Goal: Task Accomplishment & Management: Manage account settings

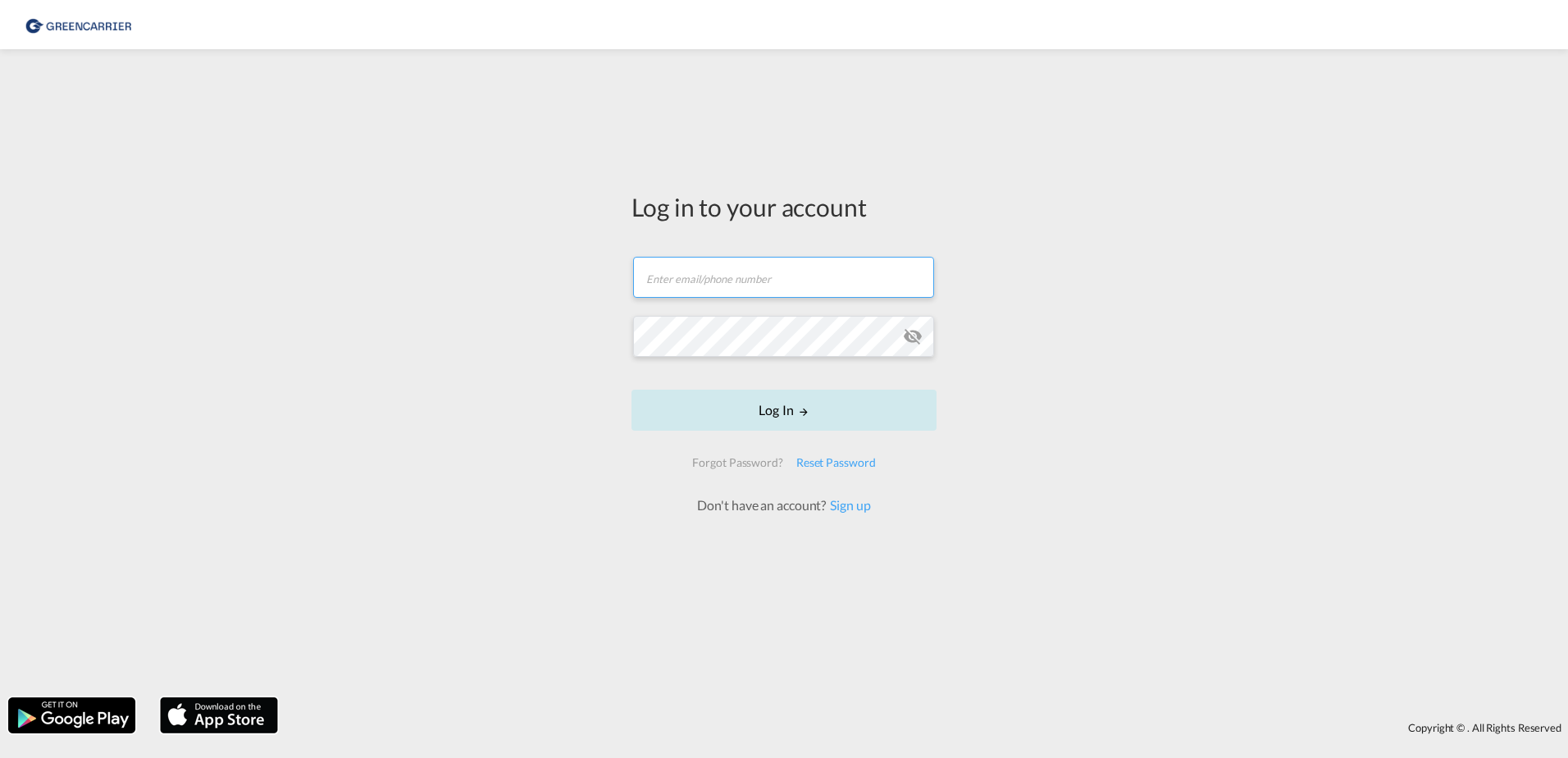
type input "[PERSON_NAME][EMAIL_ADDRESS][PERSON_NAME][DOMAIN_NAME]"
click at [785, 422] on button "Log In" at bounding box center [783, 410] width 305 height 41
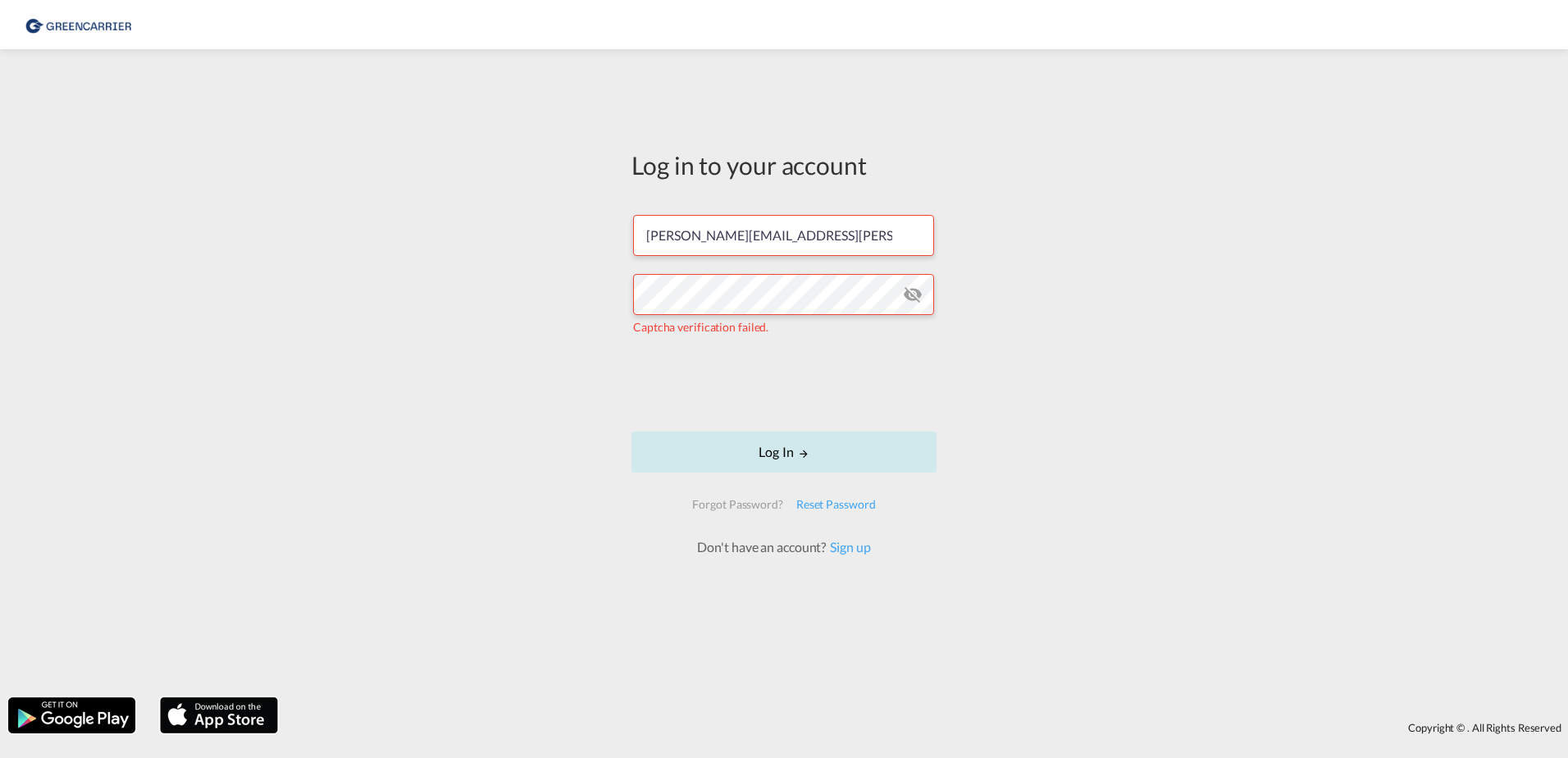
click at [796, 456] on button "Log In" at bounding box center [783, 452] width 305 height 41
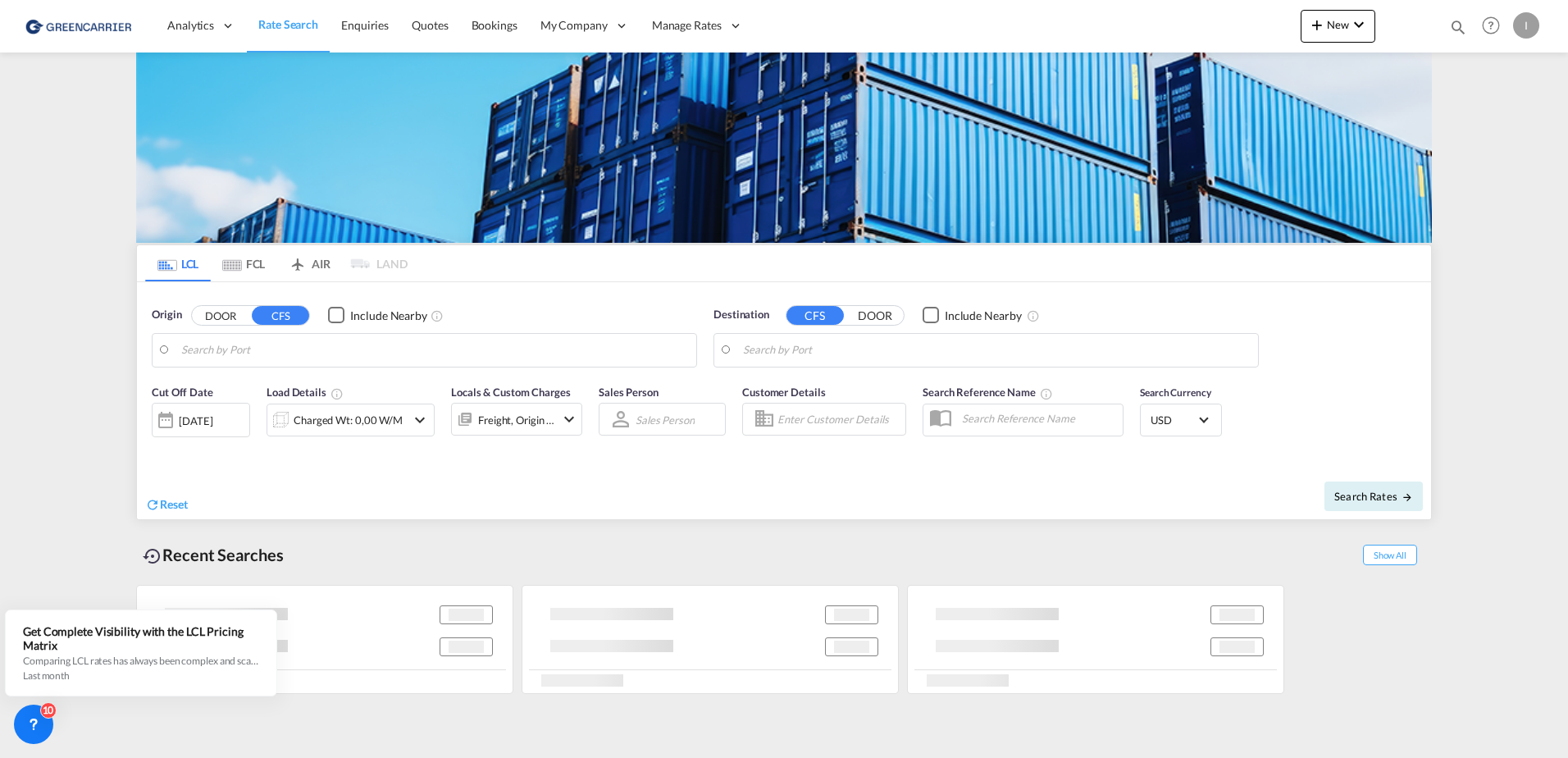
type input "Hamburg, DEHAM"
type input "Callao, PECLL"
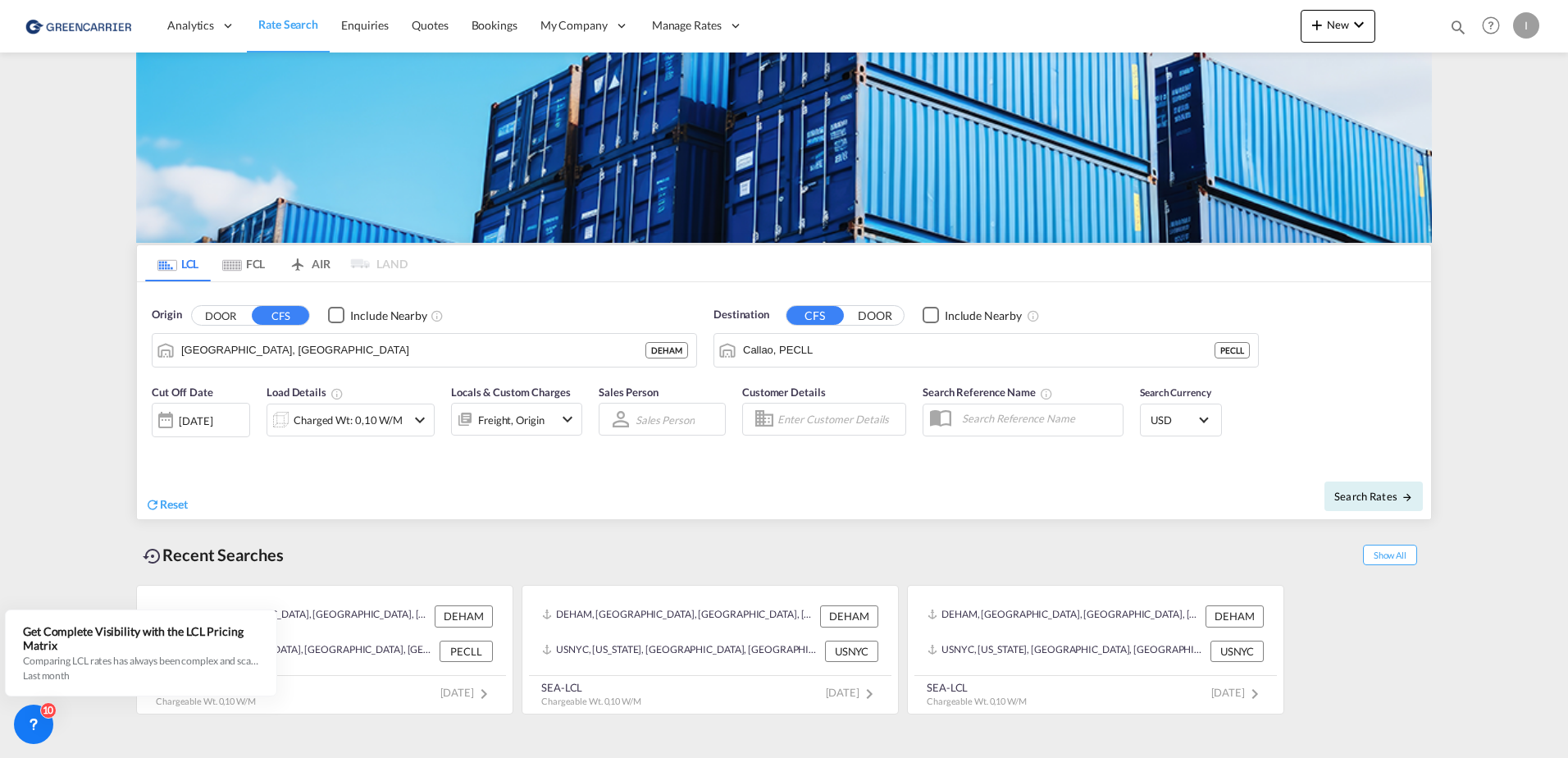
click at [1347, 5] on div "New Rates Ratecard Ratesheet Quote Bookings Bookings Quotes Enquiries Help Reso…" at bounding box center [1422, 25] width 242 height 50
click at [1342, 13] on button "New" at bounding box center [1337, 26] width 75 height 33
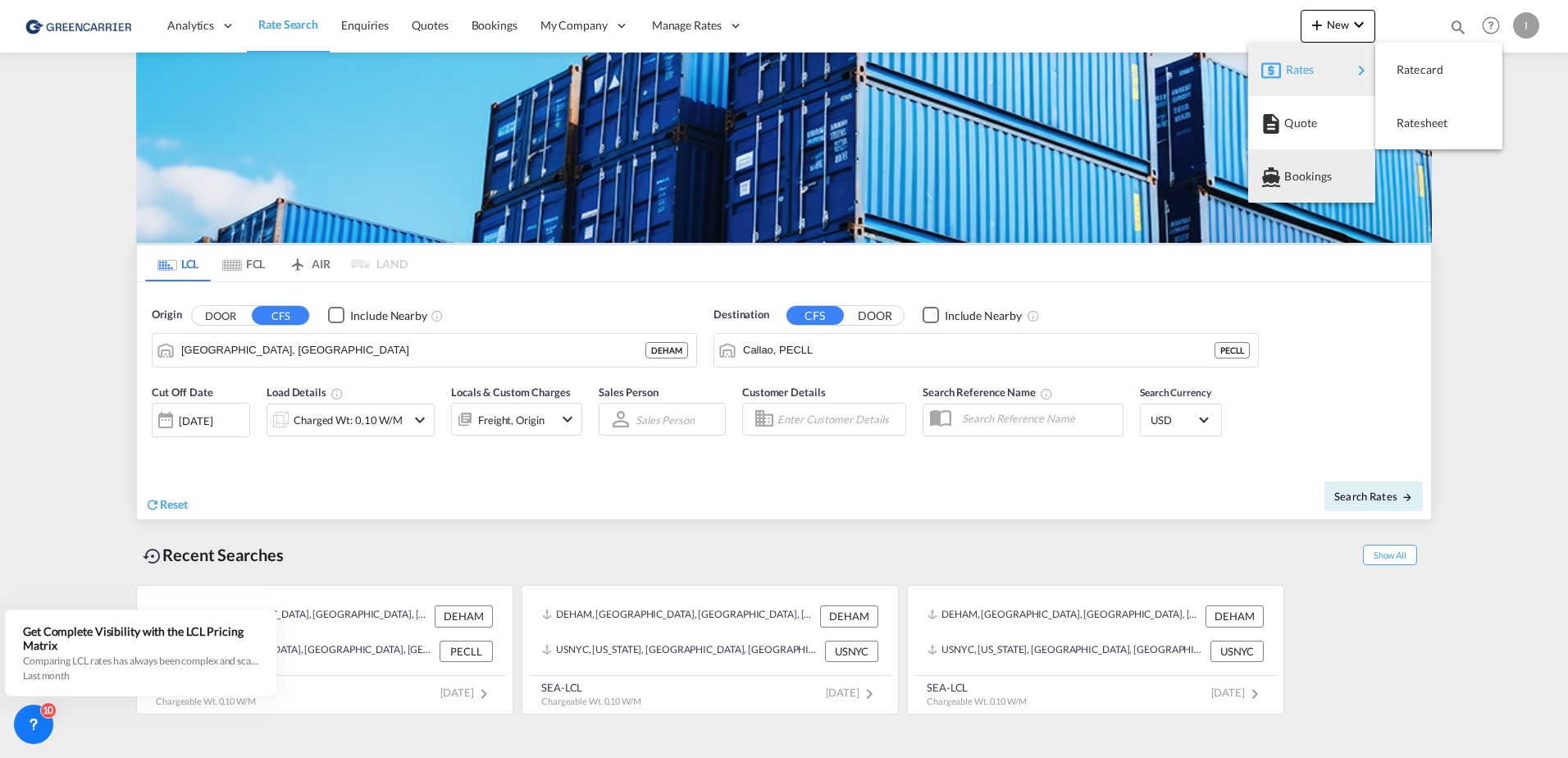
click at [1301, 178] on span "Bookings" at bounding box center [1293, 176] width 18 height 33
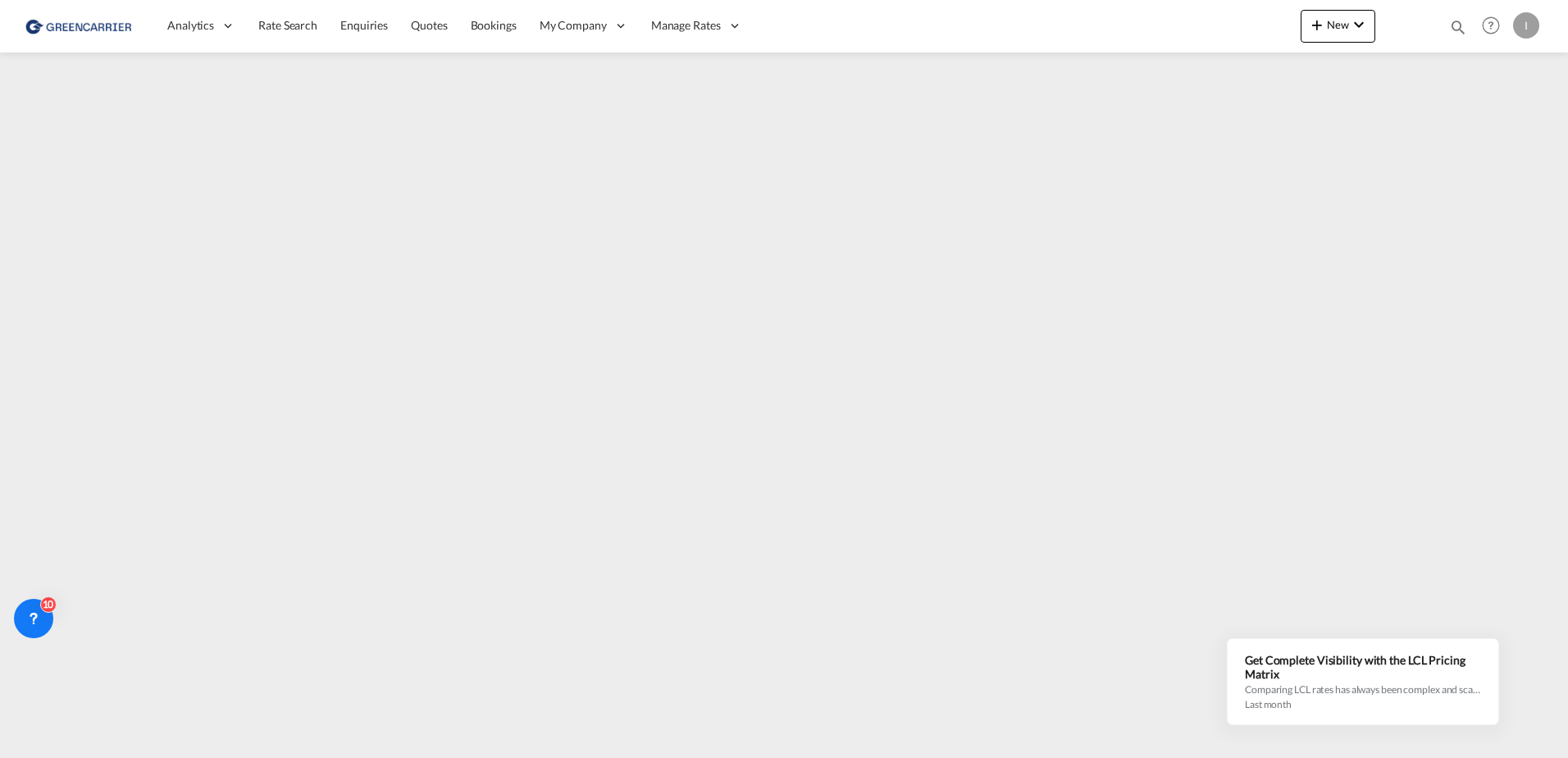
click at [1520, 24] on div "I" at bounding box center [1525, 25] width 26 height 26
click at [1483, 124] on button "Logout" at bounding box center [1507, 126] width 107 height 33
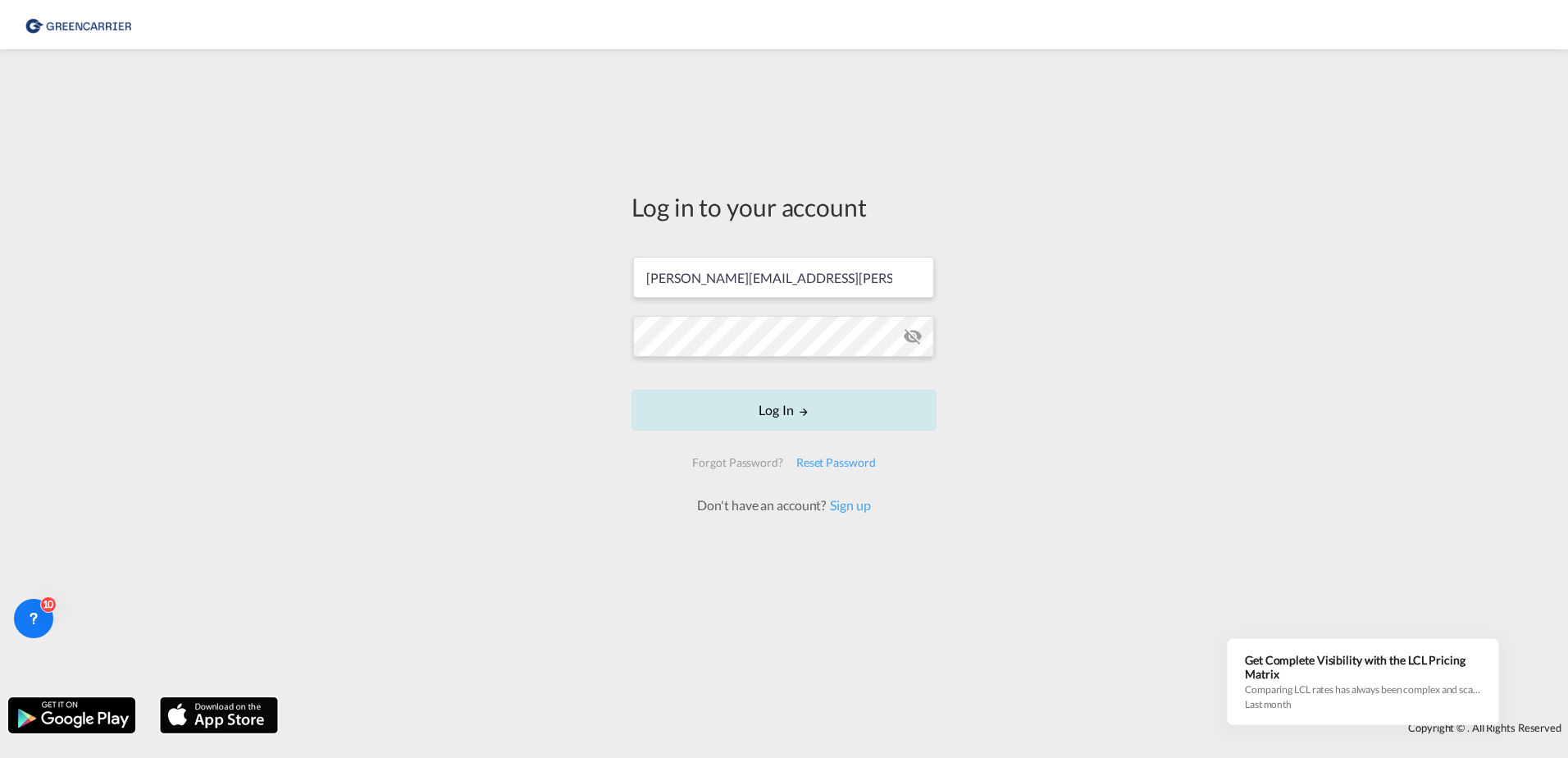
click at [793, 406] on button "Log In" at bounding box center [783, 410] width 305 height 41
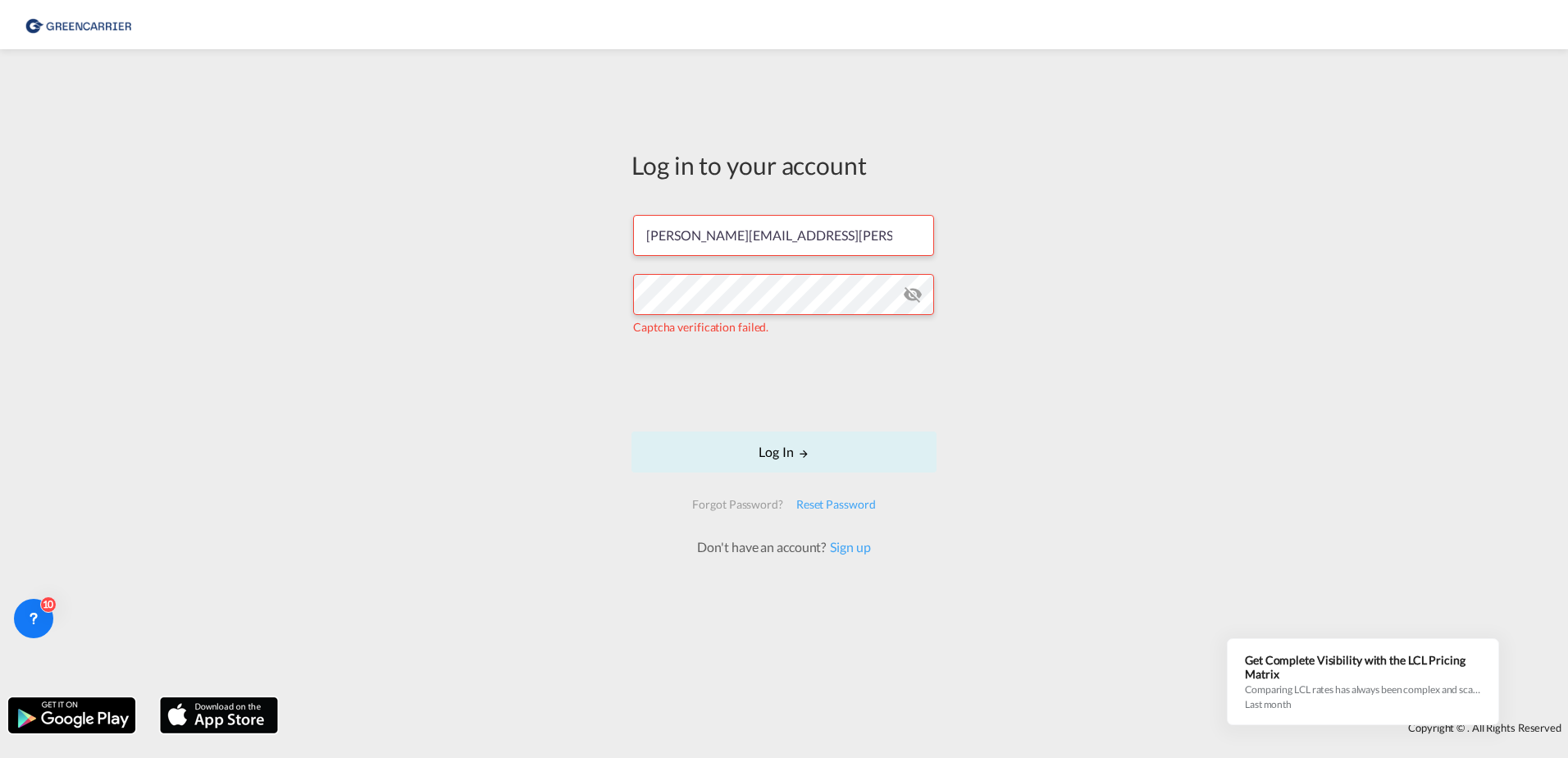
click at [767, 258] on form "isabel.huebner@greencarrier.com Captcha verification failed. Log In Forgot Pass…" at bounding box center [783, 378] width 305 height 359
click at [768, 233] on input "isabel.huebner@greencarrier.com" at bounding box center [783, 236] width 300 height 41
type input "isabel_huhu@yahoo.de"
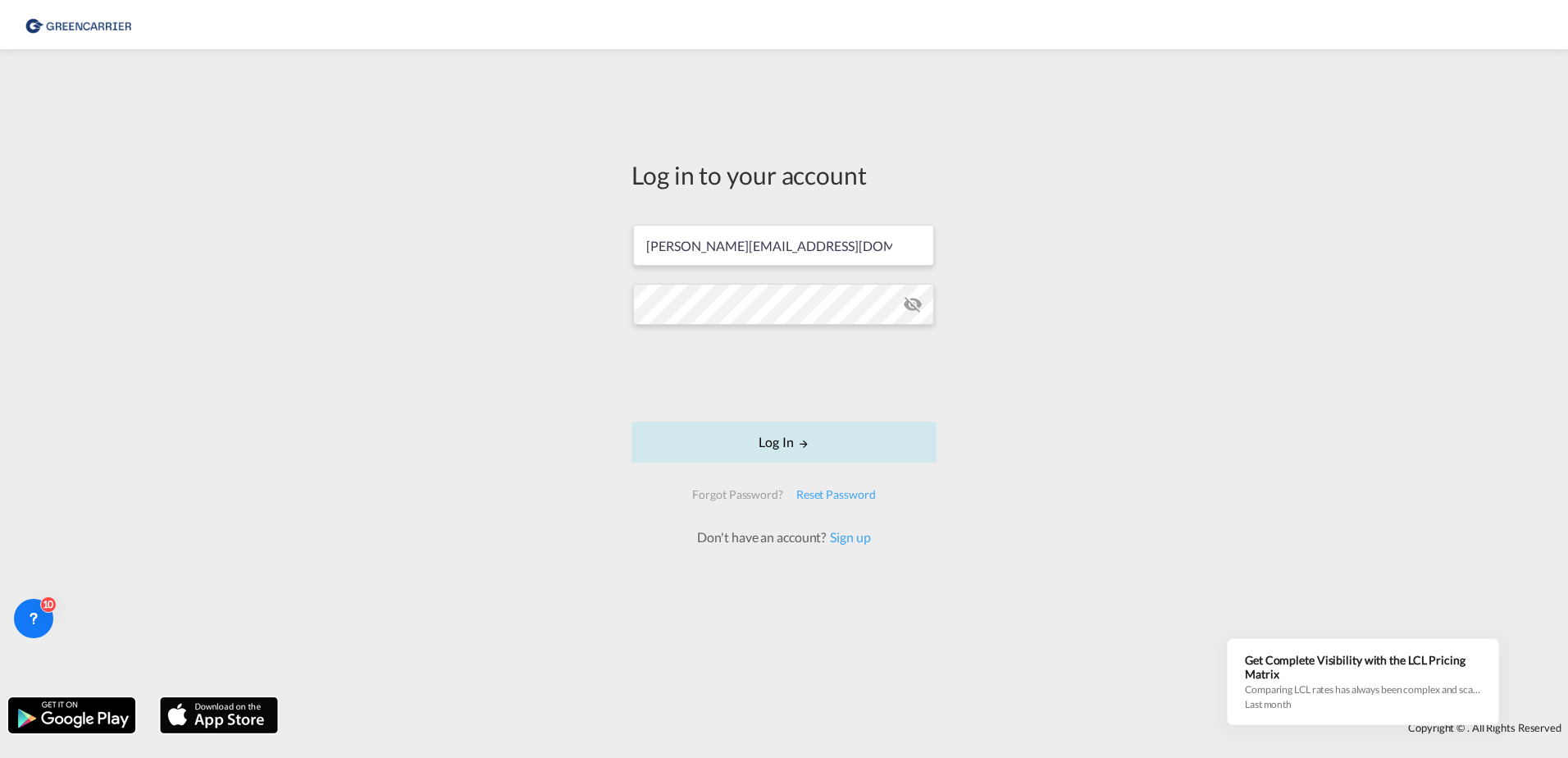
click at [764, 445] on button "Log In" at bounding box center [783, 442] width 305 height 41
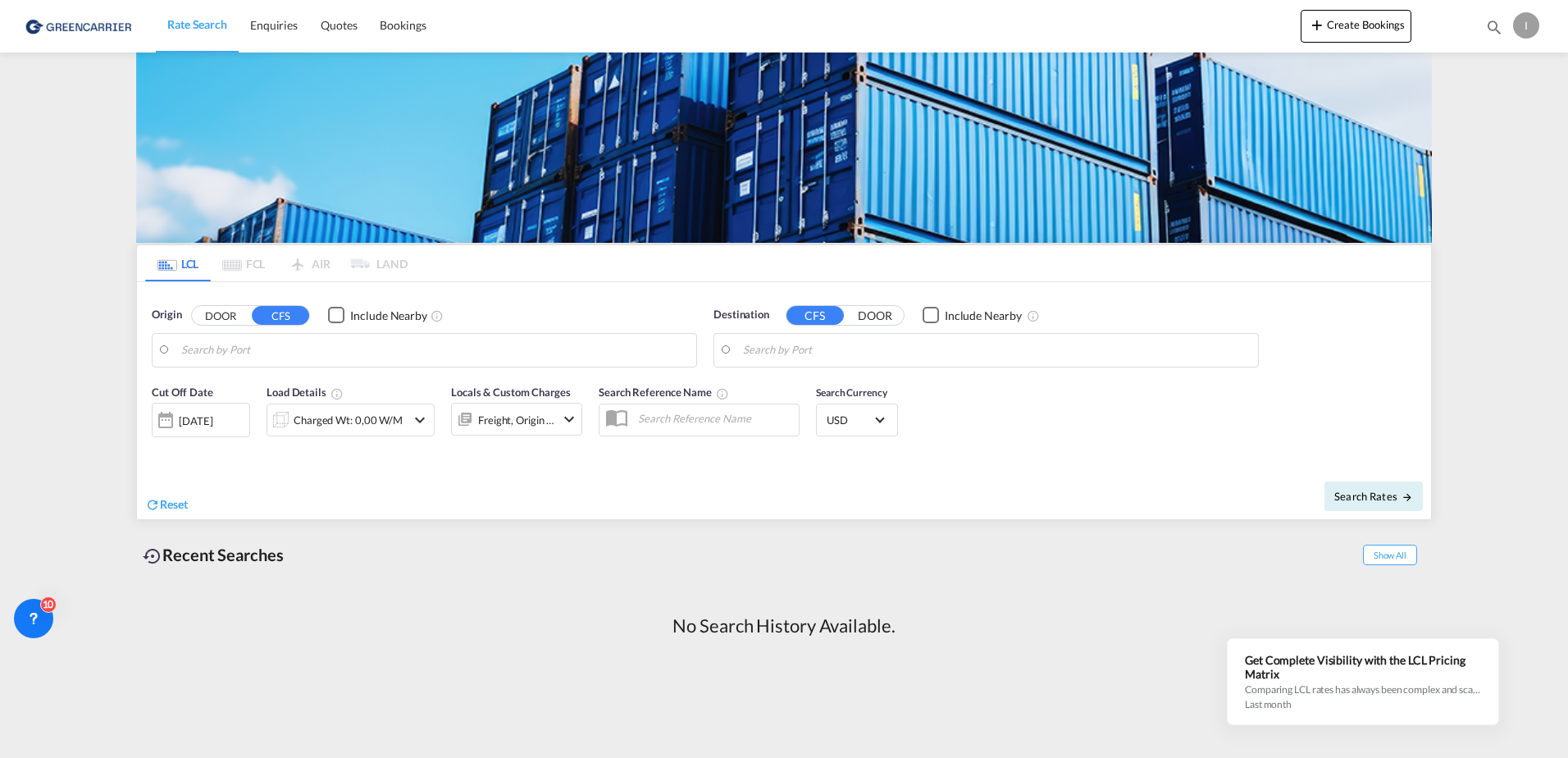
click at [330, 605] on div "No Search History Available." at bounding box center [783, 626] width 1296 height 58
click at [397, 652] on div "No Search History Available." at bounding box center [783, 626] width 1296 height 58
click at [1527, 20] on div "I" at bounding box center [1525, 25] width 26 height 26
click at [1506, 268] on md-backdrop at bounding box center [784, 379] width 1568 height 758
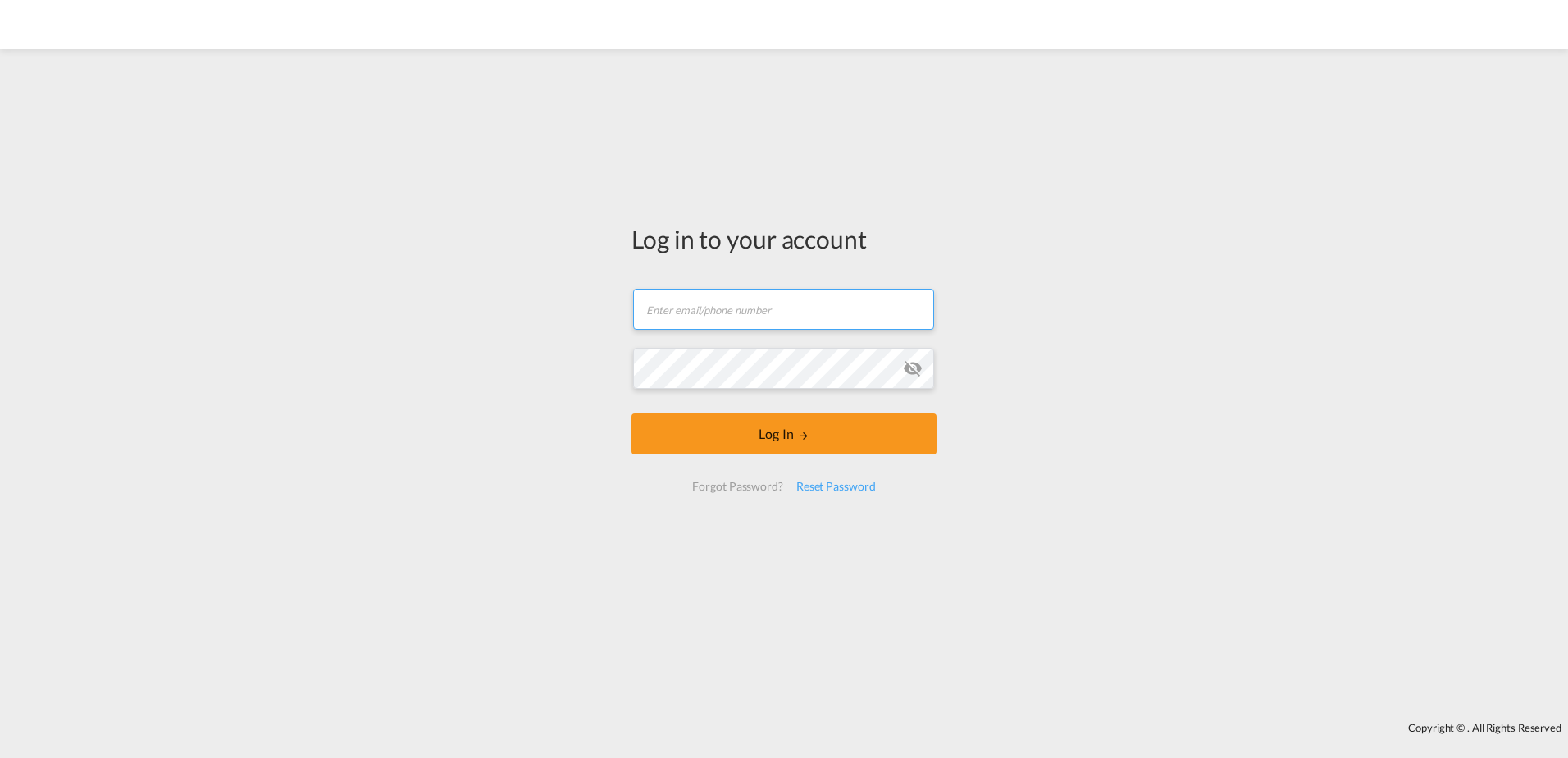
click at [799, 309] on input "text" at bounding box center [783, 309] width 300 height 41
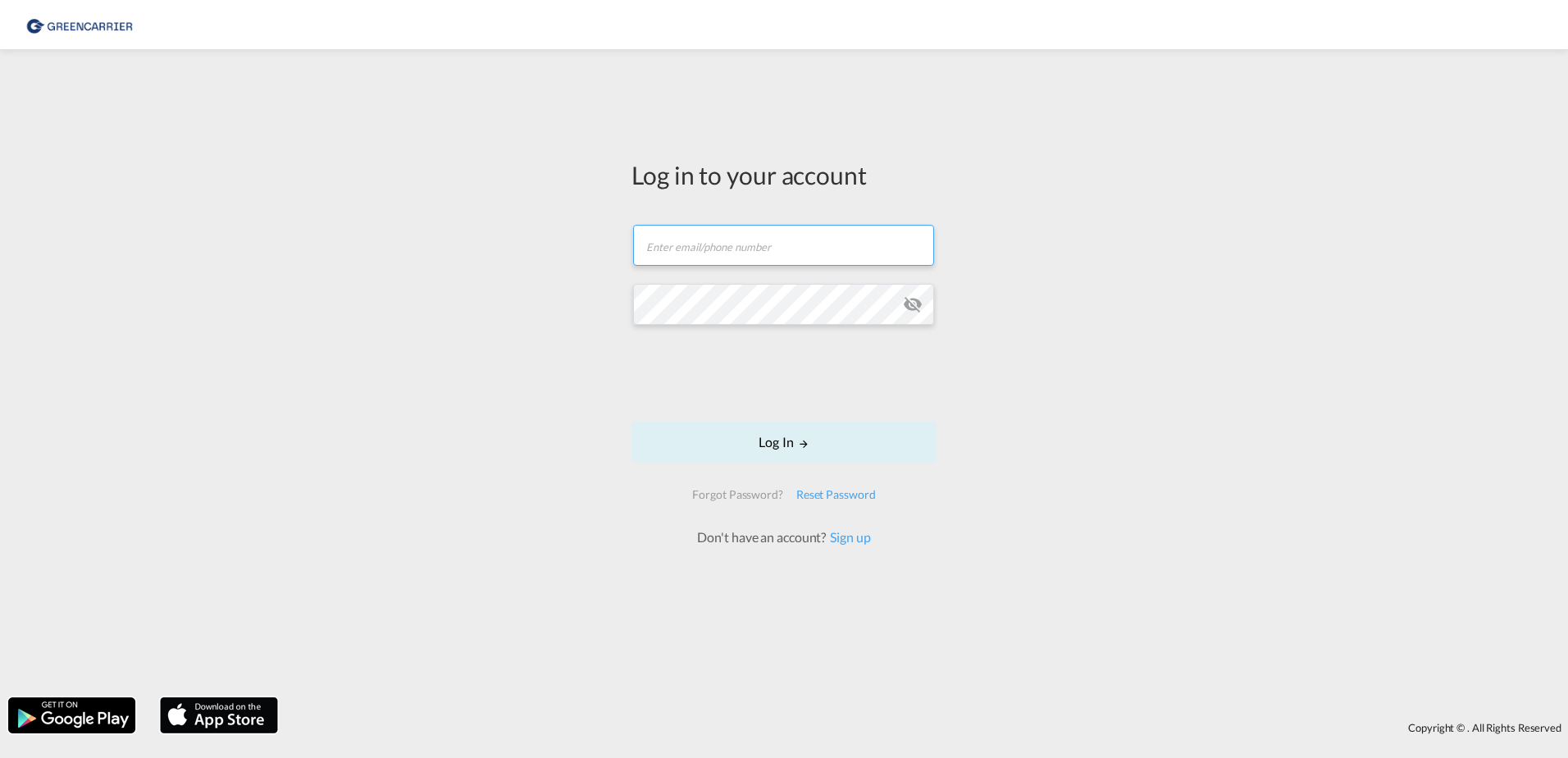
type input "[PERSON_NAME][EMAIL_ADDRESS][PERSON_NAME][DOMAIN_NAME]"
click at [460, 273] on div "Log in to your account [PERSON_NAME][EMAIL_ADDRESS][PERSON_NAME][DOMAIN_NAME] L…" at bounding box center [784, 372] width 1568 height 631
drag, startPoint x: 459, startPoint y: 299, endPoint x: 574, endPoint y: 381, distance: 141.2
click at [459, 299] on div "Log in to your account [PERSON_NAME][EMAIL_ADDRESS][PERSON_NAME][DOMAIN_NAME] L…" at bounding box center [784, 372] width 1568 height 631
click at [783, 455] on button "Log In" at bounding box center [783, 442] width 305 height 41
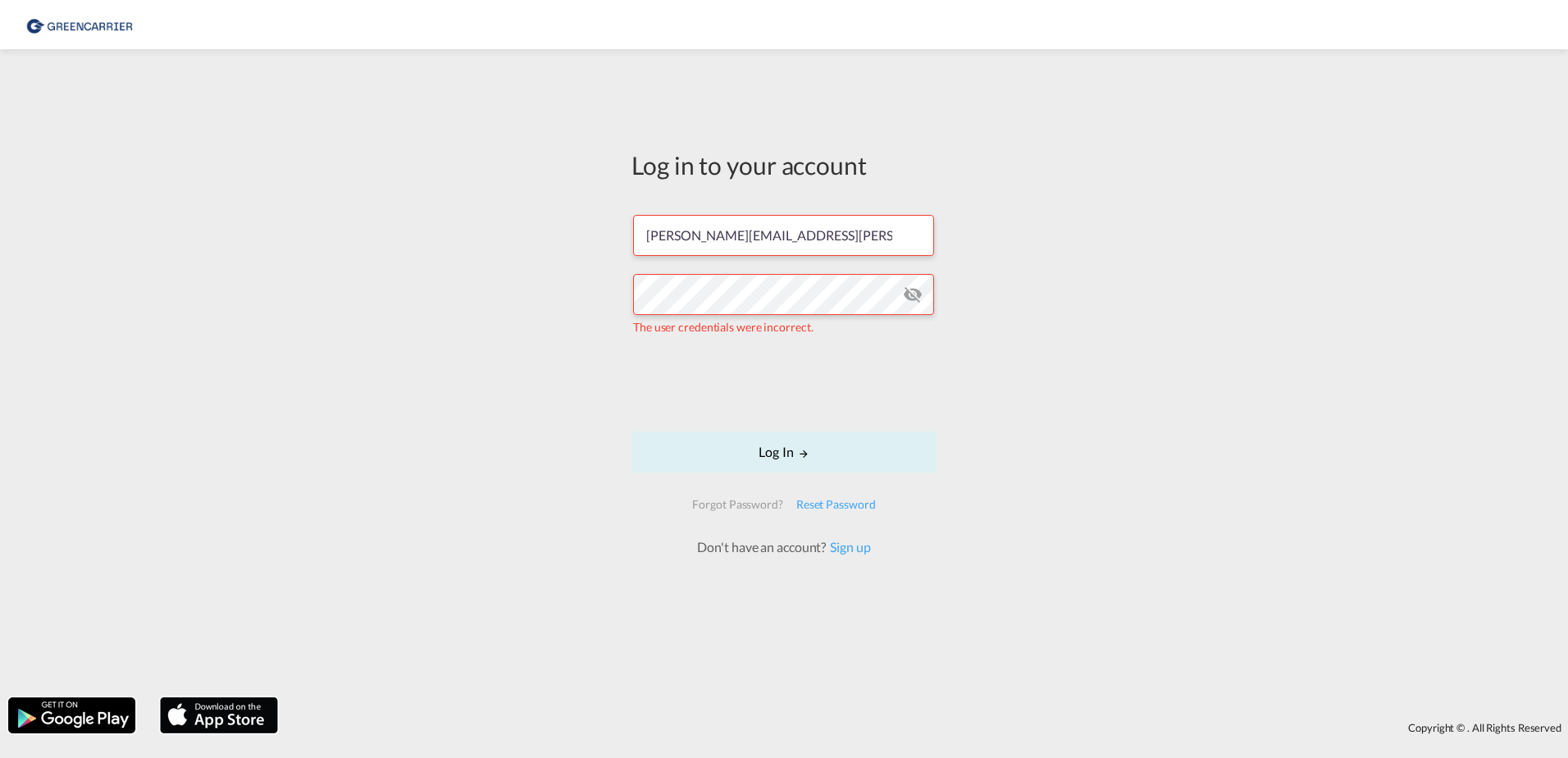
click at [920, 297] on md-icon "icon-eye-off" at bounding box center [912, 295] width 19 height 19
click at [778, 456] on button "Log In" at bounding box center [783, 452] width 305 height 41
click at [564, 291] on div "Log in to your account [PERSON_NAME][EMAIL_ADDRESS][PERSON_NAME][DOMAIN_NAME] T…" at bounding box center [784, 372] width 1568 height 631
click at [566, 292] on div "Log in to your account [PERSON_NAME][EMAIL_ADDRESS][PERSON_NAME][DOMAIN_NAME] T…" at bounding box center [784, 372] width 1568 height 631
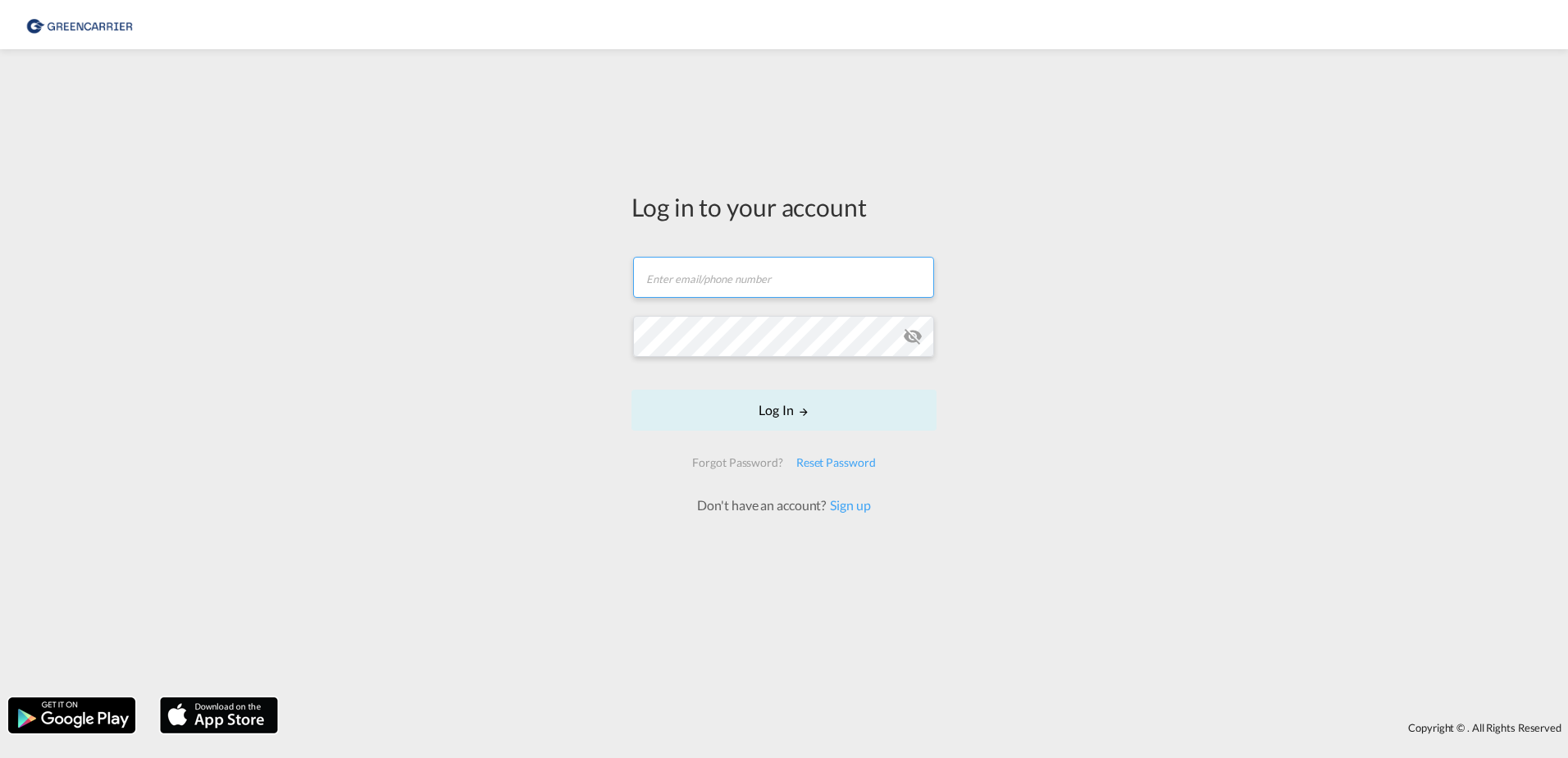
click at [670, 270] on input "text" at bounding box center [783, 277] width 300 height 41
type input "[PERSON_NAME][EMAIL_ADDRESS][PERSON_NAME][DOMAIN_NAME]"
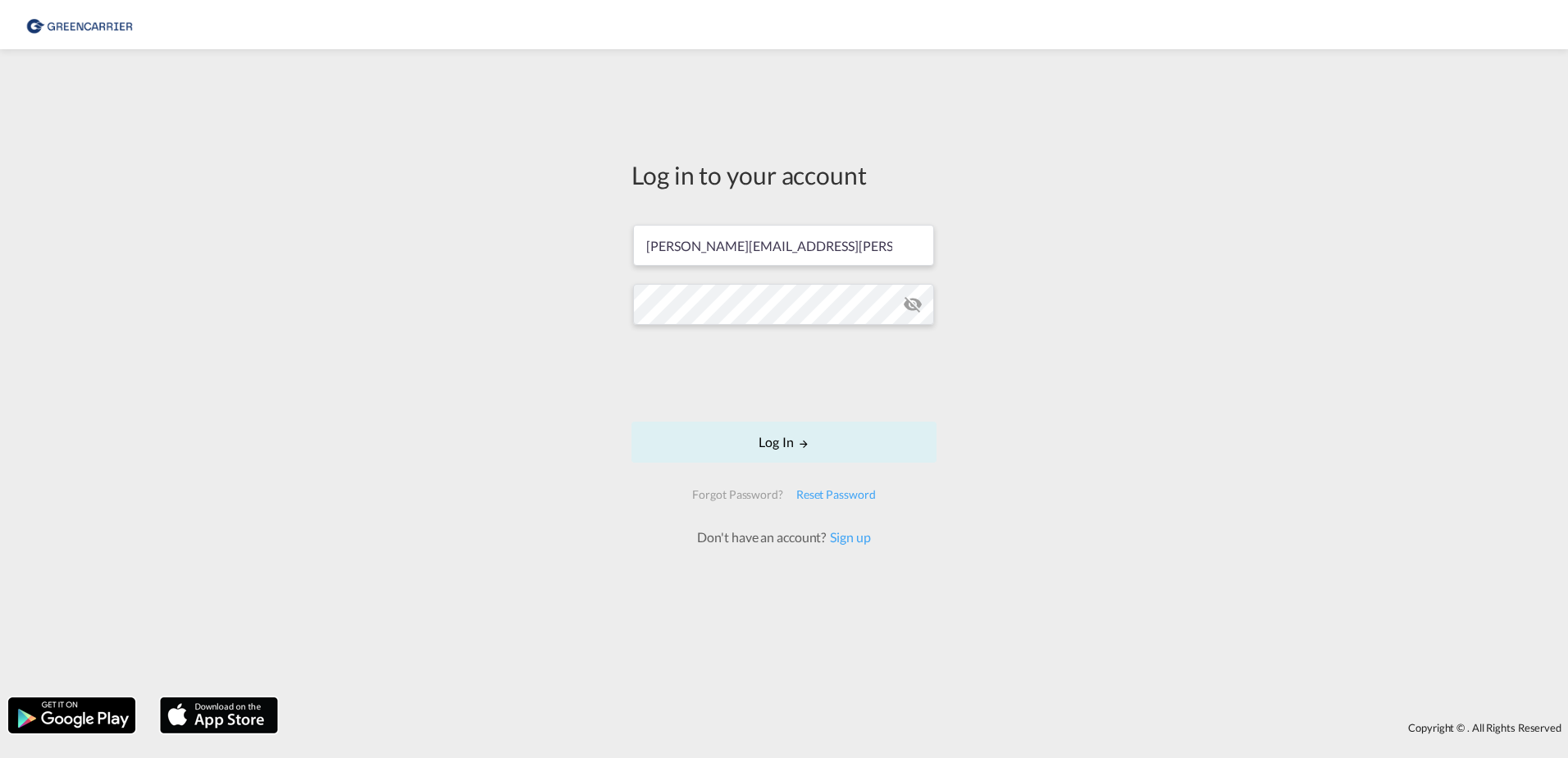
click at [911, 308] on md-icon "icon-eye-off" at bounding box center [912, 304] width 19 height 19
click at [567, 305] on div "Log in to your account [PERSON_NAME][EMAIL_ADDRESS][PERSON_NAME][DOMAIN_NAME] L…" at bounding box center [784, 372] width 1568 height 631
click at [614, 319] on div "Log in to your account [PERSON_NAME][EMAIL_ADDRESS][PERSON_NAME][DOMAIN_NAME] L…" at bounding box center [784, 372] width 1568 height 631
click at [750, 434] on button "Log In" at bounding box center [783, 442] width 305 height 41
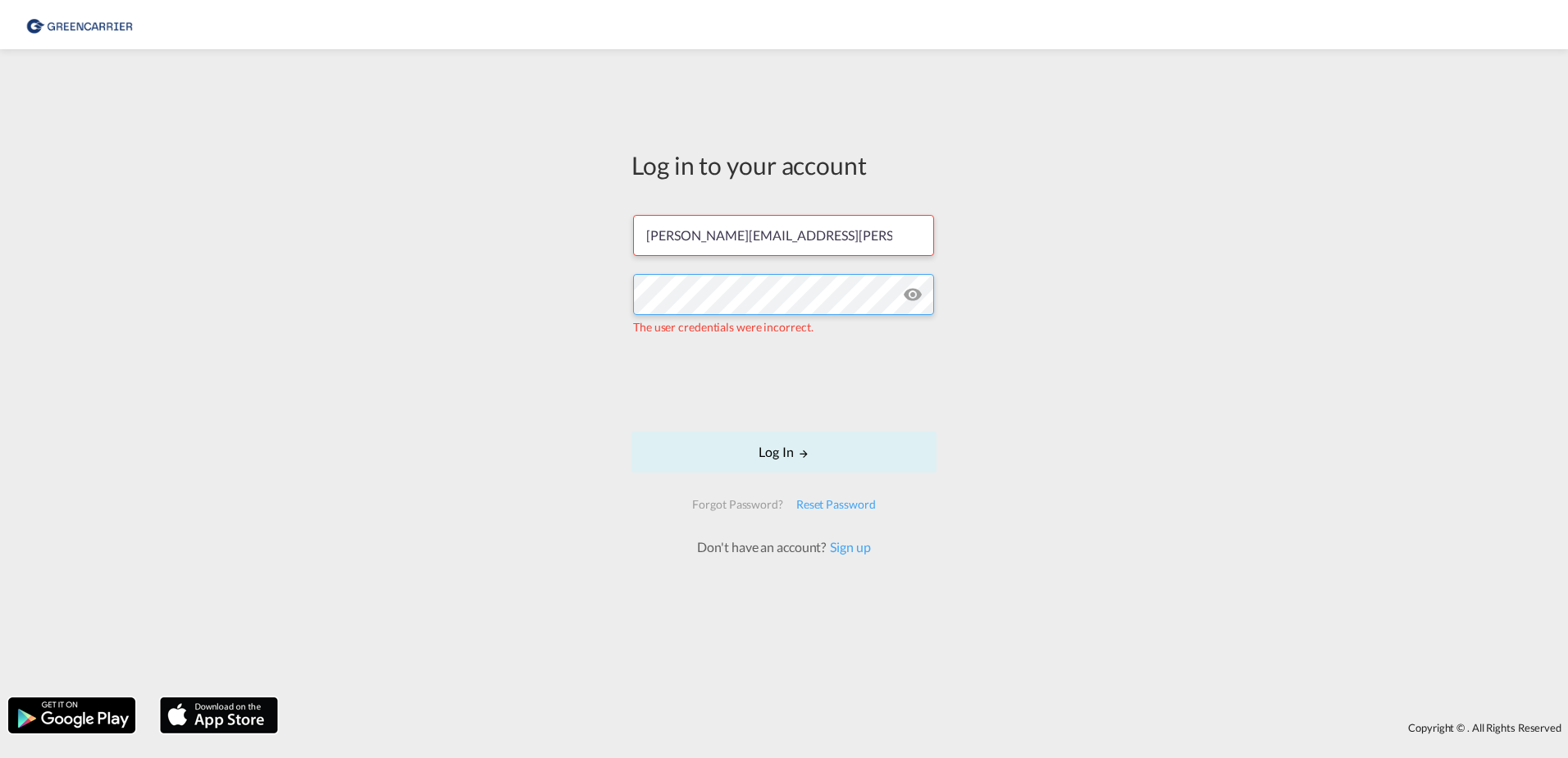
click at [615, 290] on div "Log in to your account [PERSON_NAME][EMAIL_ADDRESS][PERSON_NAME][DOMAIN_NAME] T…" at bounding box center [784, 372] width 1568 height 631
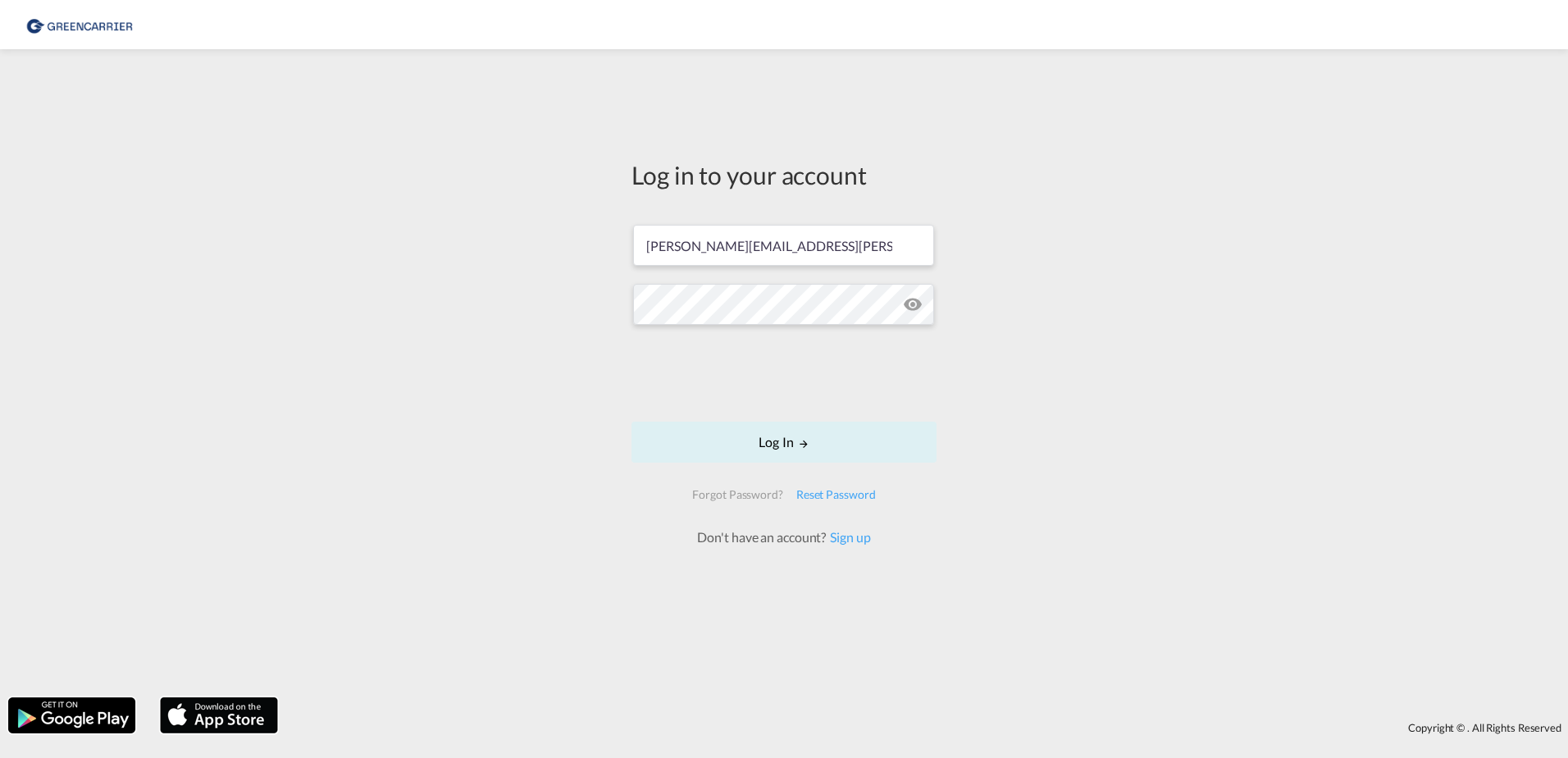
click at [574, 303] on div "Log in to your account [PERSON_NAME][EMAIL_ADDRESS][PERSON_NAME][DOMAIN_NAME] L…" at bounding box center [784, 372] width 1568 height 631
click at [786, 447] on button "Log In" at bounding box center [783, 442] width 305 height 41
click at [809, 449] on md-icon "LOGIN" at bounding box center [803, 444] width 12 height 12
click at [1269, 428] on div "Log in to your account [PERSON_NAME][EMAIL_ADDRESS][PERSON_NAME][DOMAIN_NAME] L…" at bounding box center [784, 372] width 1568 height 631
click at [776, 442] on button "Log In" at bounding box center [783, 442] width 305 height 41
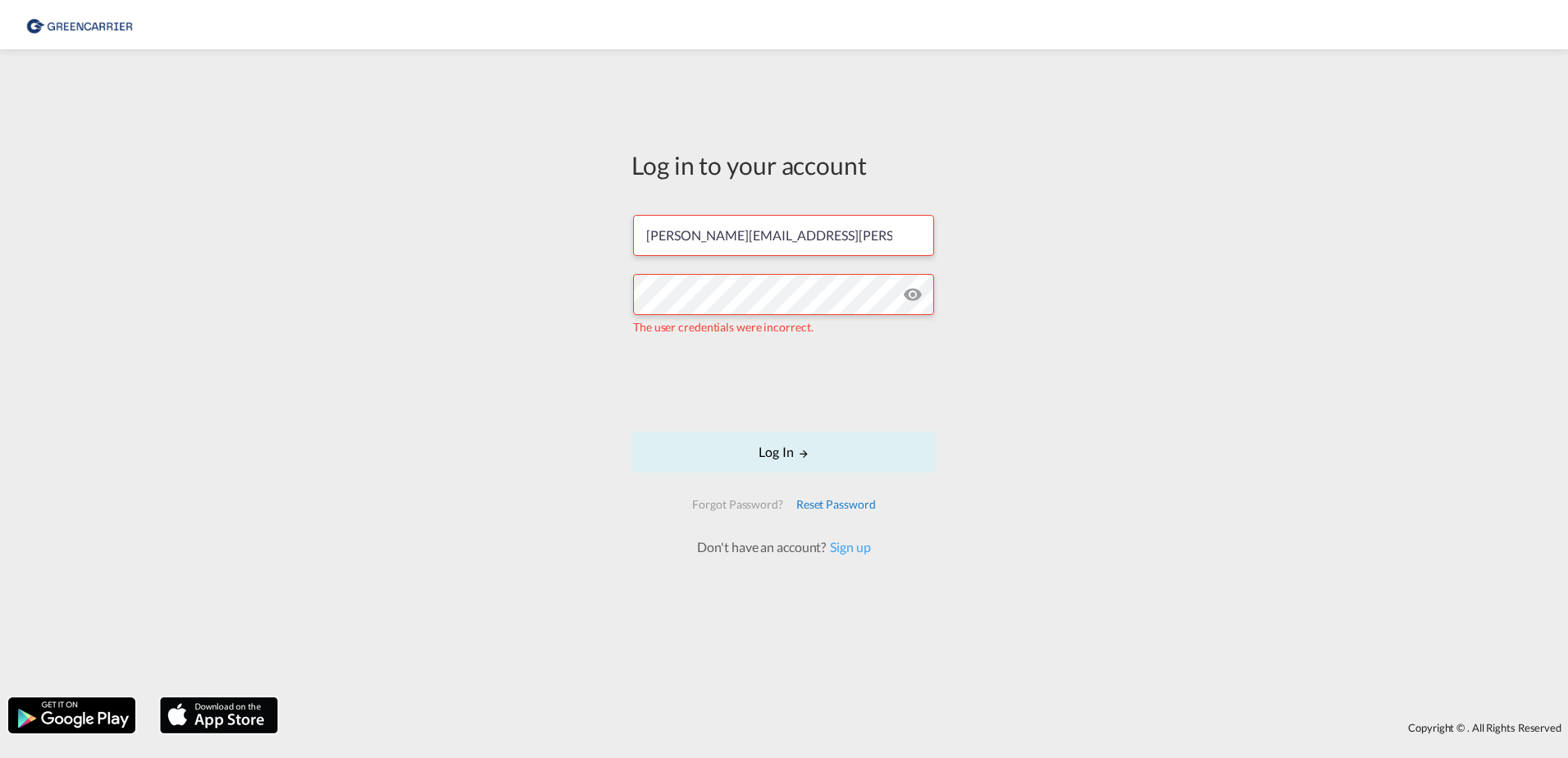
click at [817, 507] on div "Reset Password" at bounding box center [836, 504] width 93 height 29
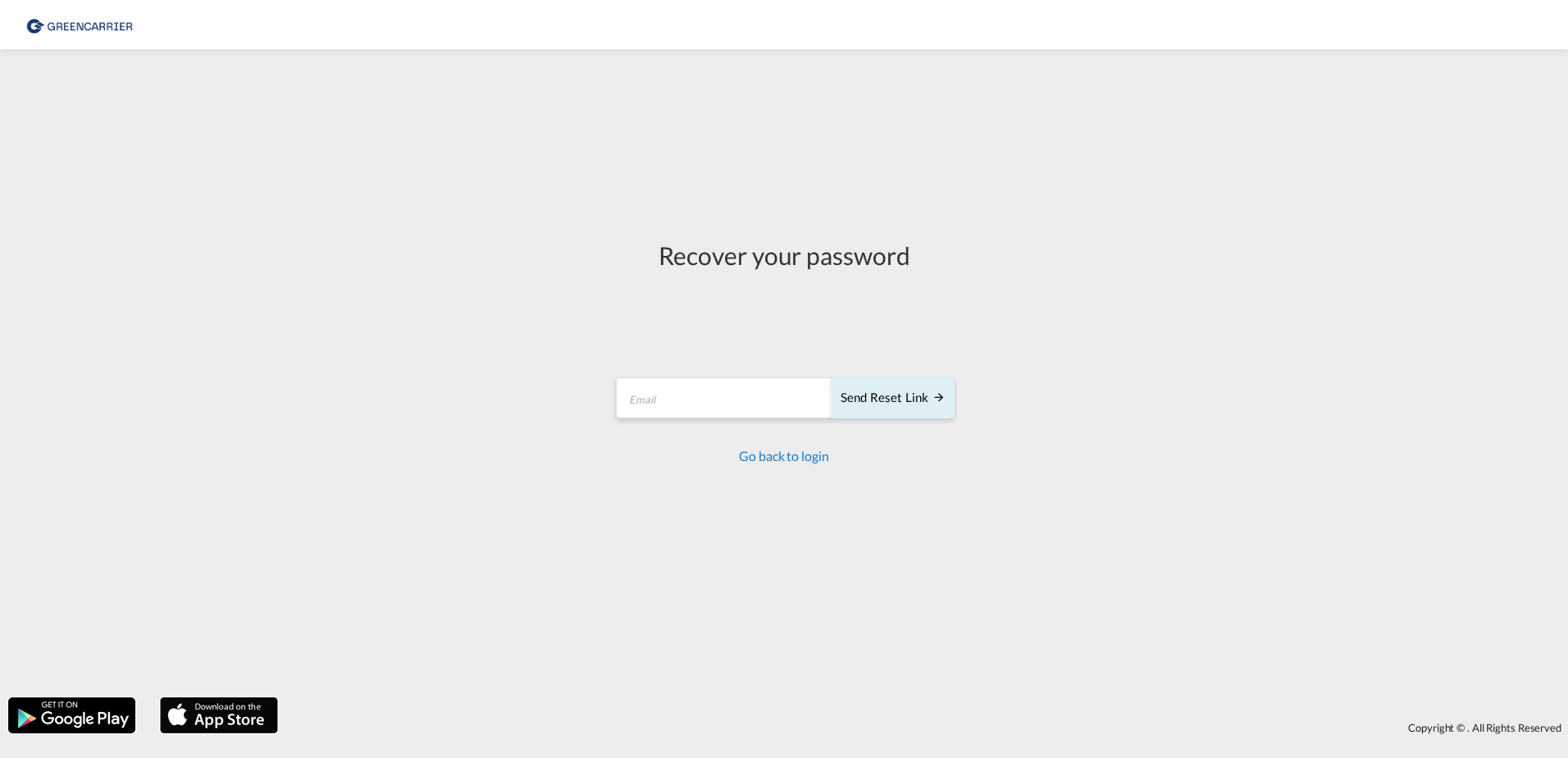
click at [786, 458] on link "Go back to login" at bounding box center [783, 456] width 89 height 16
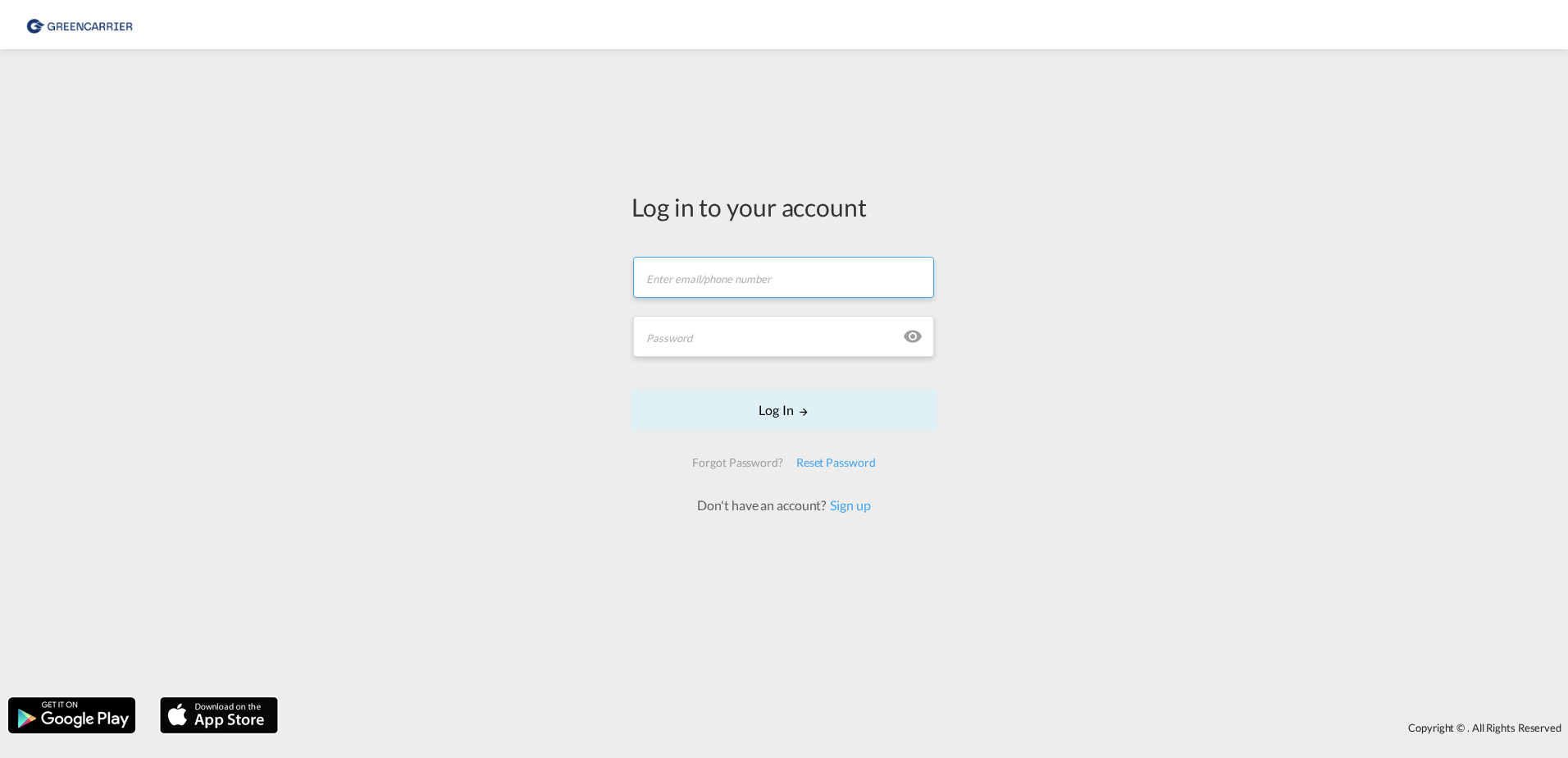
click at [725, 271] on input "text" at bounding box center [783, 277] width 300 height 41
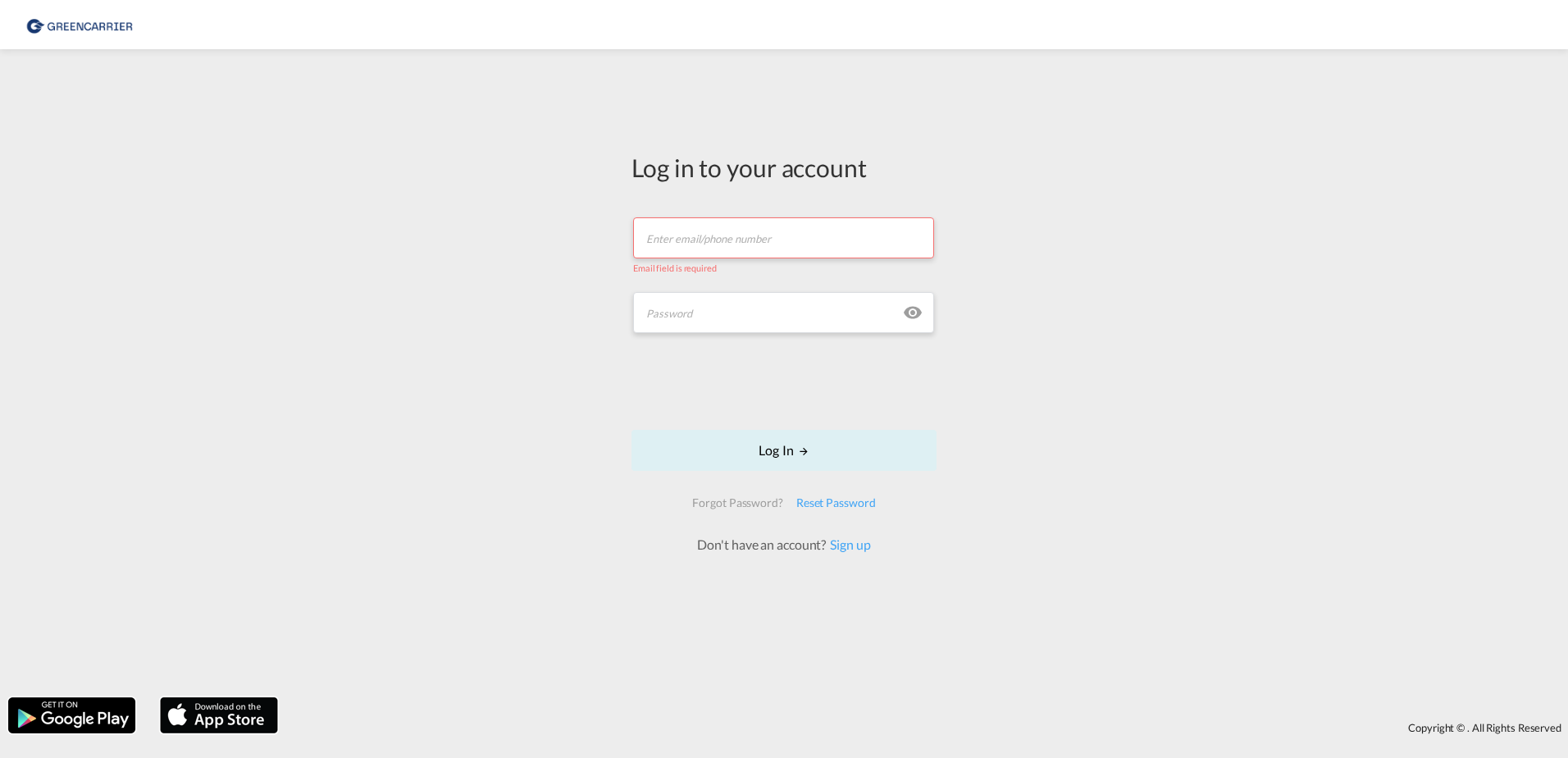
click at [685, 236] on input "text" at bounding box center [783, 237] width 300 height 41
type input "[PERSON_NAME][EMAIL_ADDRESS][PERSON_NAME][DOMAIN_NAME]"
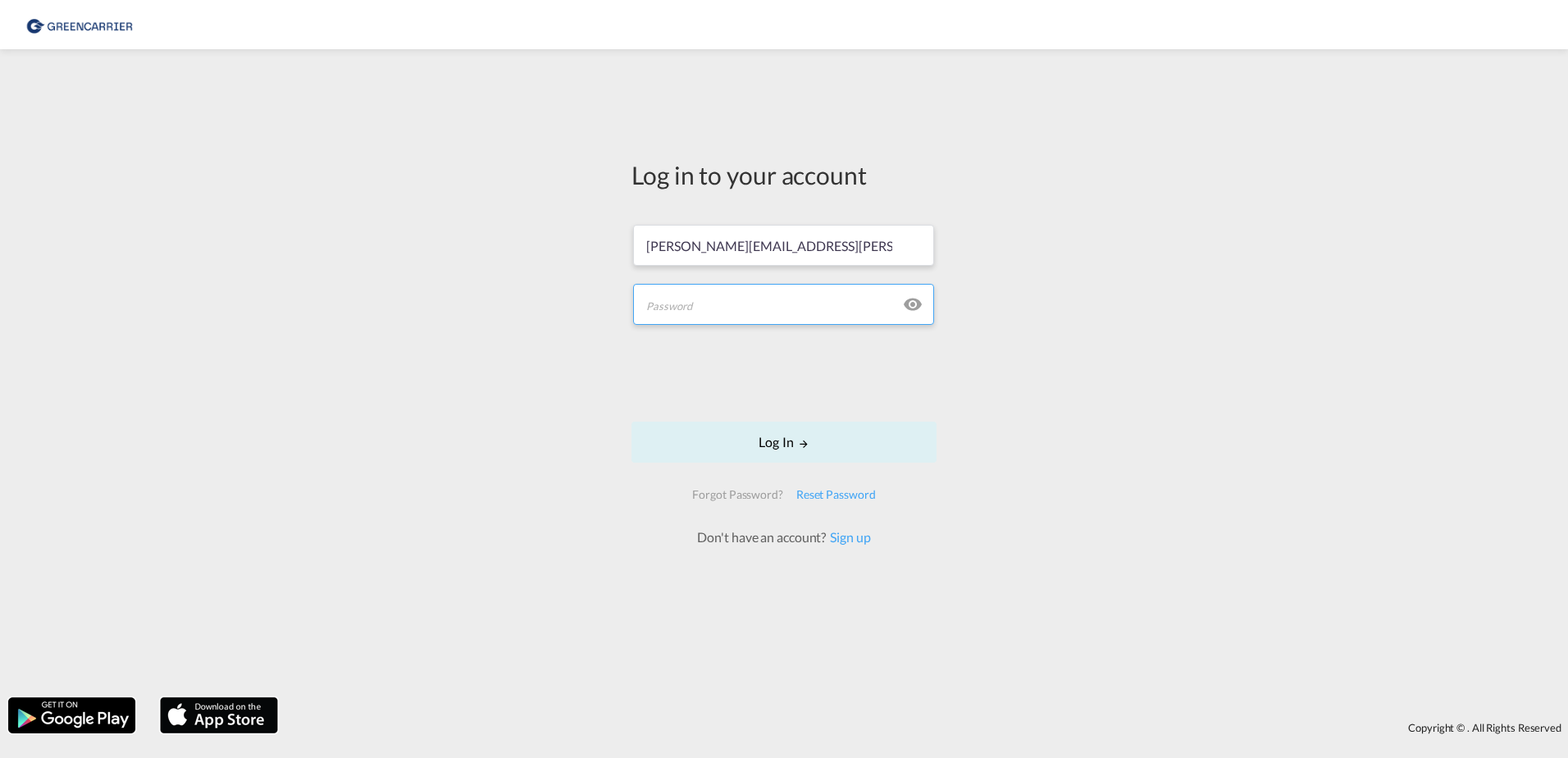
click at [698, 305] on input "text" at bounding box center [783, 304] width 300 height 41
paste input "G"
click at [698, 305] on input "text" at bounding box center [783, 304] width 300 height 41
click at [699, 316] on input "Greengo" at bounding box center [783, 304] width 300 height 41
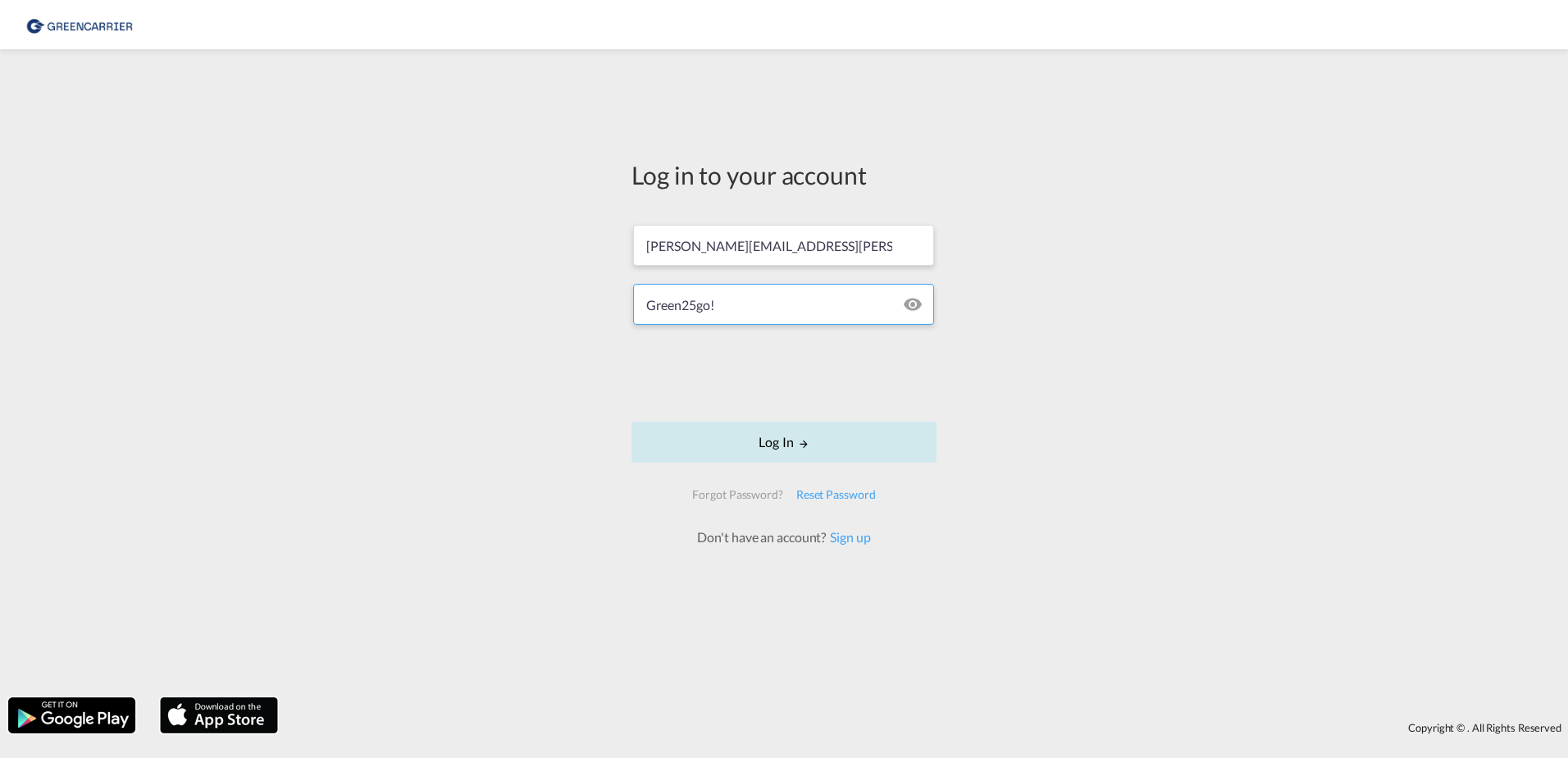
type input "Green25go!"
click at [774, 448] on button "Log In" at bounding box center [783, 442] width 305 height 41
click at [1194, 456] on div "Log in to your account isabel.huebner@greencarrier.com Green25go! Log In Forgot…" at bounding box center [784, 372] width 1568 height 631
click at [687, 246] on input "[PERSON_NAME][EMAIL_ADDRESS][PERSON_NAME][DOMAIN_NAME]" at bounding box center [783, 245] width 300 height 41
click at [498, 271] on div "Log in to your account isabel.huebner@greencarrier.com Green25go! Log In Forgot…" at bounding box center [784, 372] width 1568 height 631
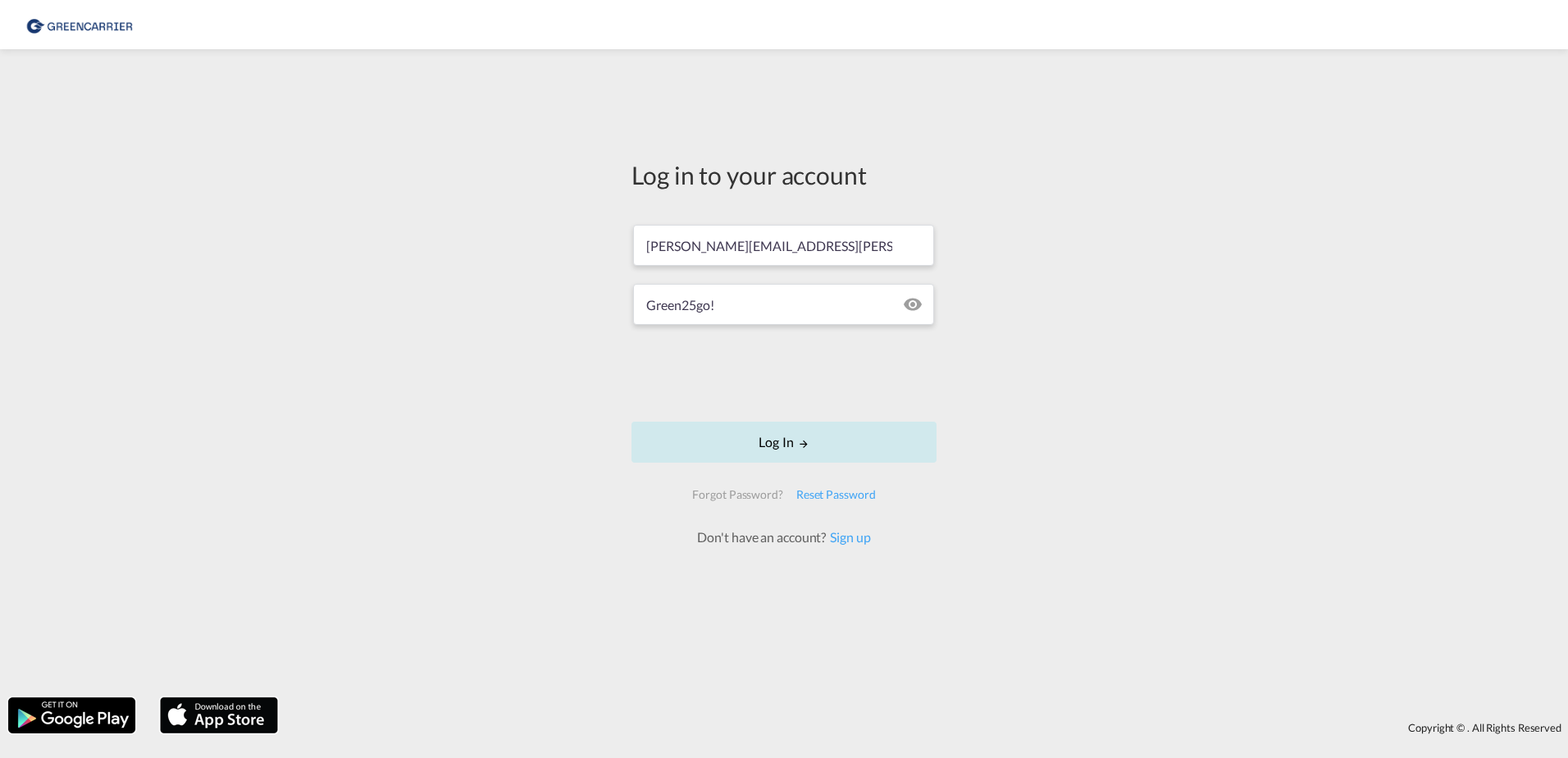
click at [787, 433] on button "Log In" at bounding box center [783, 442] width 305 height 41
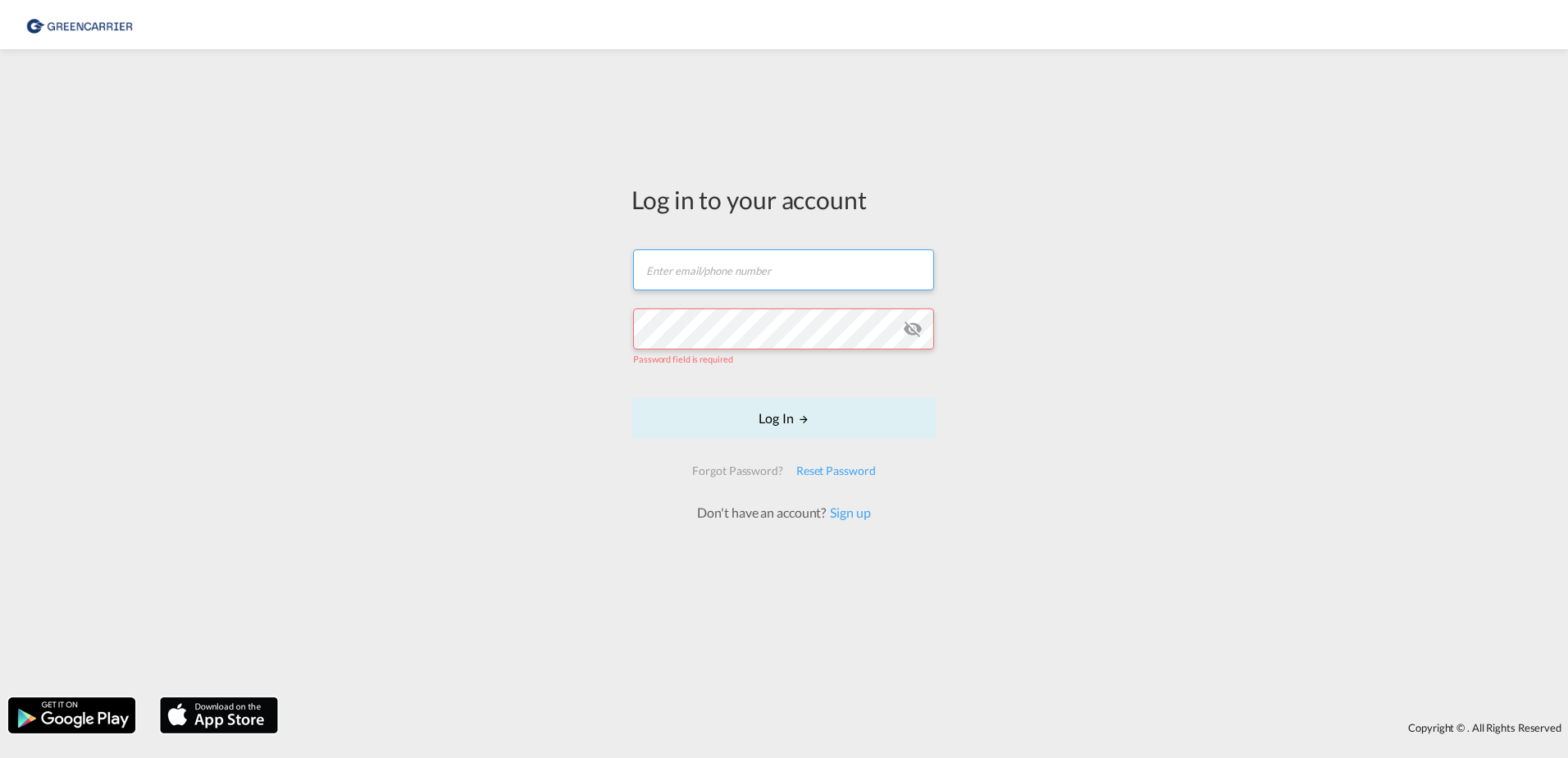
click at [763, 290] on input "text" at bounding box center [783, 269] width 300 height 41
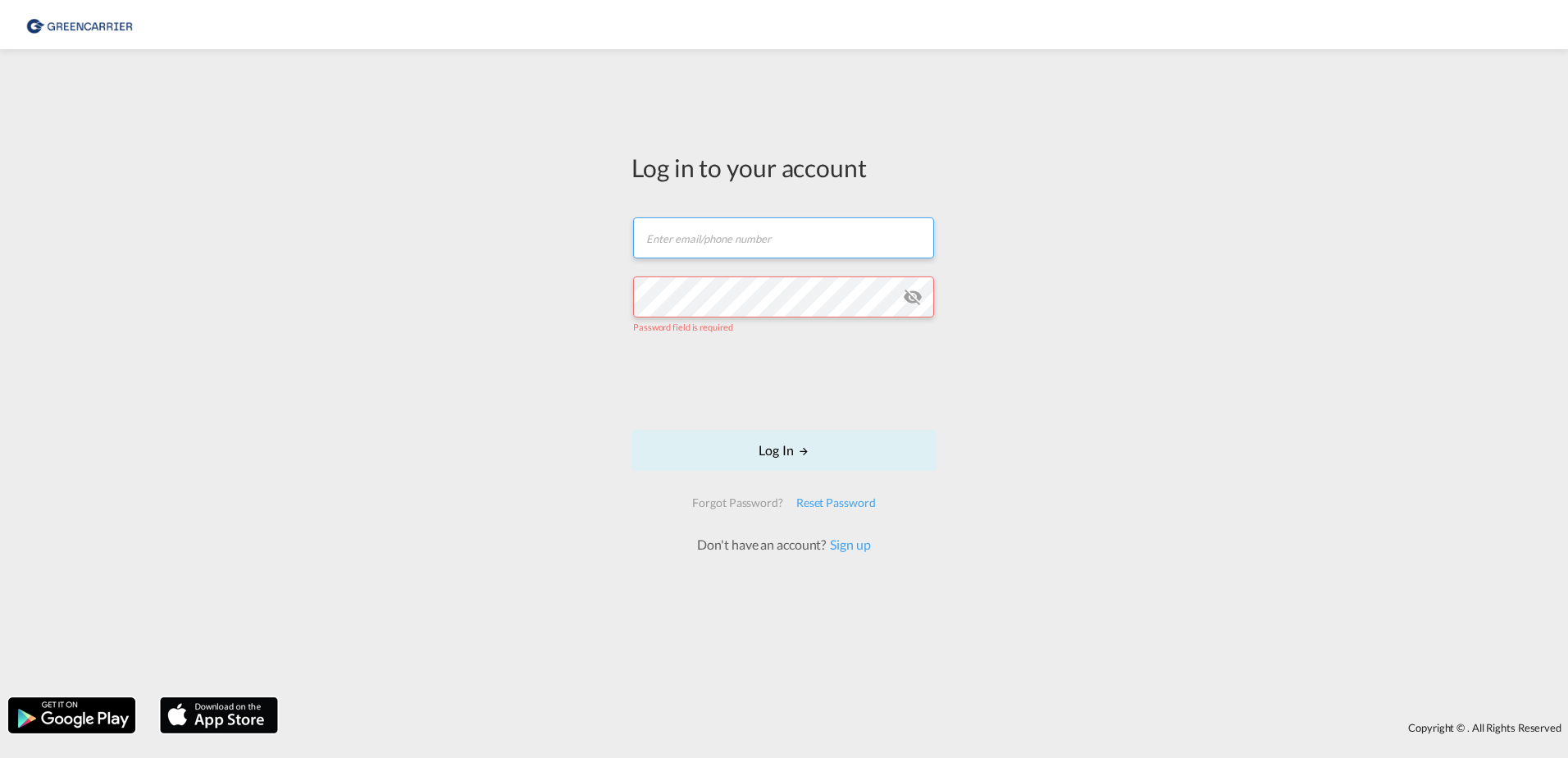
type input "[PERSON_NAME][EMAIL_ADDRESS][PERSON_NAME][DOMAIN_NAME]"
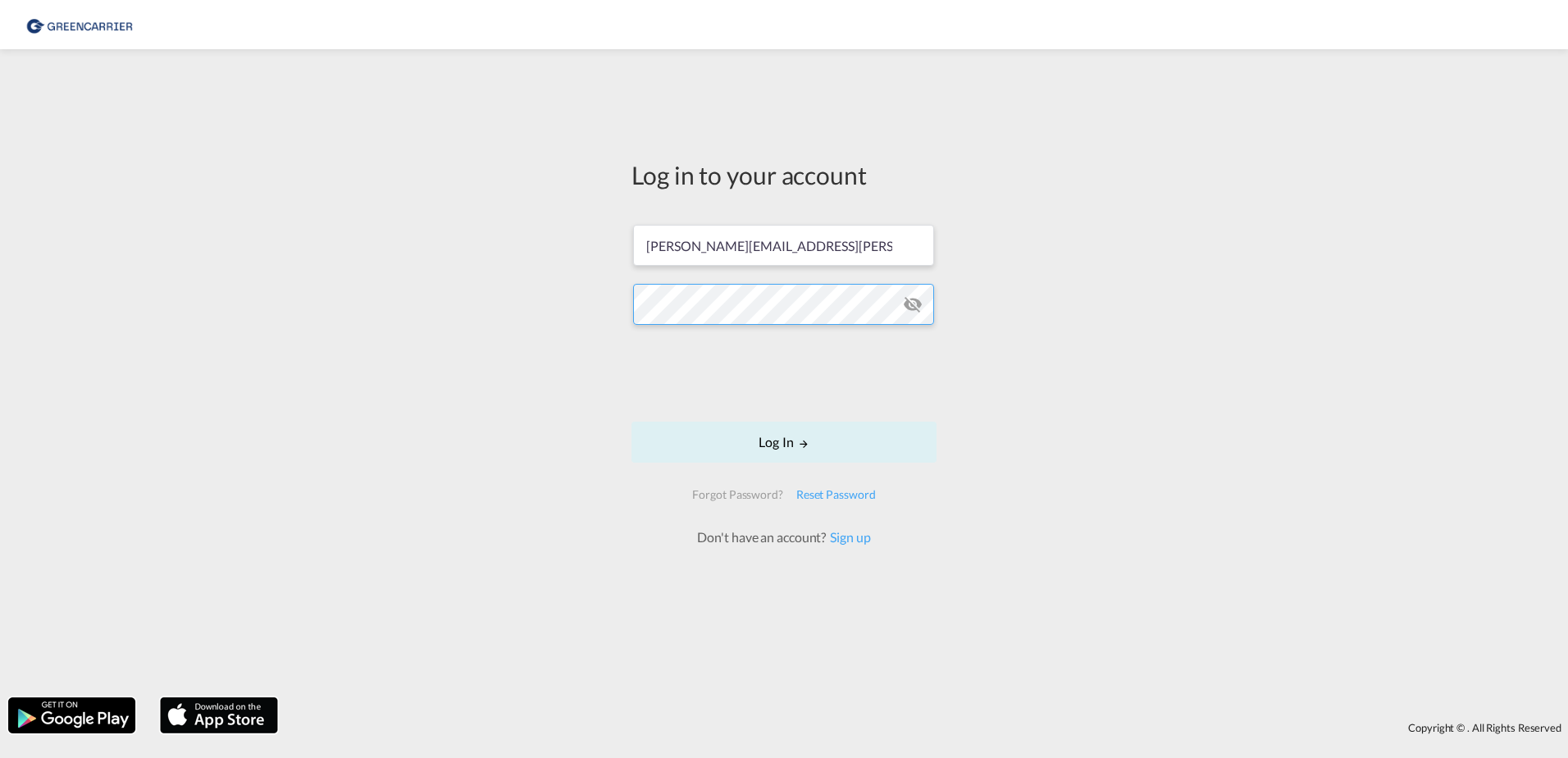
click at [385, 309] on div "Log in to your account [PERSON_NAME][EMAIL_ADDRESS][PERSON_NAME][DOMAIN_NAME] L…" at bounding box center [784, 372] width 1568 height 631
click at [435, 300] on div "Log in to your account [PERSON_NAME][EMAIL_ADDRESS][PERSON_NAME][DOMAIN_NAME] L…" at bounding box center [784, 372] width 1568 height 631
click at [912, 302] on md-icon "icon-eye-off" at bounding box center [912, 304] width 19 height 19
click at [796, 448] on button "Log In" at bounding box center [783, 442] width 305 height 41
click at [730, 253] on input "text" at bounding box center [783, 245] width 300 height 41
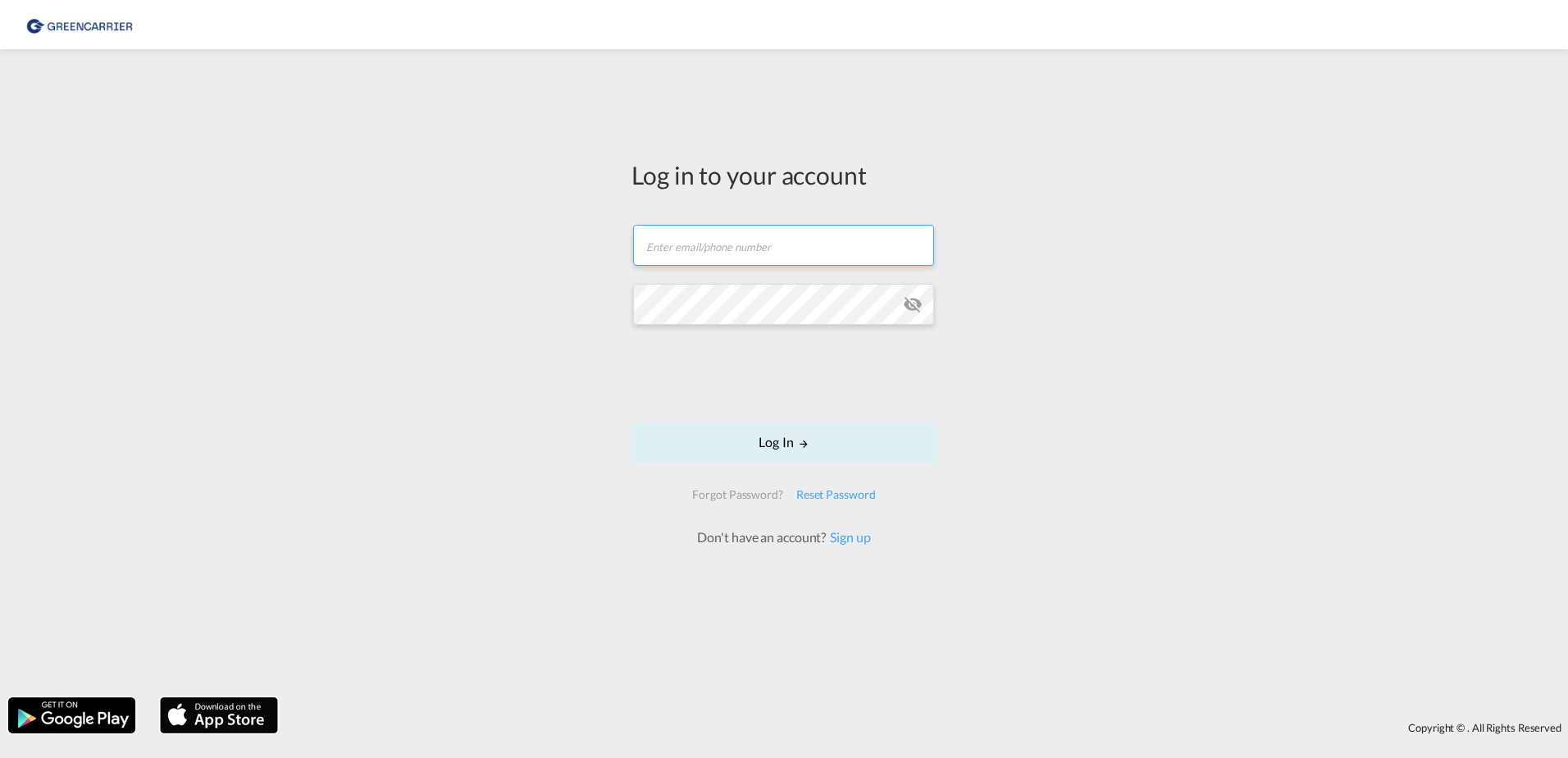
type input "[PERSON_NAME][EMAIL_ADDRESS][PERSON_NAME][DOMAIN_NAME]"
click at [913, 305] on md-icon "icon-eye-off" at bounding box center [912, 304] width 19 height 19
click at [482, 290] on div "Log in to your account [PERSON_NAME][EMAIL_ADDRESS][PERSON_NAME][DOMAIN_NAME] L…" at bounding box center [784, 372] width 1568 height 631
drag, startPoint x: 362, startPoint y: 223, endPoint x: 380, endPoint y: 226, distance: 18.2
click at [364, 225] on div "Log in to your account [PERSON_NAME][EMAIL_ADDRESS][PERSON_NAME][DOMAIN_NAME] L…" at bounding box center [784, 372] width 1568 height 631
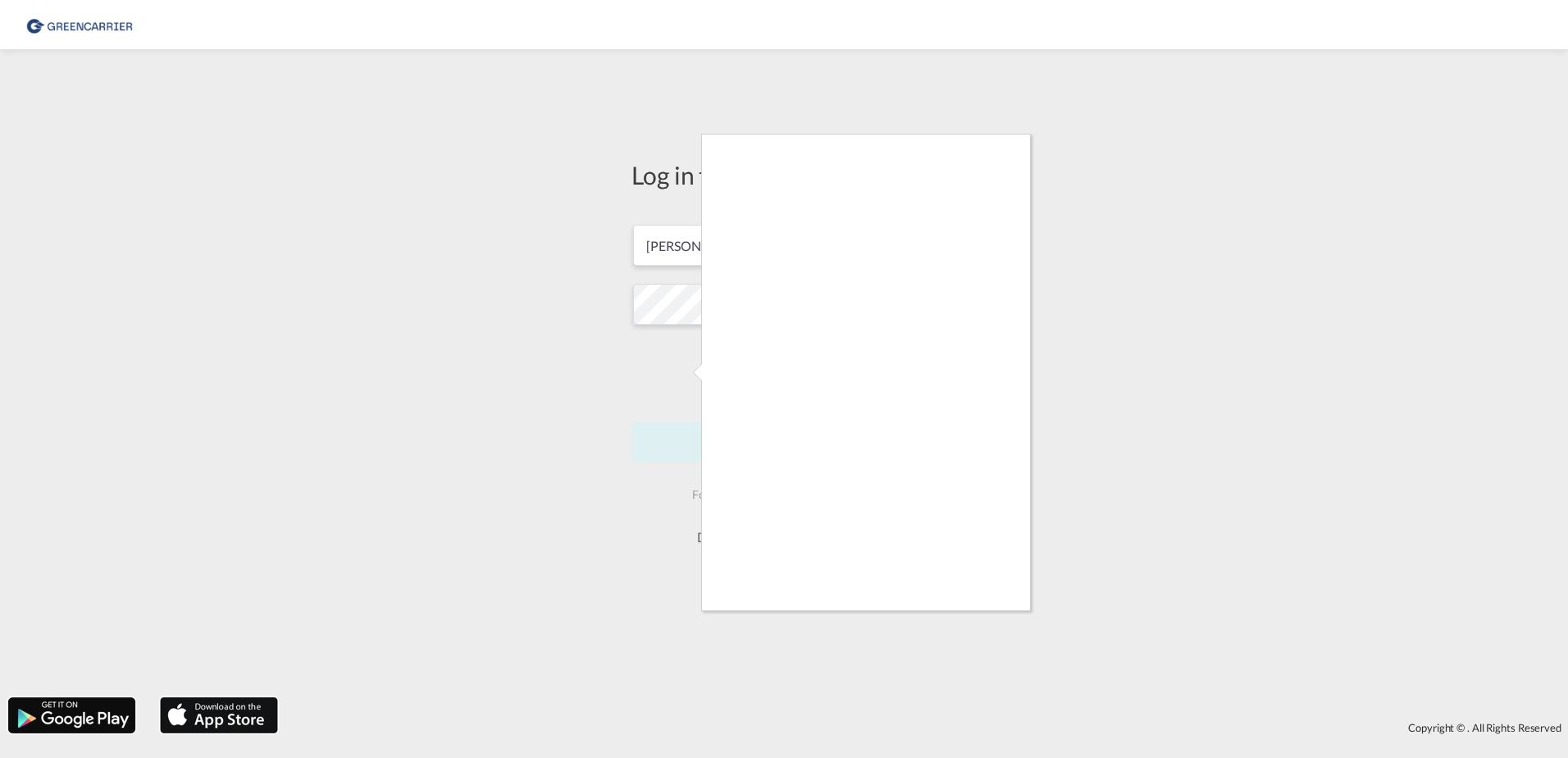
click at [509, 409] on div at bounding box center [784, 379] width 1568 height 758
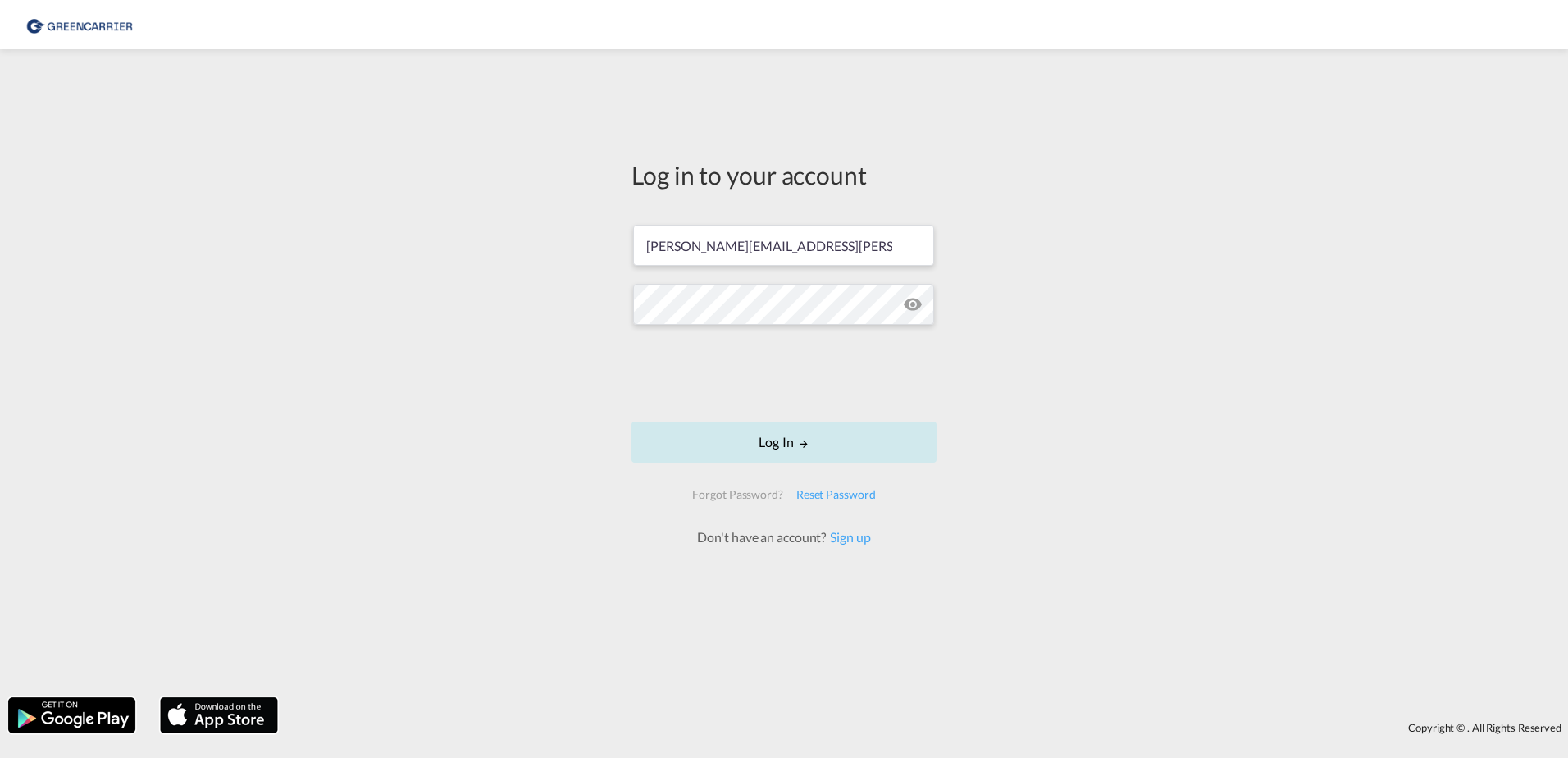
click at [780, 450] on button "Log In" at bounding box center [783, 442] width 305 height 41
click at [801, 449] on md-icon "LOGIN" at bounding box center [803, 444] width 12 height 12
click at [803, 453] on button "Log In" at bounding box center [783, 442] width 305 height 41
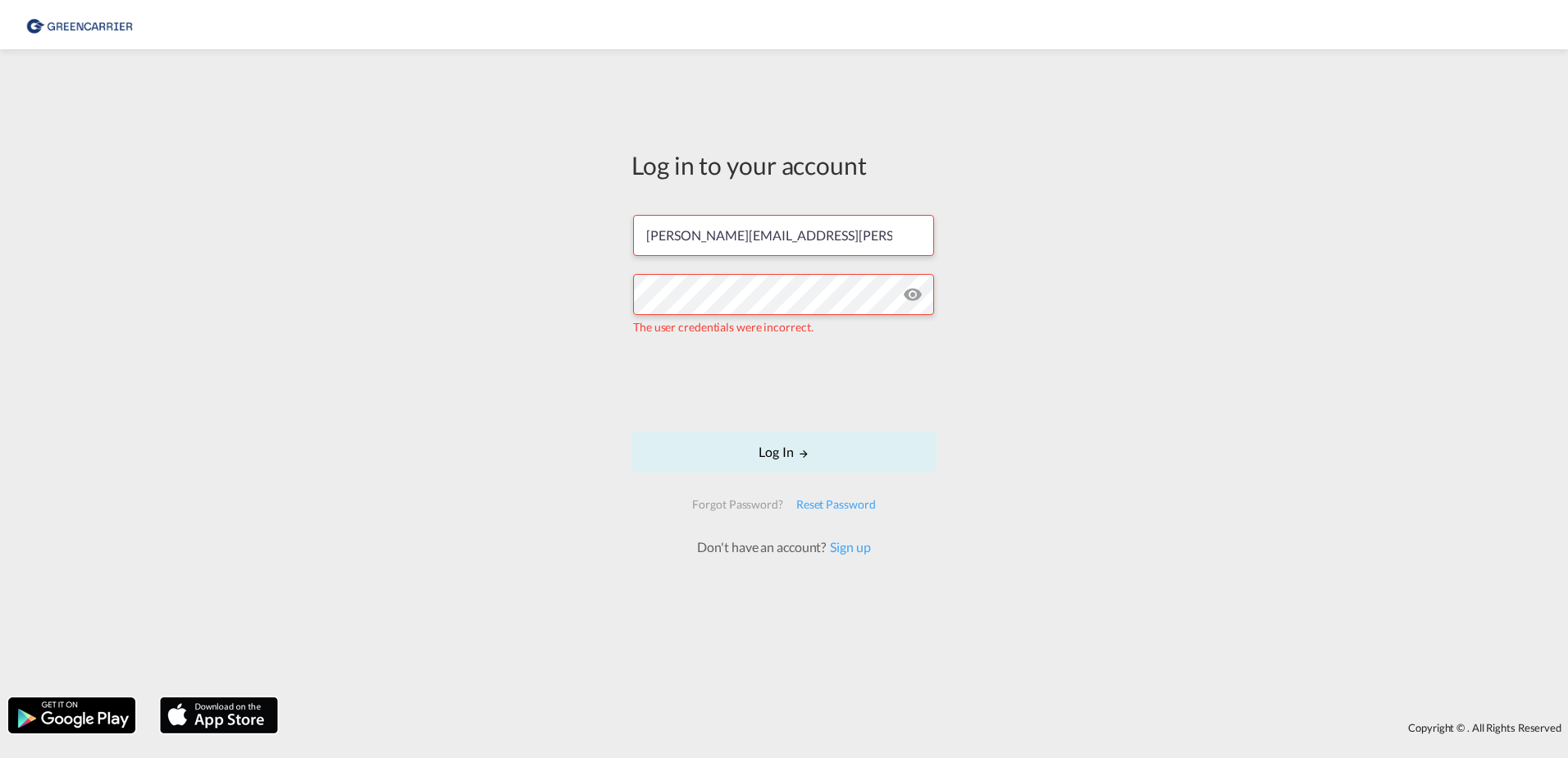
click at [554, 309] on div "Log in to your account [PERSON_NAME][EMAIL_ADDRESS][PERSON_NAME][DOMAIN_NAME] T…" at bounding box center [784, 372] width 1568 height 631
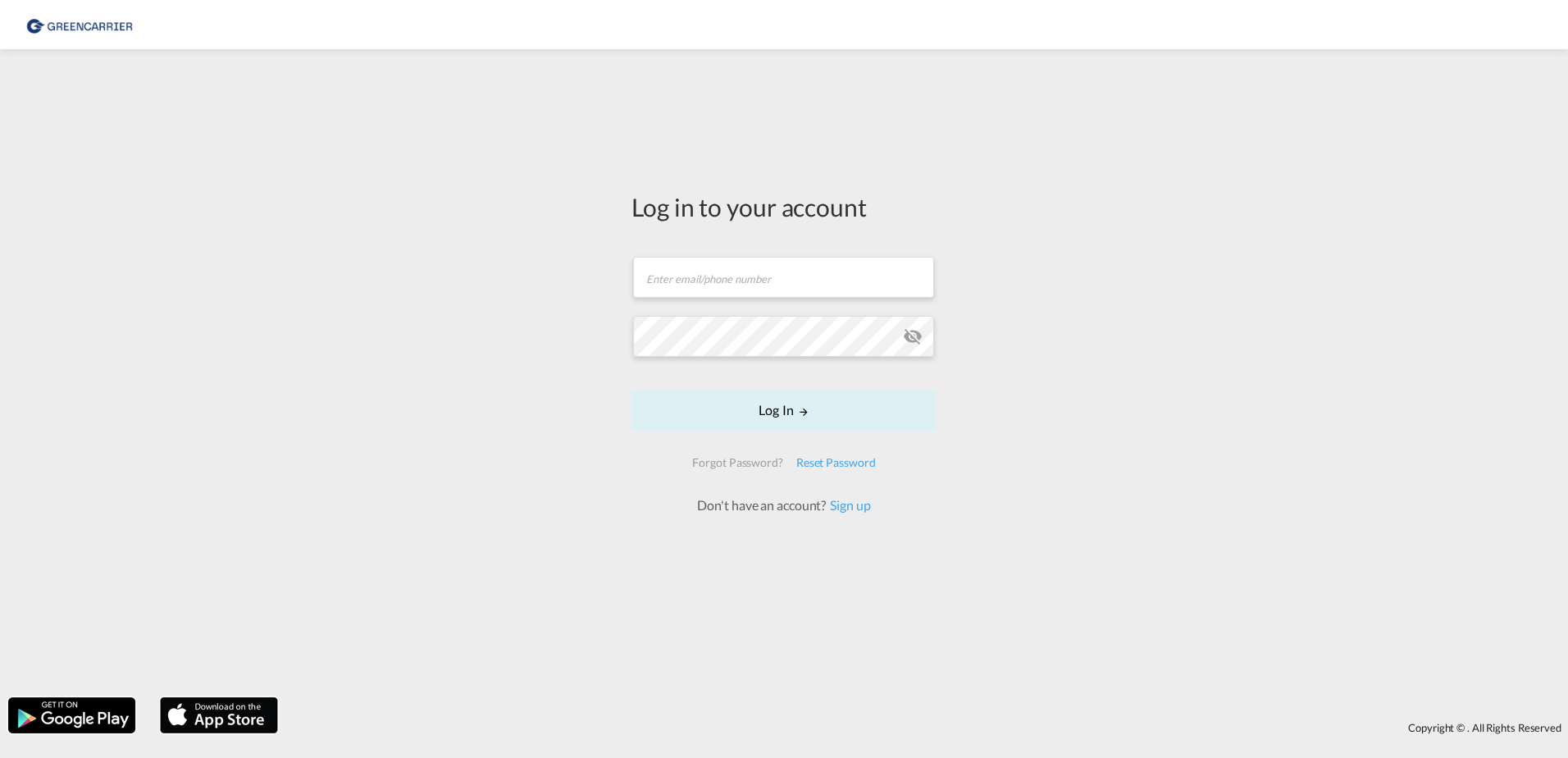
click at [748, 307] on form "Email field is required Password field is required Log In Forgot Password? Rese…" at bounding box center [783, 377] width 305 height 274
click at [743, 275] on input "text" at bounding box center [783, 277] width 300 height 41
type input "isabel.huebner@greencarrier.com"
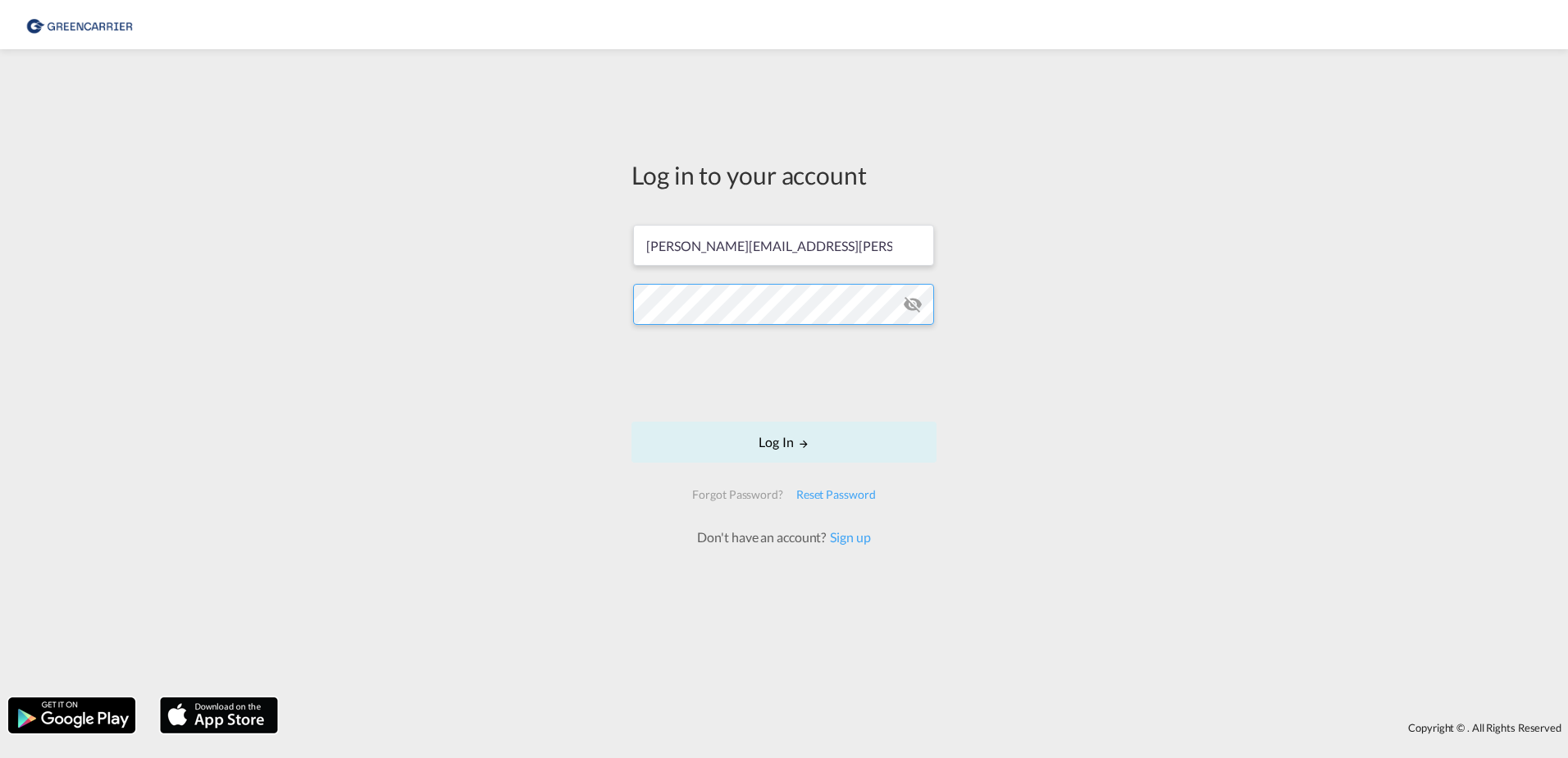
click at [352, 300] on div "Log in to your account isabel.huebner@greencarrier.com Log In Forgot Password? …" at bounding box center [784, 372] width 1568 height 631
click at [367, 293] on div "Log in to your account isabel.huebner@greencarrier.com Log In Forgot Password? …" at bounding box center [784, 372] width 1568 height 631
click at [910, 308] on md-icon "icon-eye-off" at bounding box center [912, 304] width 19 height 19
click at [751, 444] on button "Log In" at bounding box center [783, 442] width 305 height 41
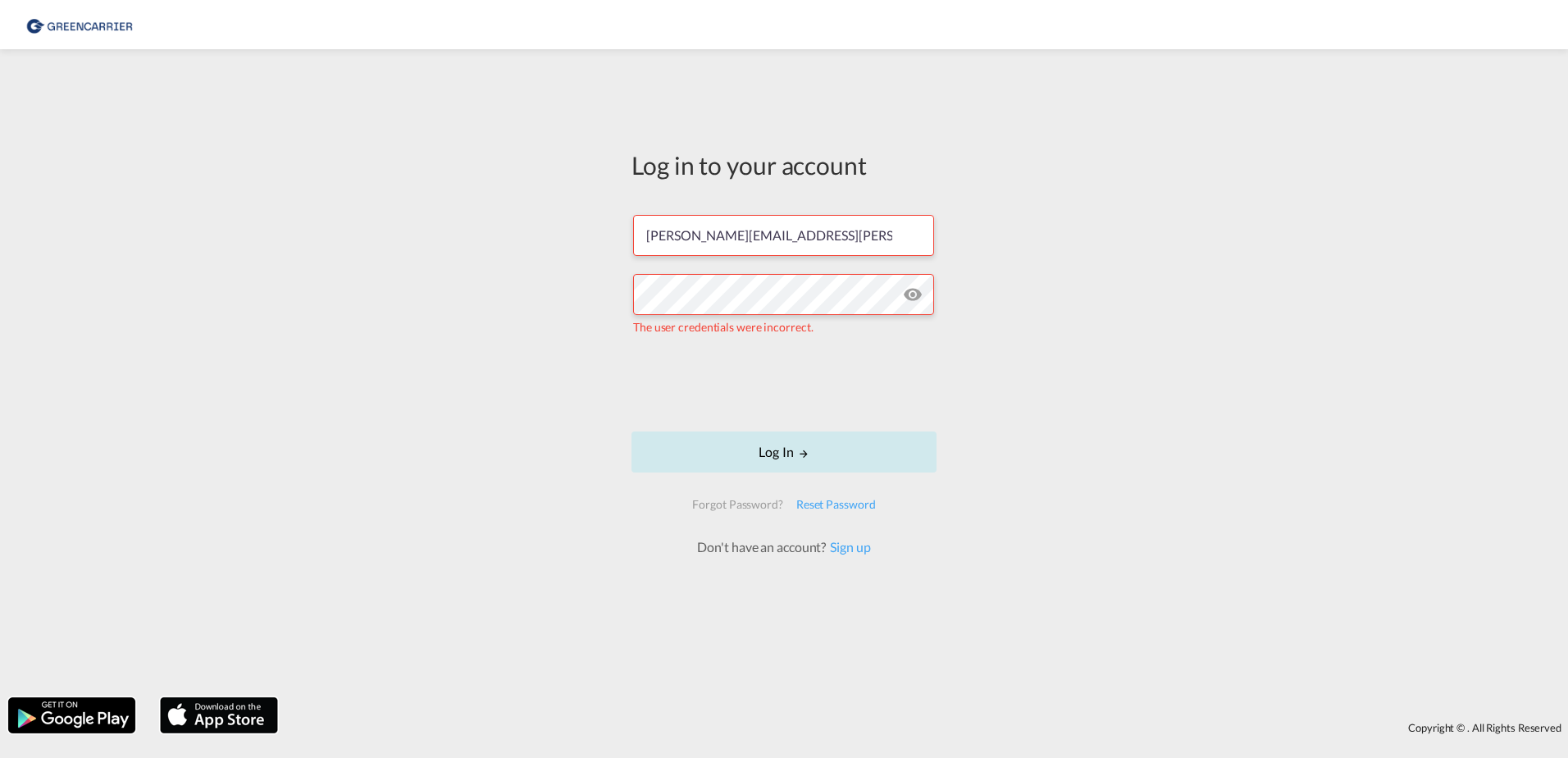
click at [813, 454] on button "Log In" at bounding box center [783, 452] width 305 height 41
click at [861, 501] on div "Reset Password" at bounding box center [836, 504] width 93 height 29
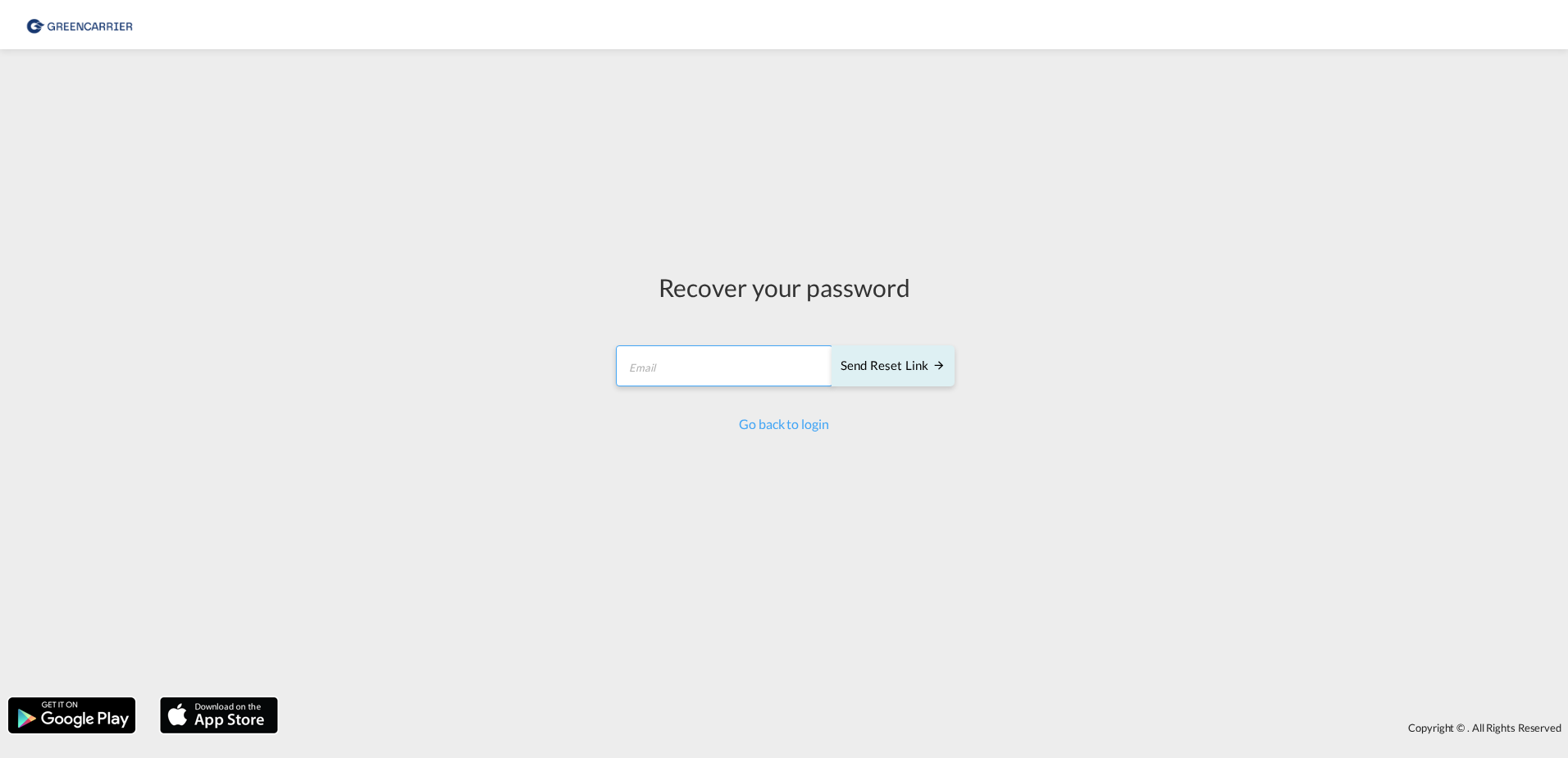
drag, startPoint x: 710, startPoint y: 360, endPoint x: 716, endPoint y: 370, distance: 11.7
click at [710, 360] on input "email" at bounding box center [724, 365] width 217 height 41
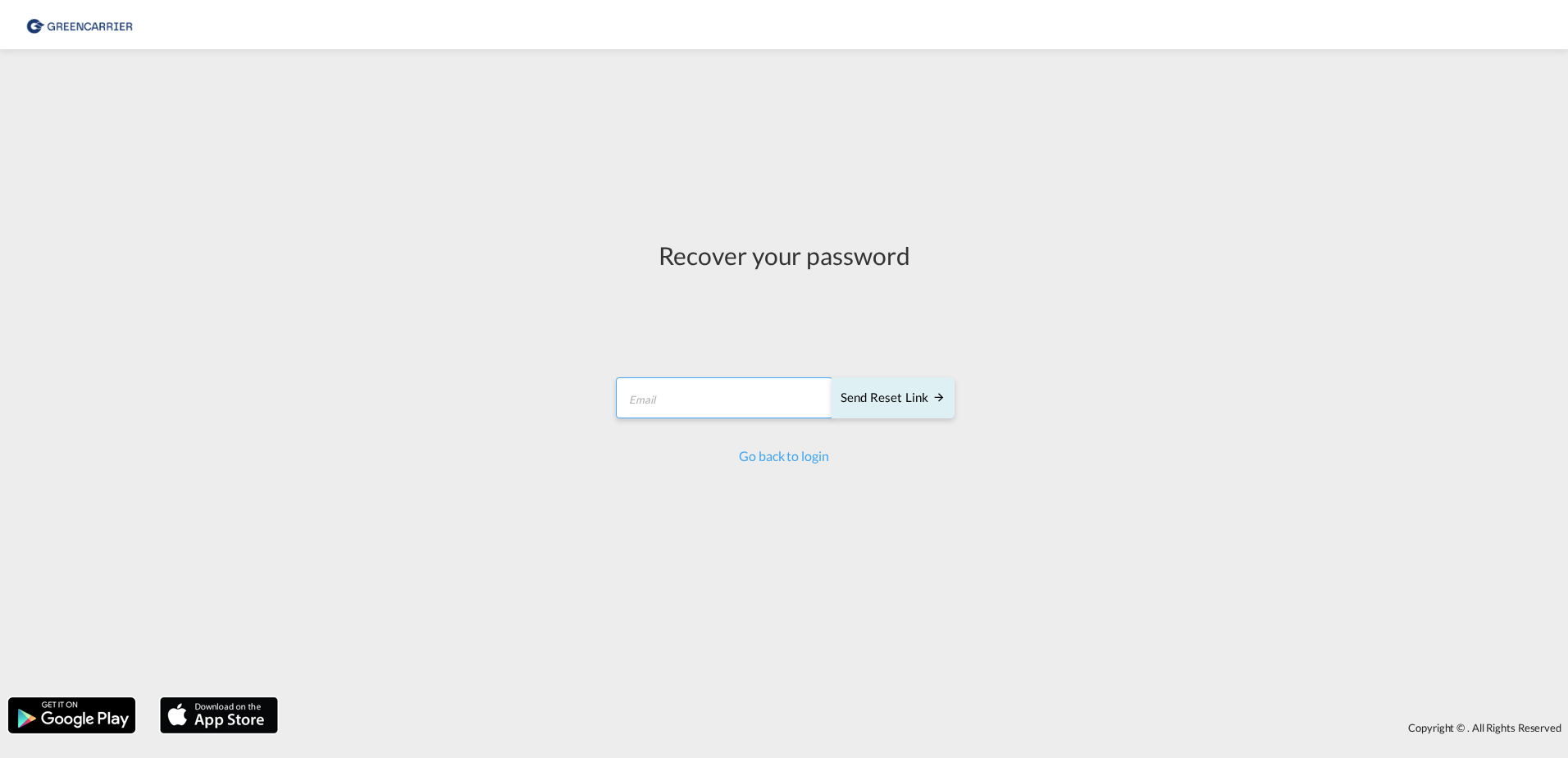
type input "isabel.huebner@greencarrier.com"
click at [927, 403] on div "Send reset link" at bounding box center [893, 397] width 105 height 18
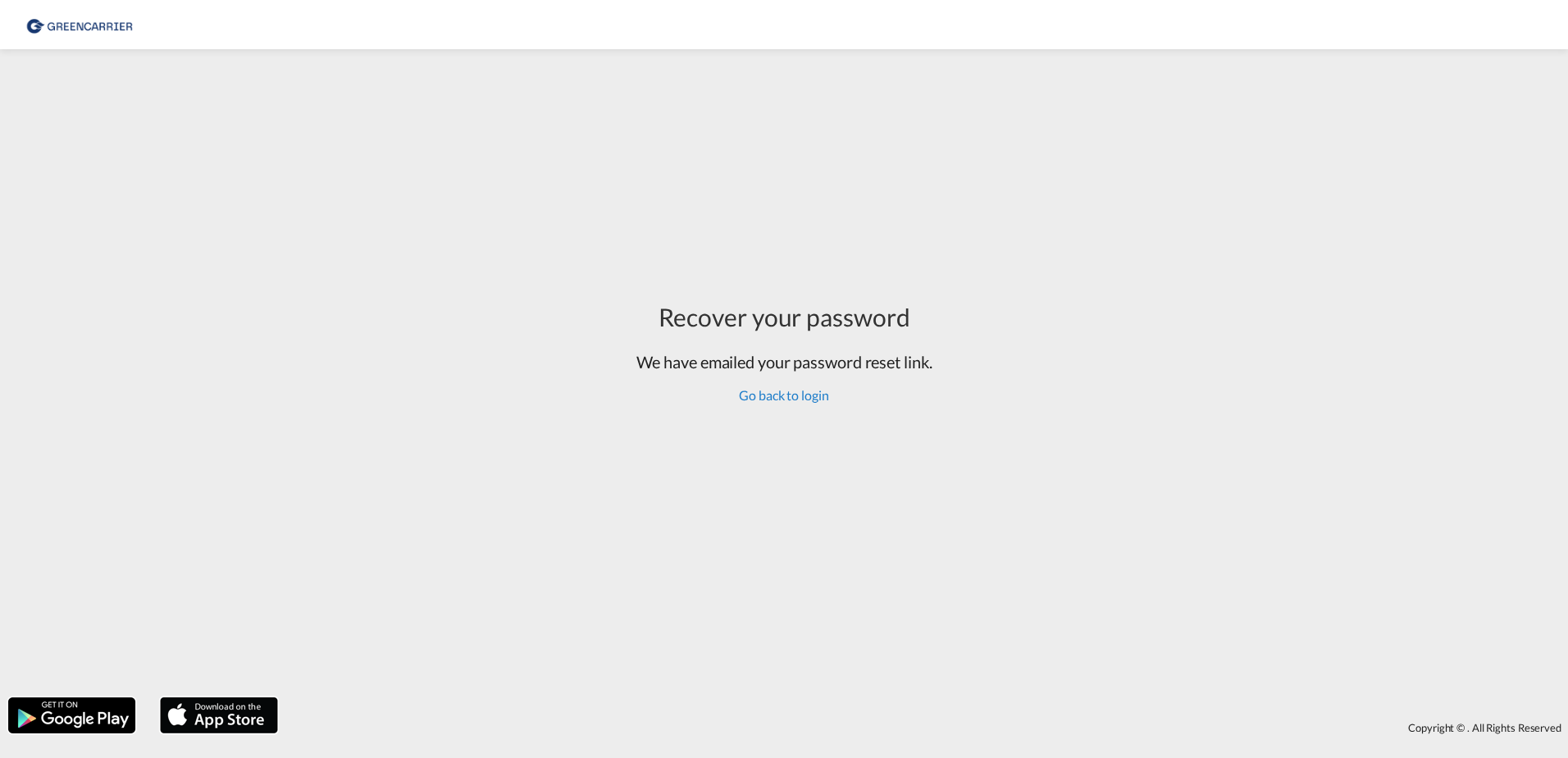
click at [816, 393] on link "Go back to login" at bounding box center [783, 395] width 89 height 16
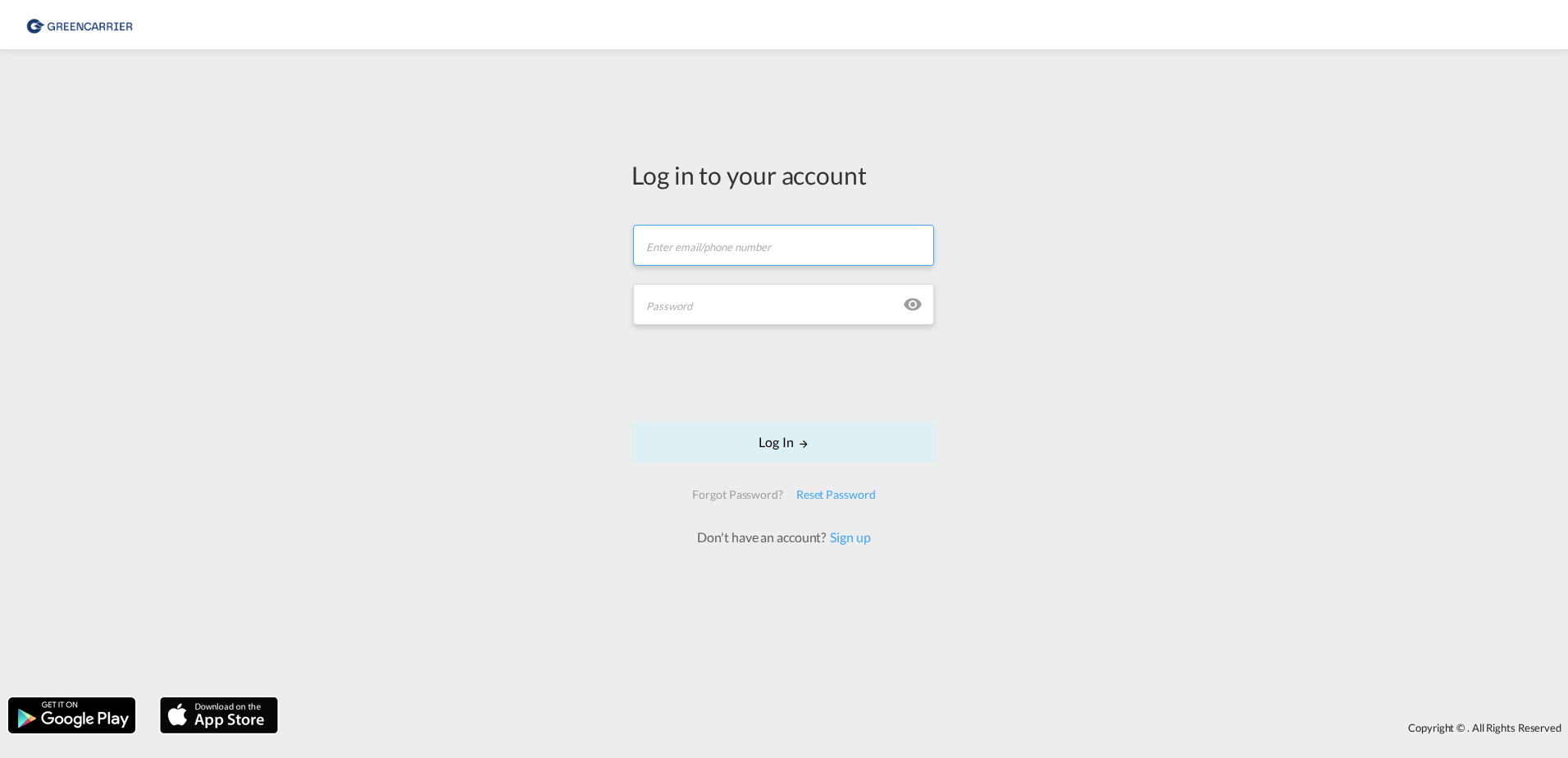
click at [727, 242] on input "text" at bounding box center [783, 245] width 300 height 41
type input "isabel.huebner@greencarrier.com"
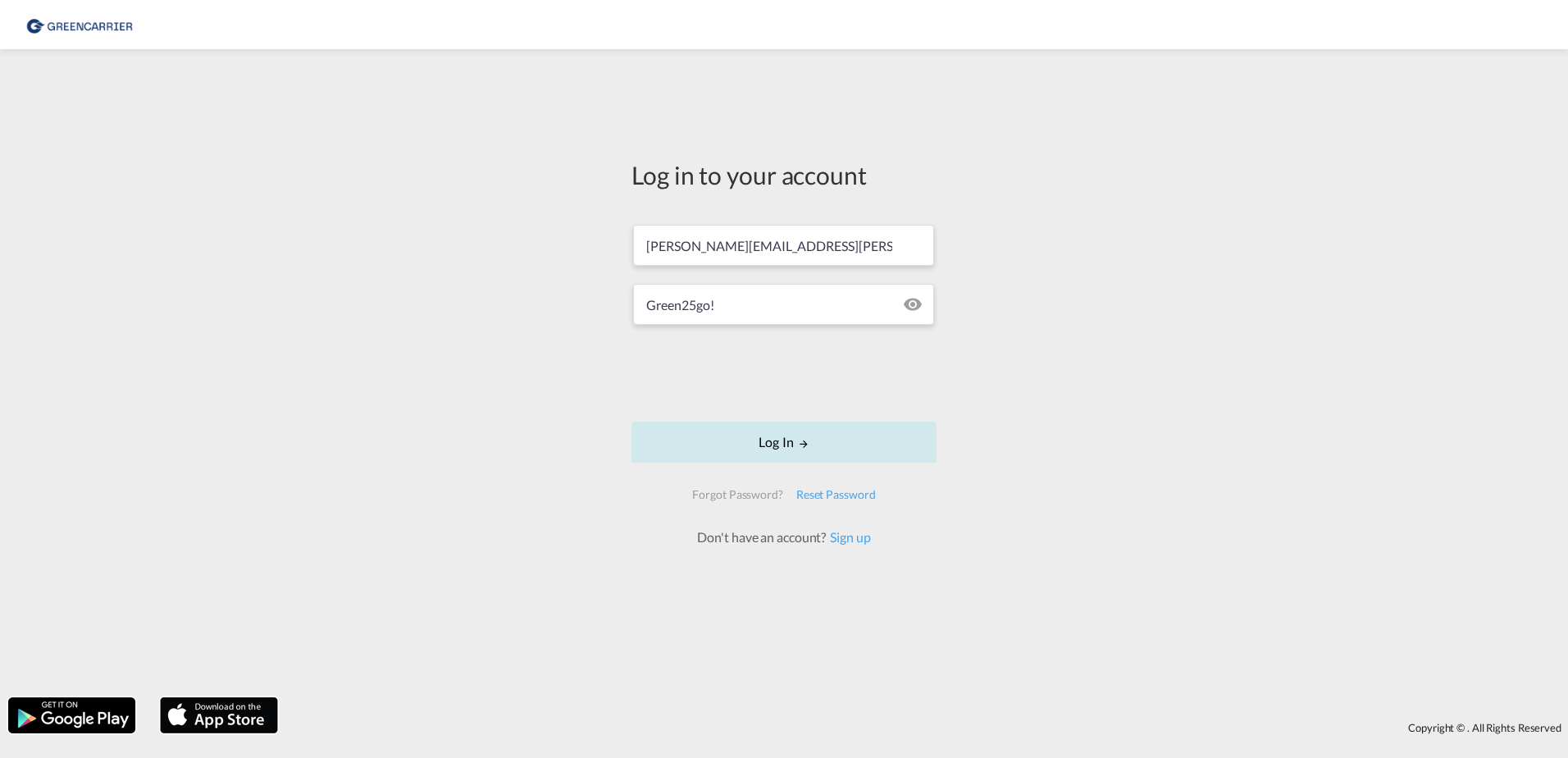
click at [849, 441] on button "Log In" at bounding box center [783, 442] width 305 height 41
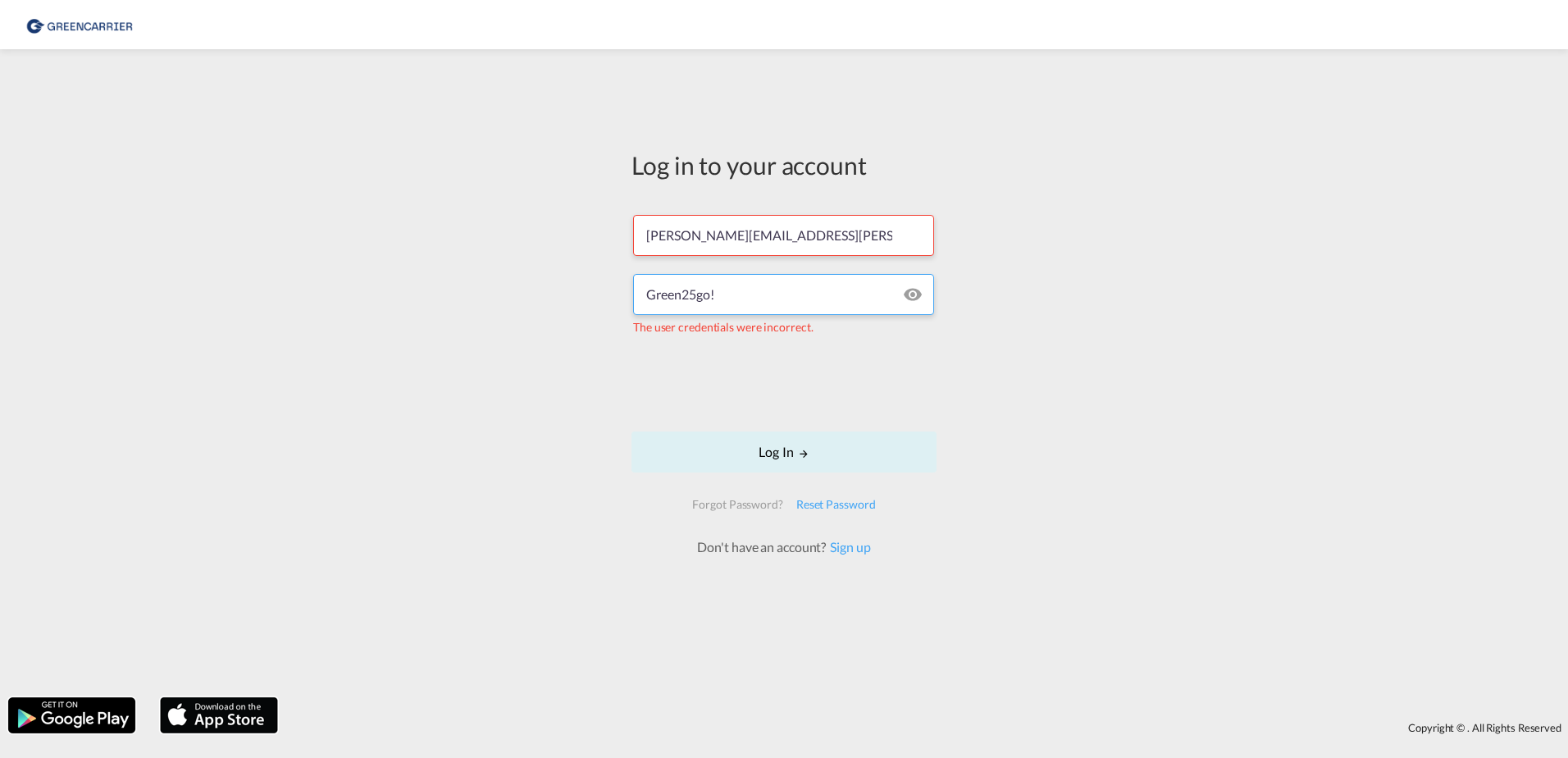
click at [742, 299] on input "Green25go!" at bounding box center [783, 295] width 300 height 41
drag, startPoint x: 782, startPoint y: 297, endPoint x: 486, endPoint y: 266, distance: 297.6
click at [468, 262] on div "Log in to your account isabel.huebner@greencarrier.com Green25go! The user cred…" at bounding box center [784, 372] width 1568 height 631
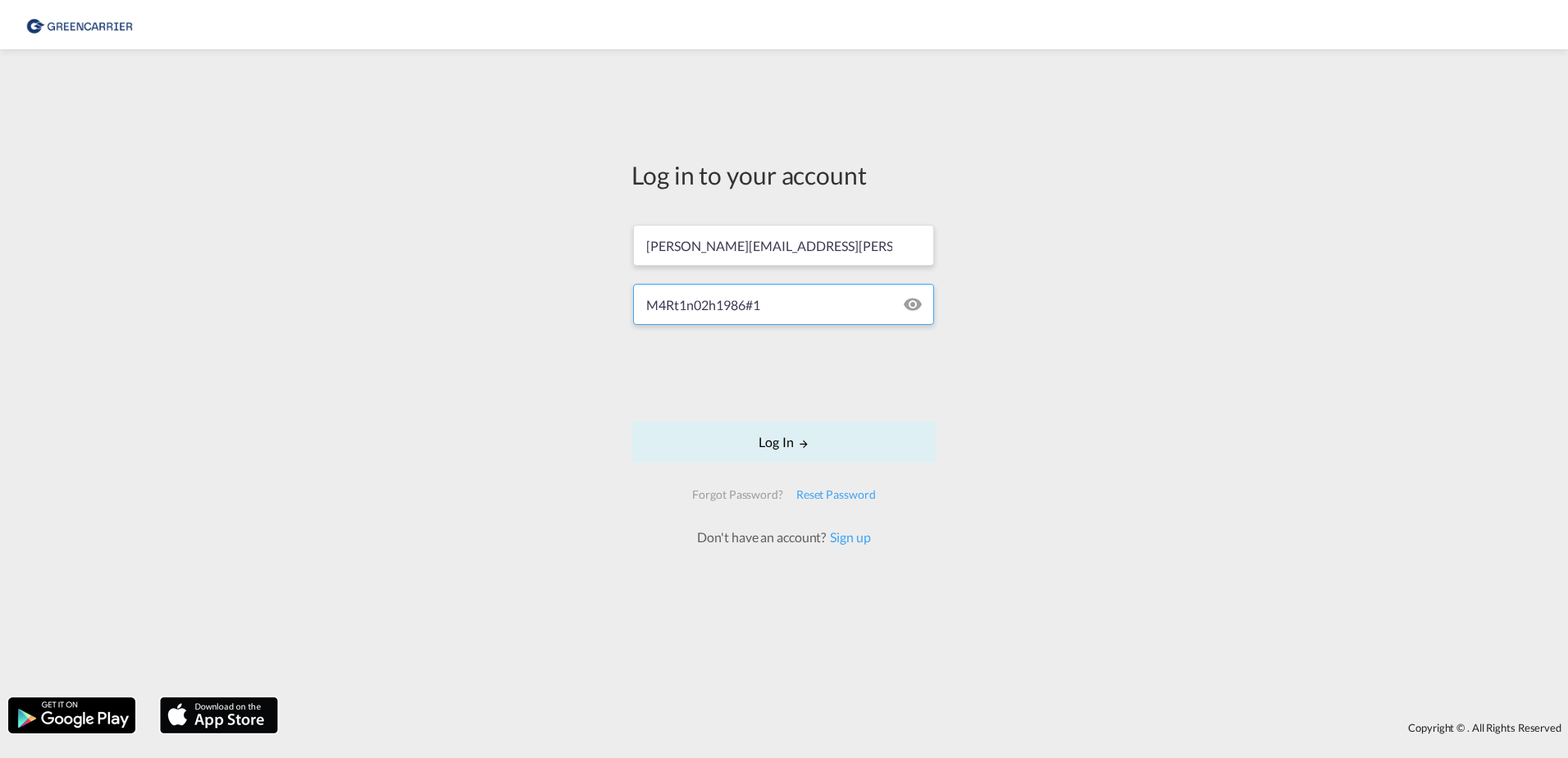
type input "M4Rt1n02h1986#1"
click at [631, 422] on button "Log In" at bounding box center [783, 442] width 305 height 41
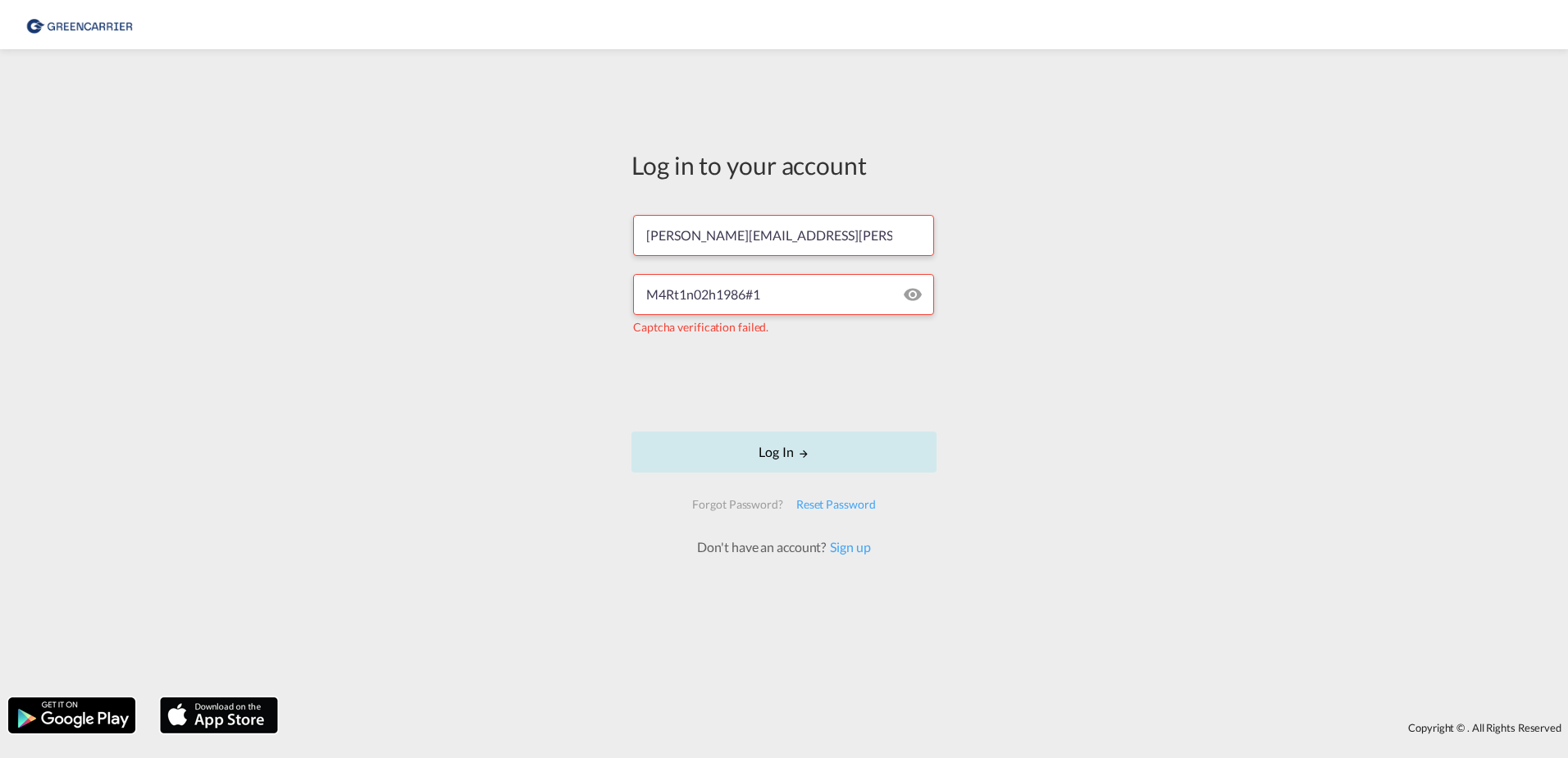
click at [828, 456] on button "Log In" at bounding box center [783, 452] width 305 height 41
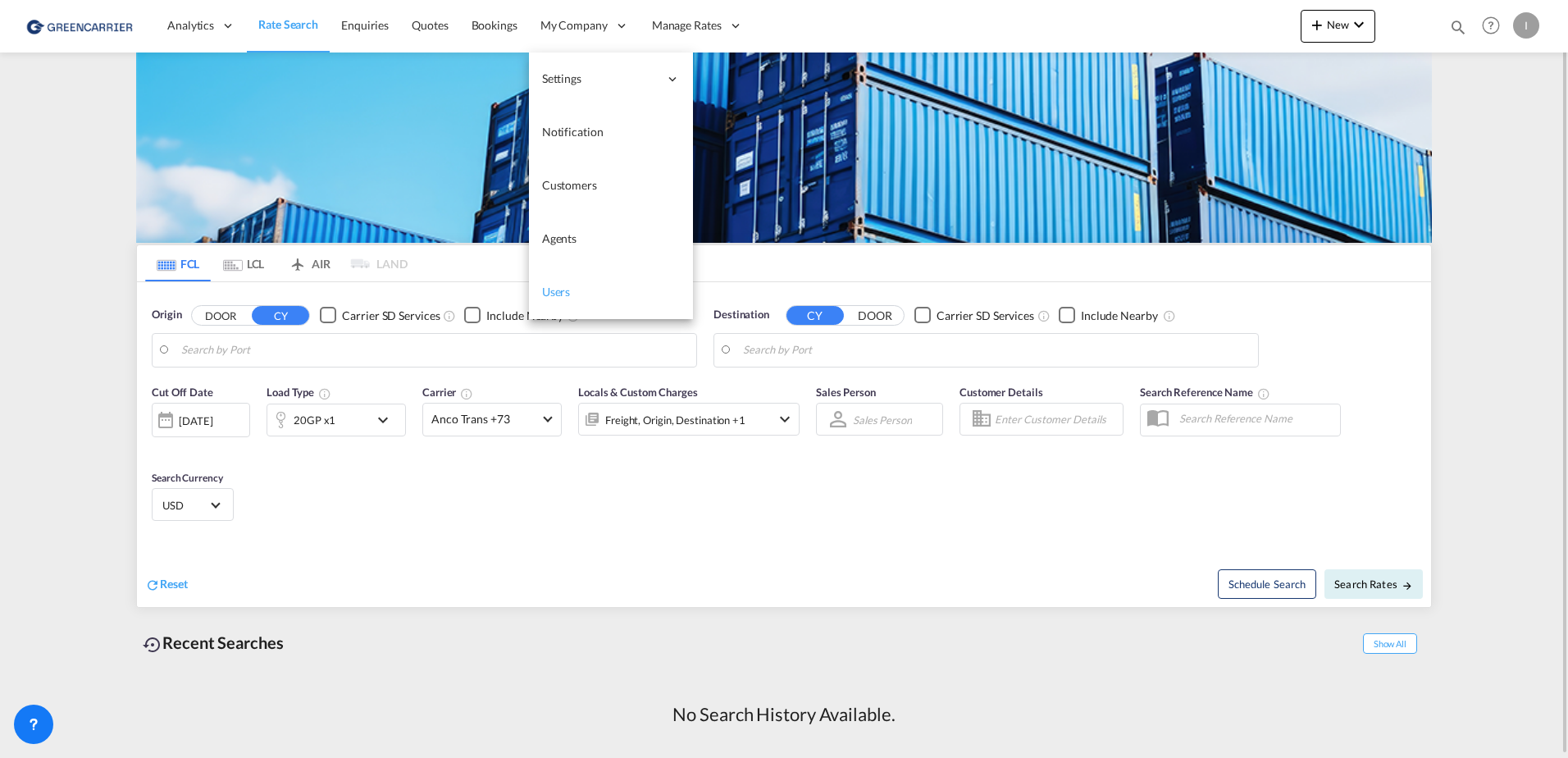
drag, startPoint x: 564, startPoint y: 284, endPoint x: 582, endPoint y: 300, distance: 24.1
click at [563, 284] on span "Users" at bounding box center [556, 292] width 29 height 16
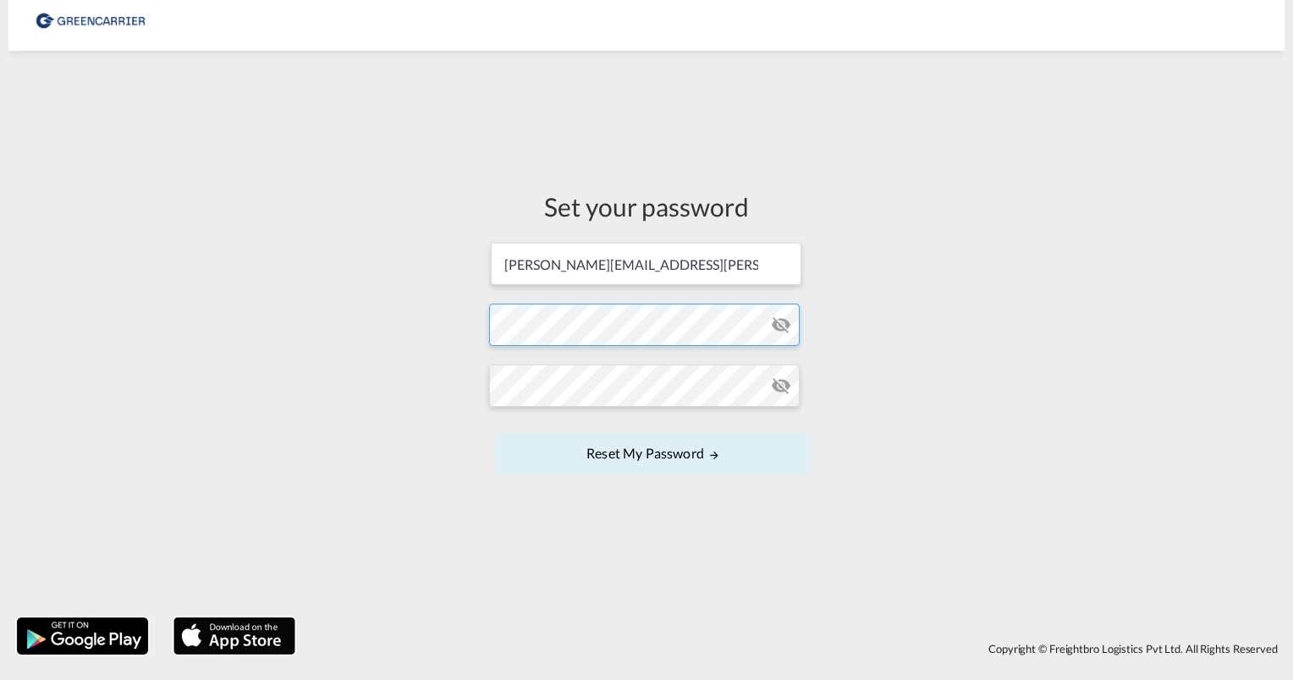
click at [609, 338] on form "[PERSON_NAME][EMAIL_ADDRESS][PERSON_NAME][DOMAIN_NAME] Password must contain th…" at bounding box center [646, 360] width 315 height 239
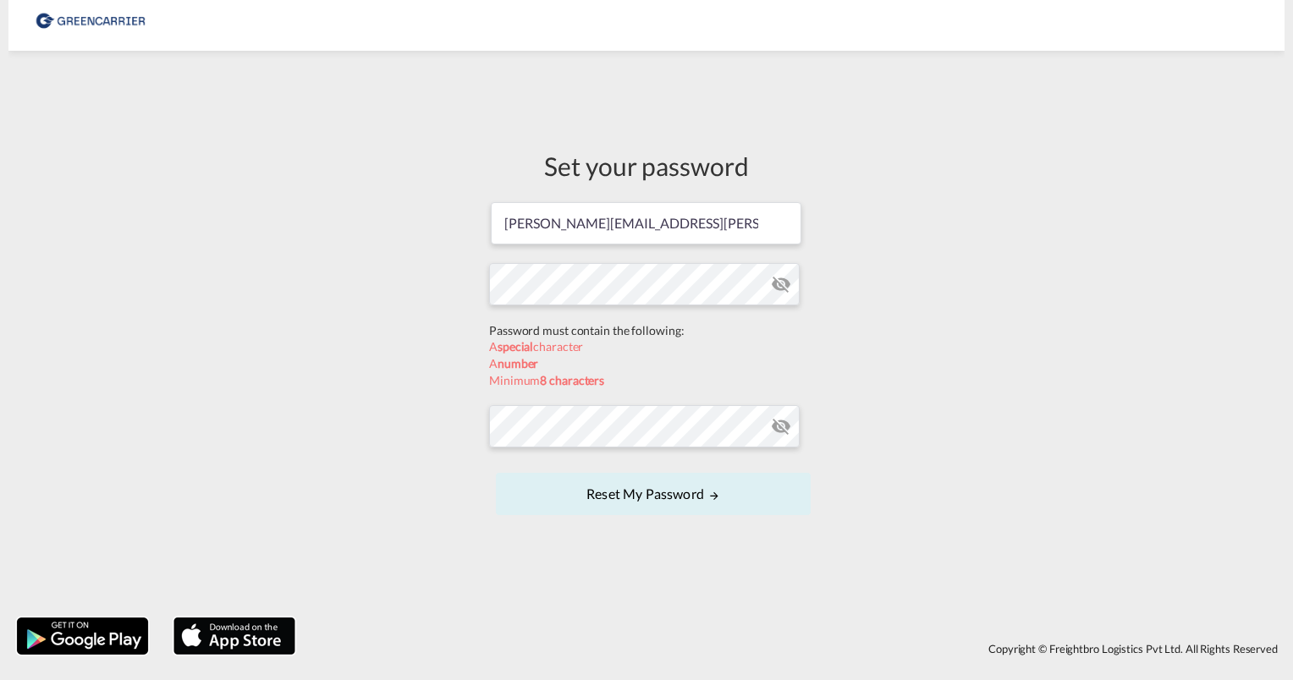
click at [364, 267] on div "Set your password [PERSON_NAME][EMAIL_ADDRESS][PERSON_NAME][DOMAIN_NAME] Passwo…" at bounding box center [646, 334] width 1276 height 550
click at [578, 322] on form "[PERSON_NAME][EMAIL_ADDRESS][PERSON_NAME][DOMAIN_NAME] Password must contain th…" at bounding box center [646, 360] width 315 height 320
click at [332, 180] on div "Set your password [PERSON_NAME][EMAIL_ADDRESS][PERSON_NAME][DOMAIN_NAME] Passwo…" at bounding box center [646, 334] width 1276 height 550
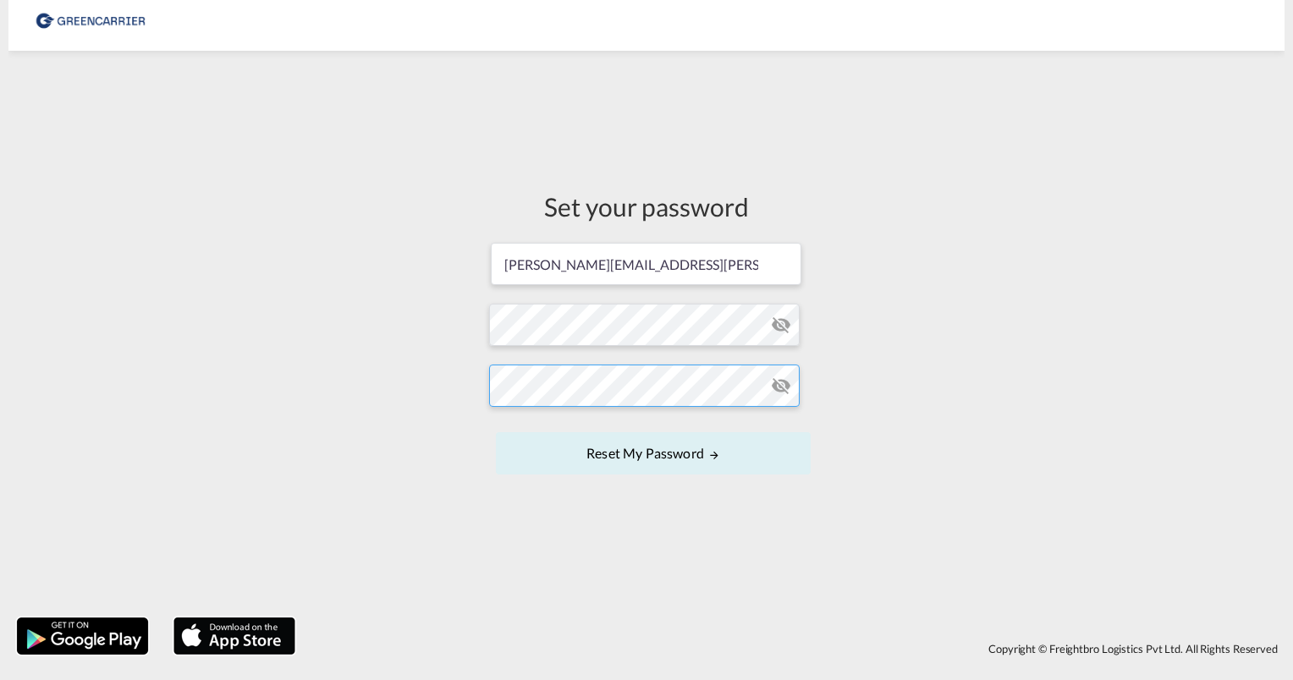
click at [496, 432] on button "Reset my password" at bounding box center [653, 453] width 315 height 42
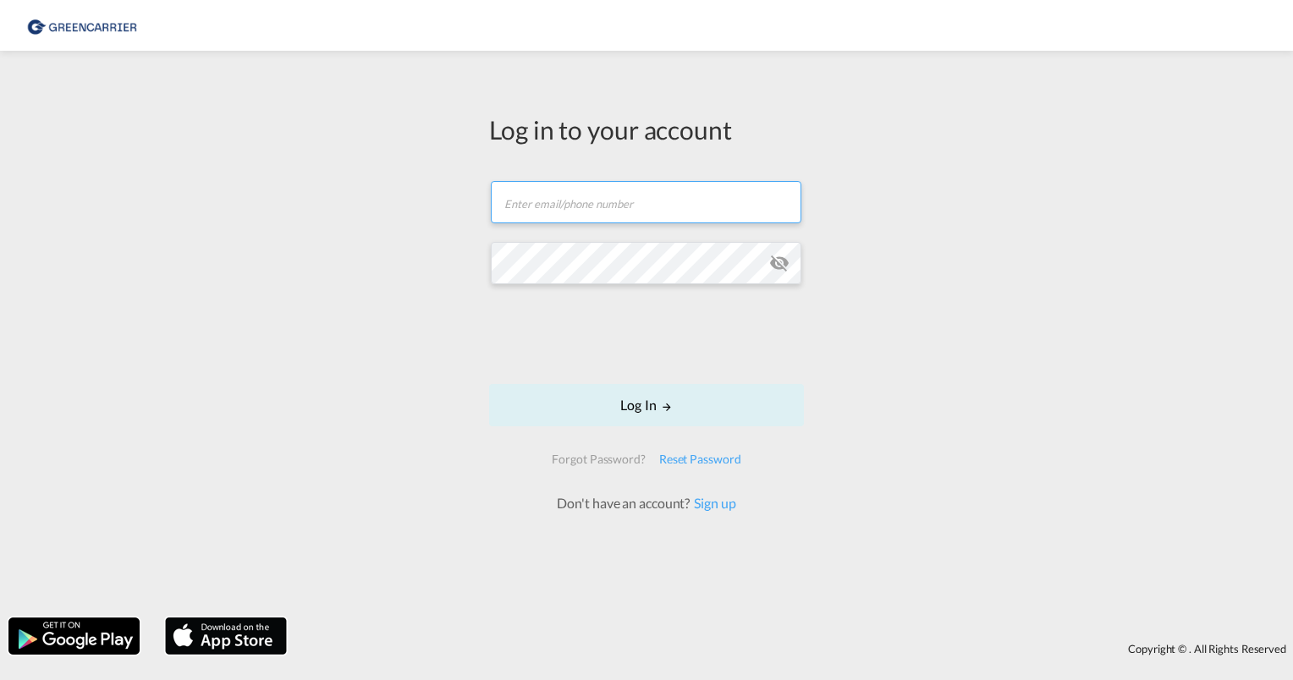
click at [588, 213] on input "text" at bounding box center [646, 202] width 310 height 42
type input "[PERSON_NAME][EMAIL_ADDRESS][PERSON_NAME][DOMAIN_NAME]"
click at [801, 255] on div at bounding box center [801, 252] width 1 height 20
click at [783, 261] on md-icon "icon-eye-off" at bounding box center [779, 263] width 20 height 20
click at [568, 288] on form "isabel.huebner@greencarrier.com Log In Forgot Password? Reset Password Don't ha…" at bounding box center [646, 338] width 315 height 349
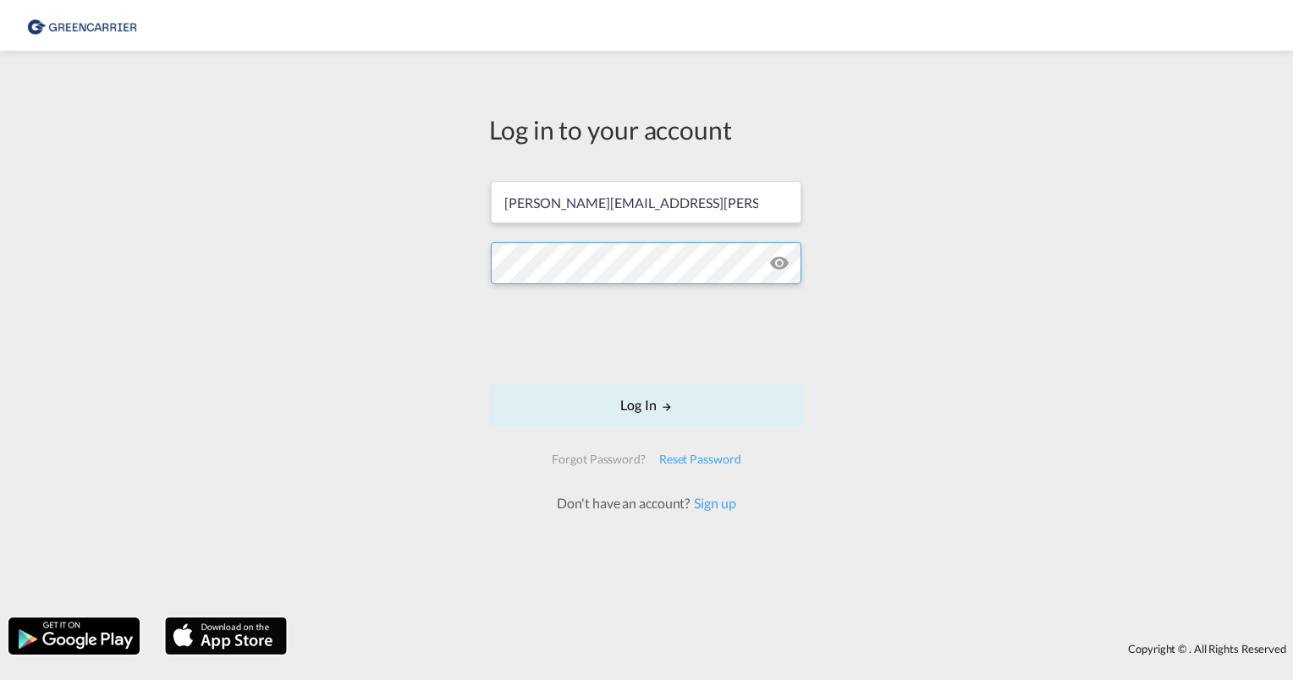
click at [308, 239] on div "Log in to your account [PERSON_NAME][EMAIL_ADDRESS][PERSON_NAME][DOMAIN_NAME] L…" at bounding box center [646, 334] width 1293 height 550
click at [489, 384] on button "Log In" at bounding box center [646, 405] width 315 height 42
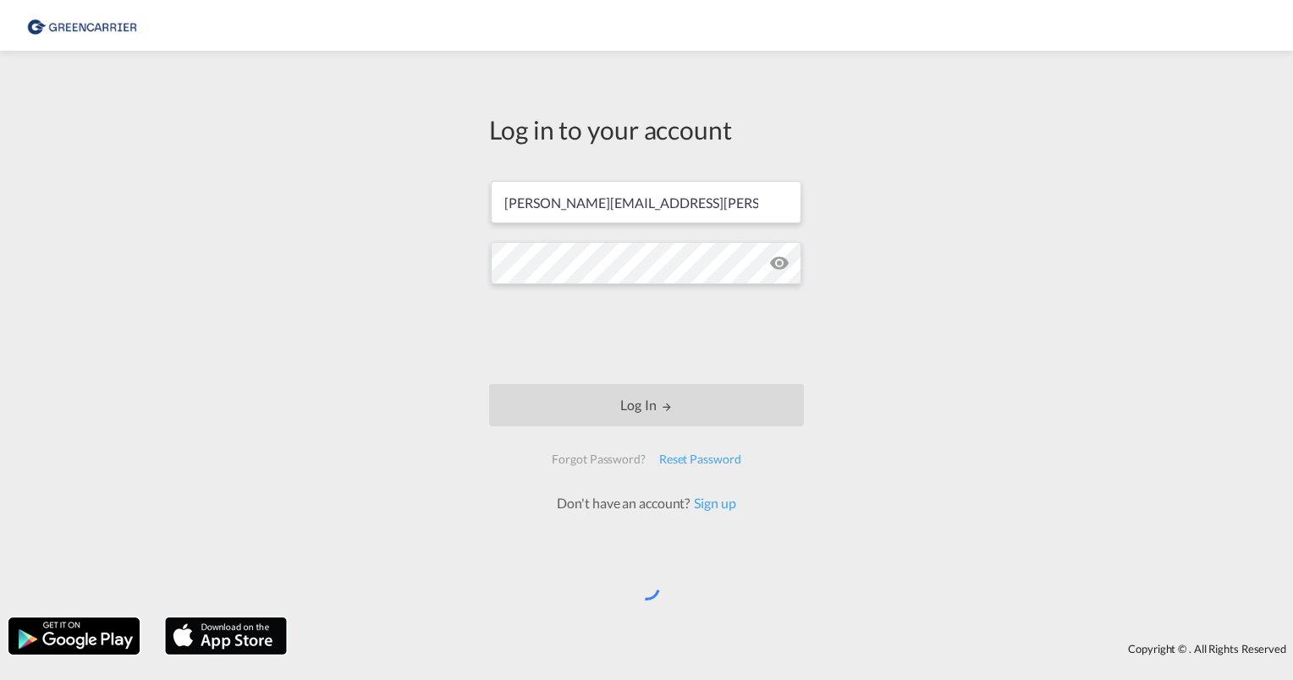
click at [461, 314] on div "Log in to your account [PERSON_NAME][EMAIL_ADDRESS][PERSON_NAME][DOMAIN_NAME] L…" at bounding box center [646, 334] width 1293 height 550
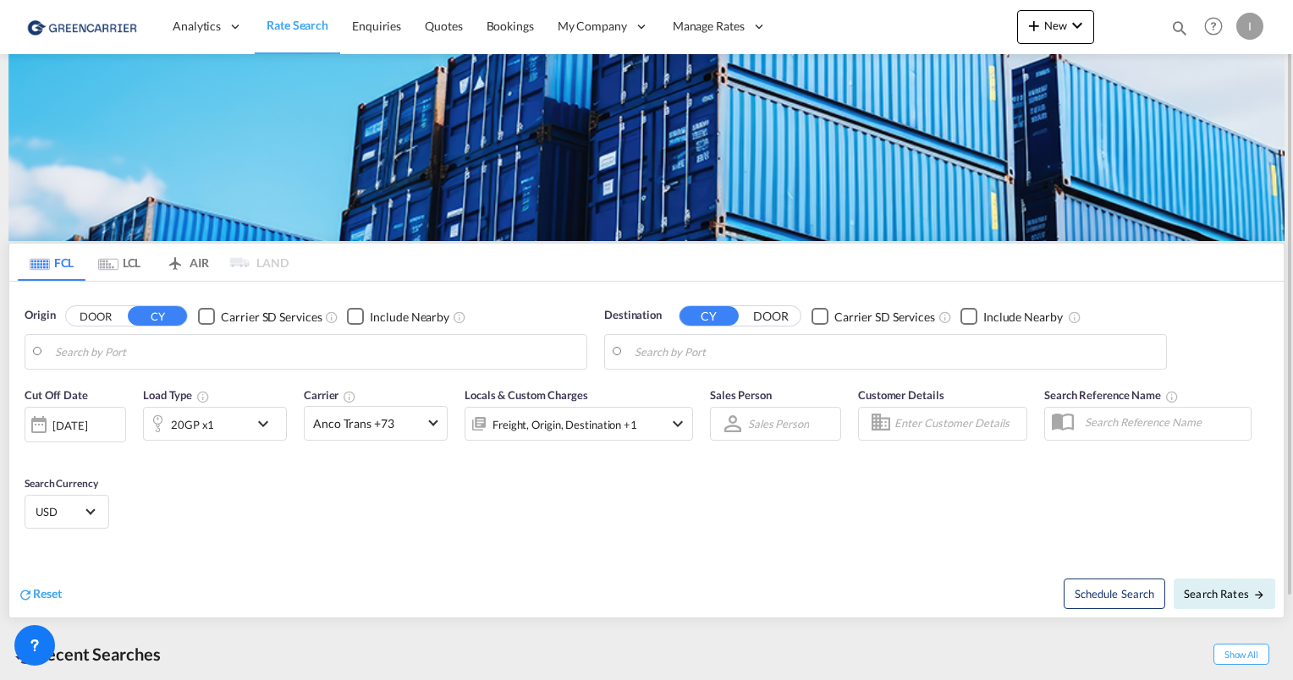
click at [1245, 20] on div "I" at bounding box center [1249, 26] width 27 height 27
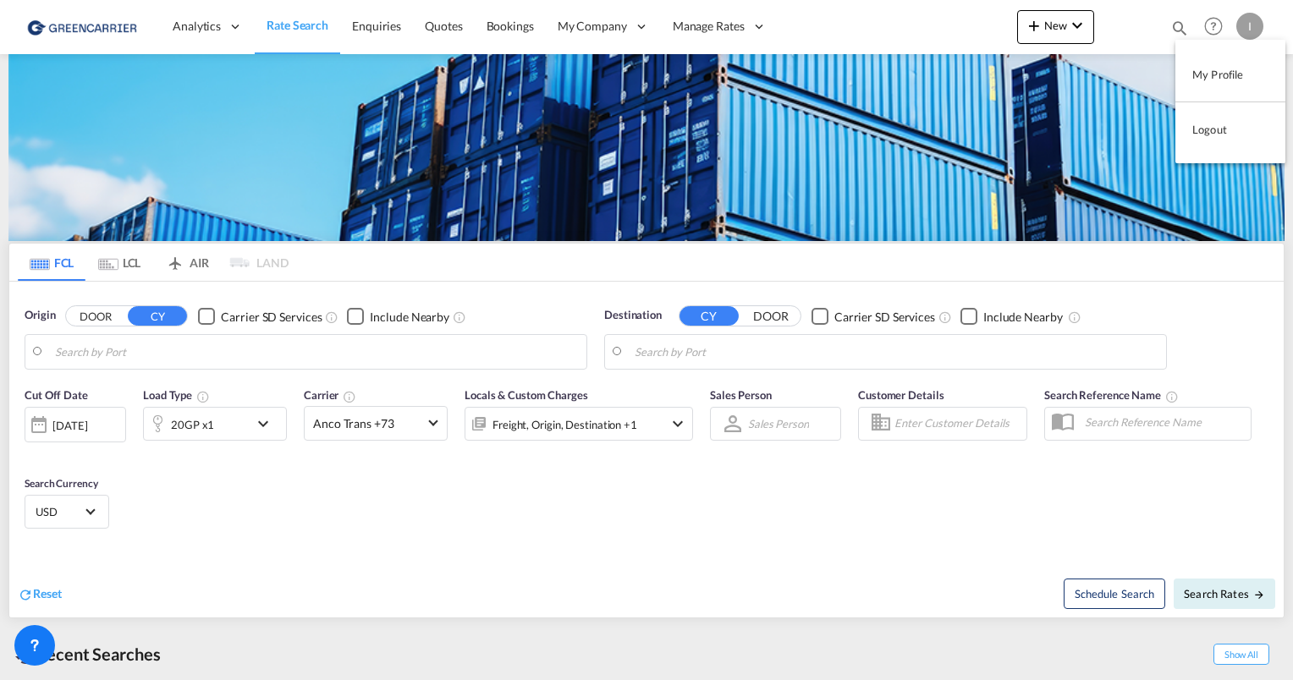
click at [1233, 75] on button "My Profile" at bounding box center [1230, 75] width 110 height 34
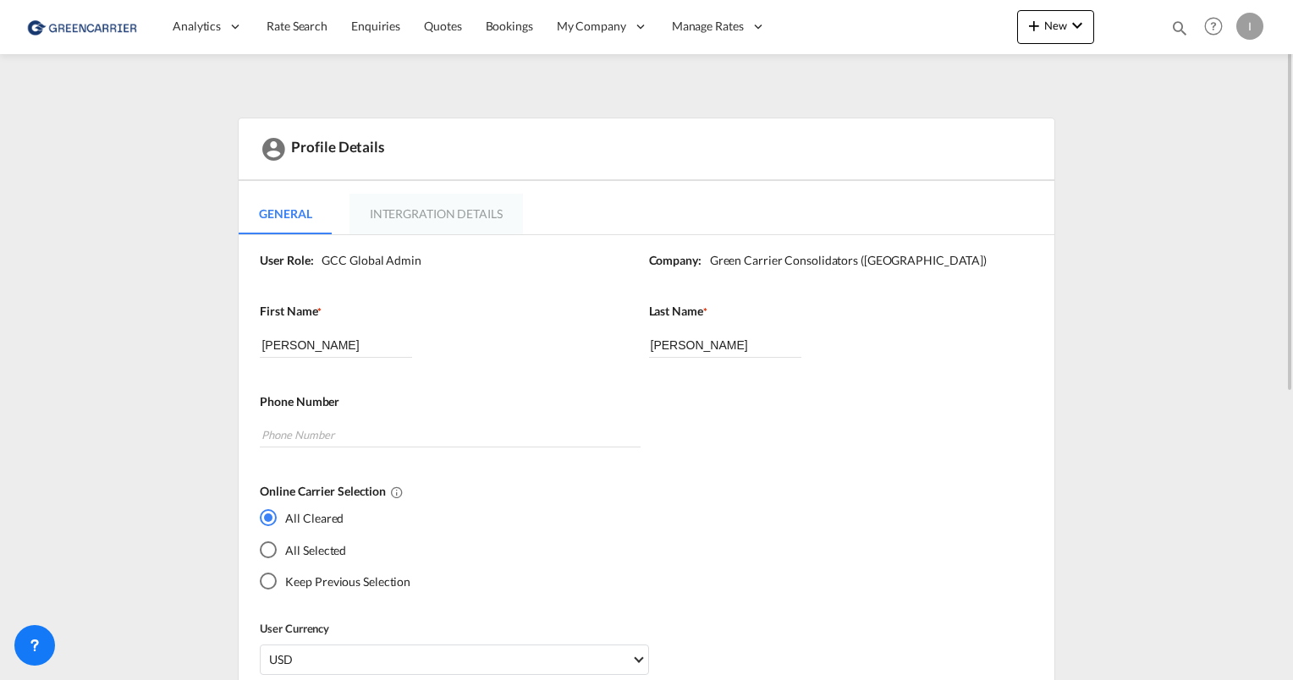
click at [449, 206] on md-tab-item "Intergration Details" at bounding box center [435, 214] width 173 height 41
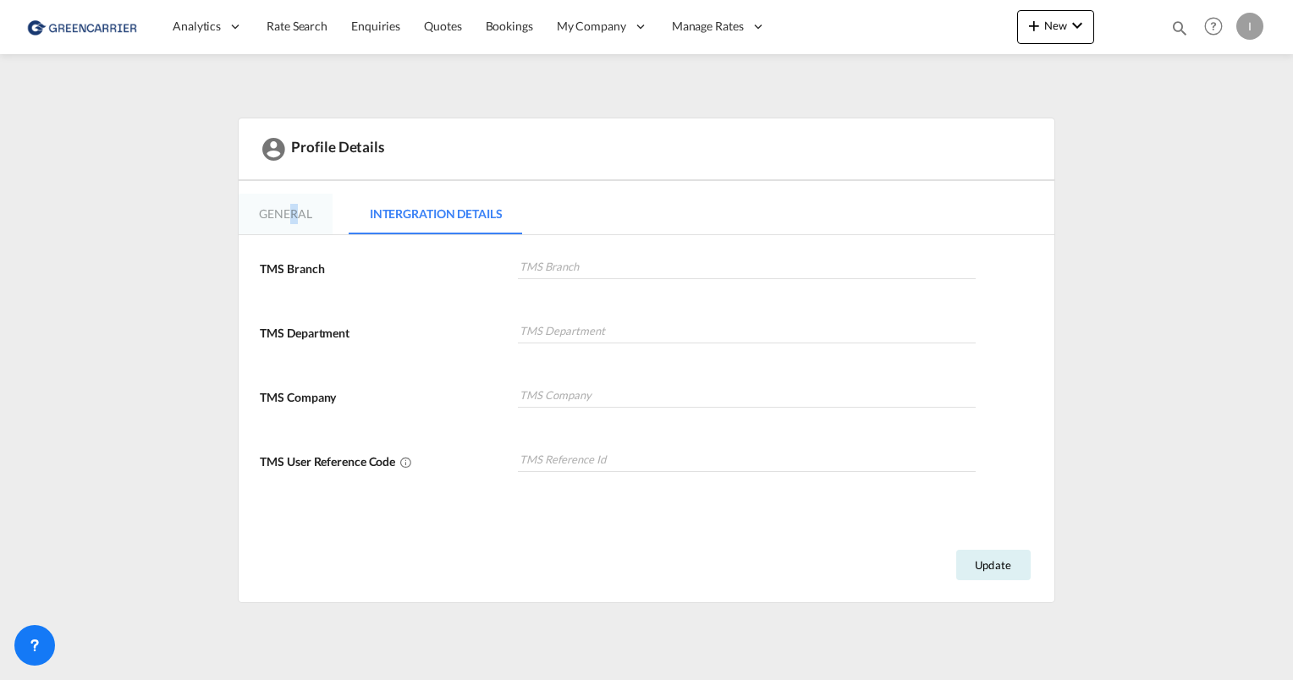
click at [288, 208] on md-tab-item "General" at bounding box center [285, 214] width 93 height 41
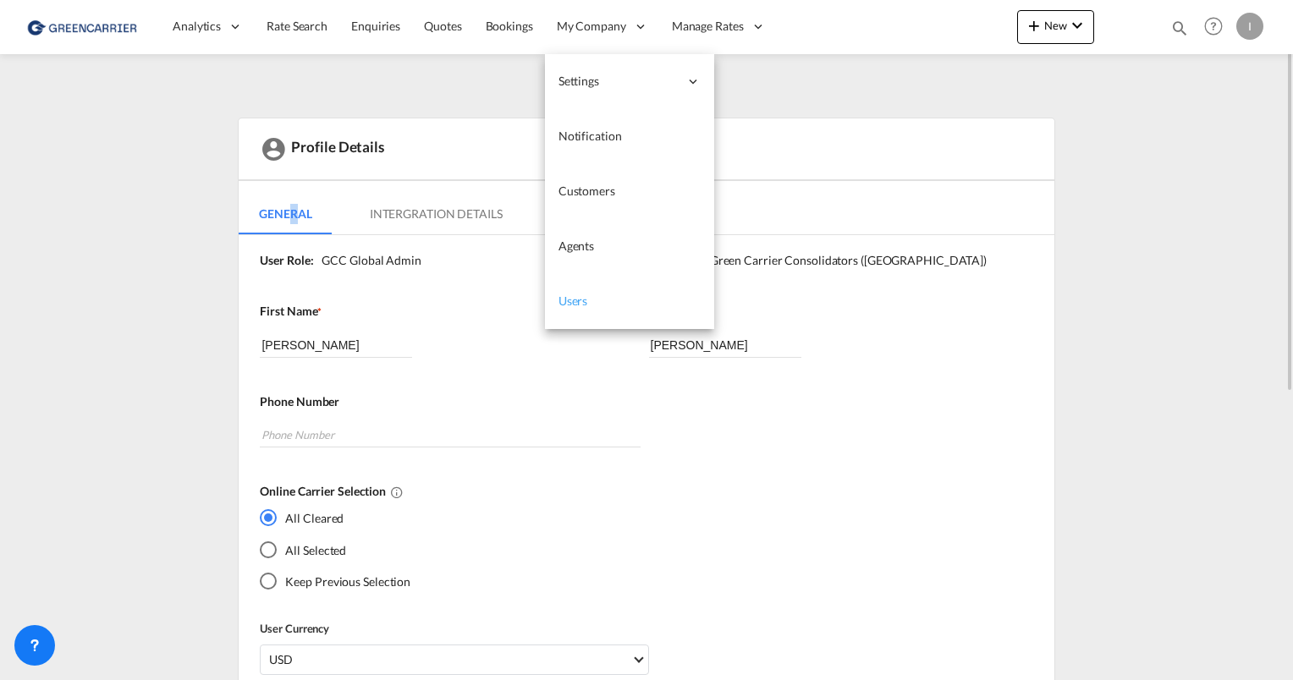
click at [576, 305] on span "Users" at bounding box center [573, 301] width 30 height 14
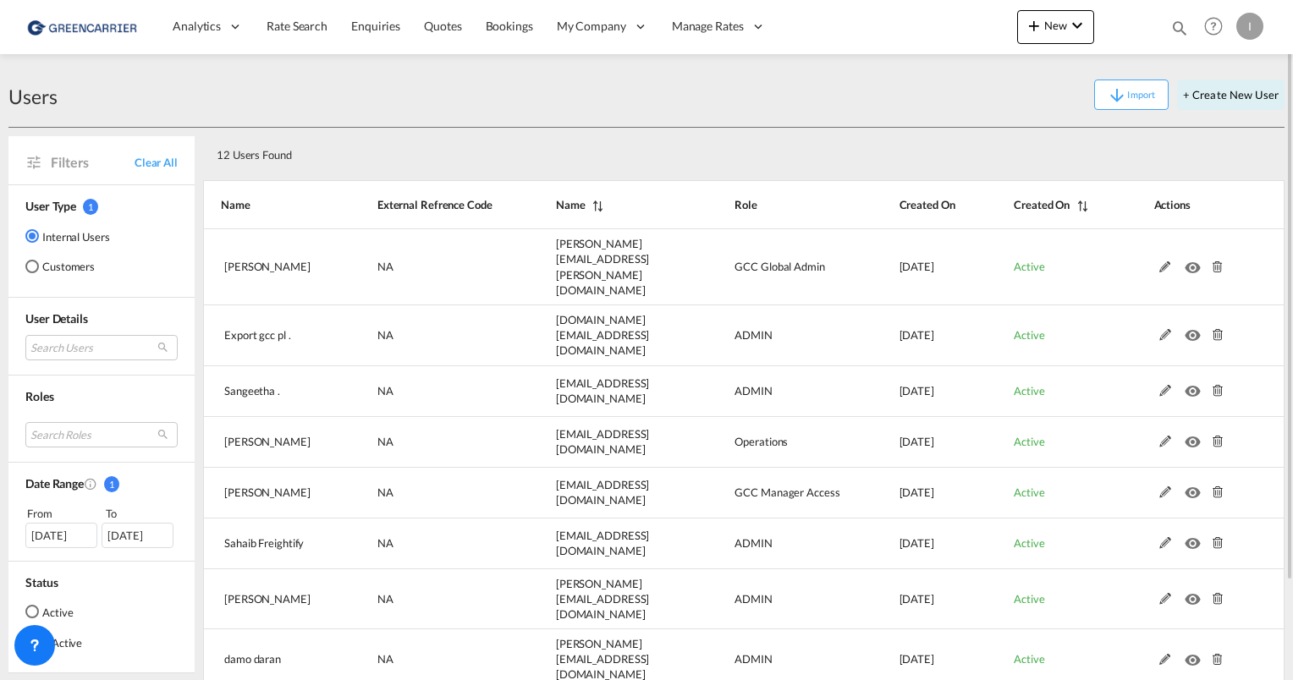
click at [1250, 32] on div "I" at bounding box center [1249, 26] width 27 height 27
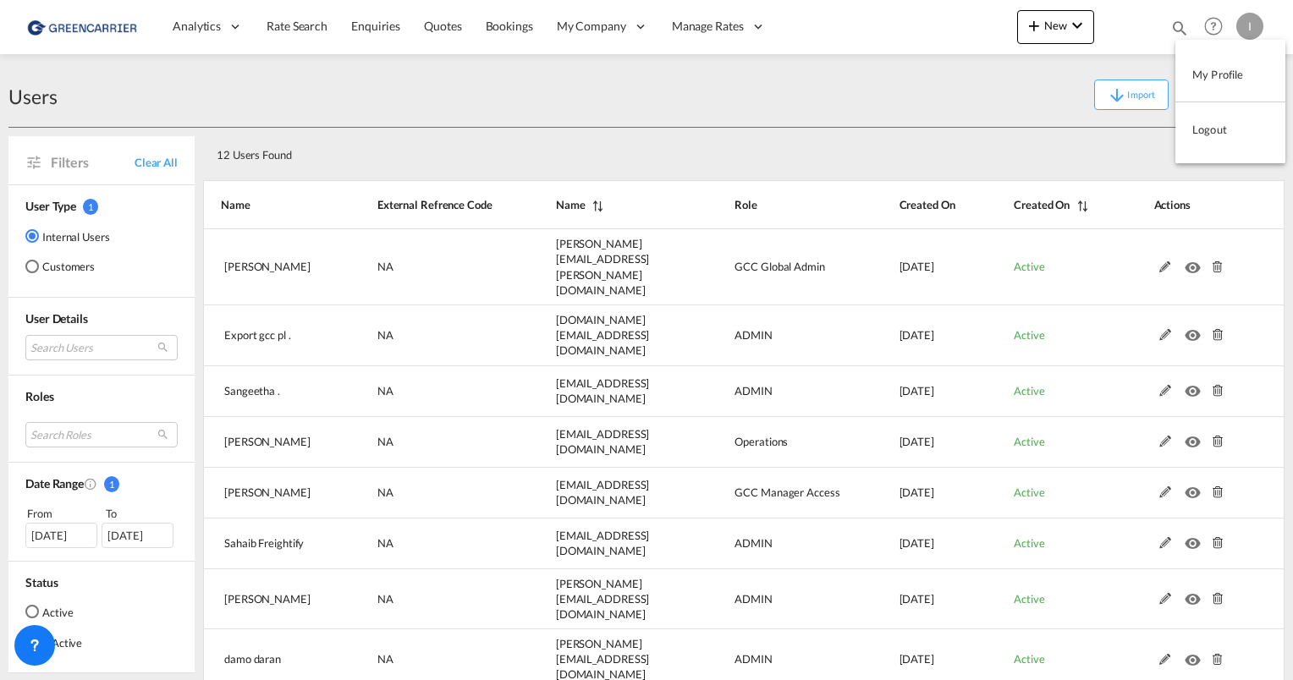
click at [720, 22] on md-backdrop at bounding box center [646, 340] width 1293 height 680
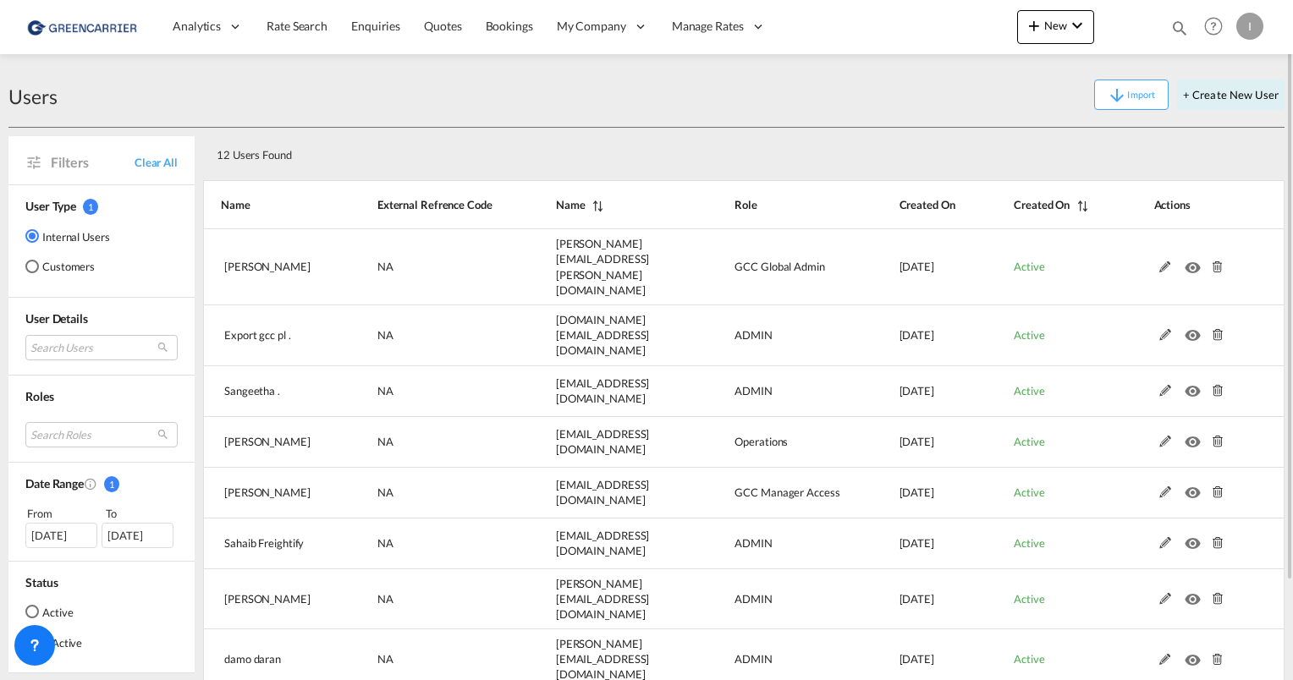
click at [489, 105] on div "Import + Create New User" at bounding box center [671, 95] width 1227 height 30
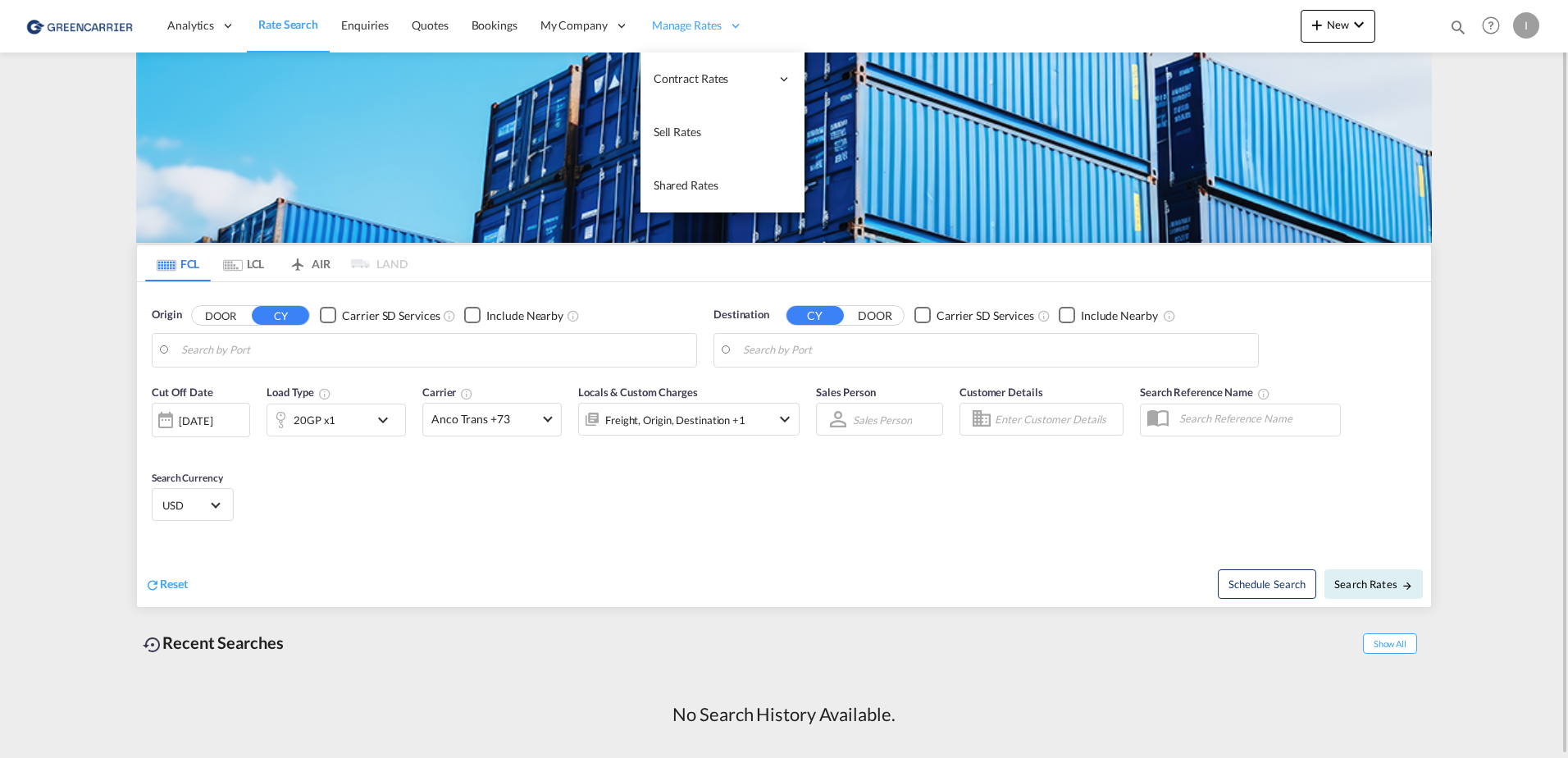
click at [690, 32] on div "Manage Rates" at bounding box center [698, 25] width 114 height 53
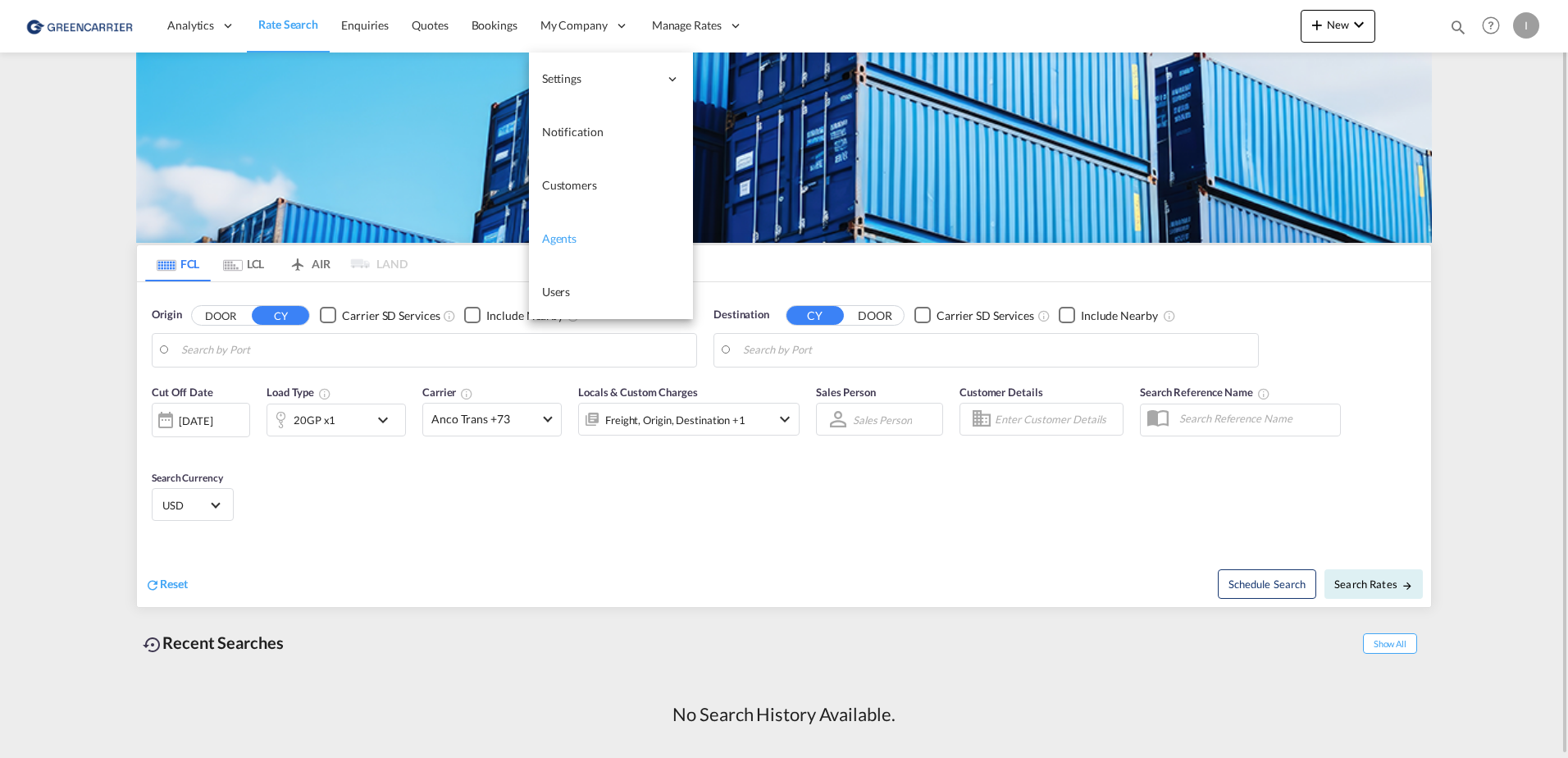
click at [562, 298] on span "Users" at bounding box center [556, 292] width 29 height 14
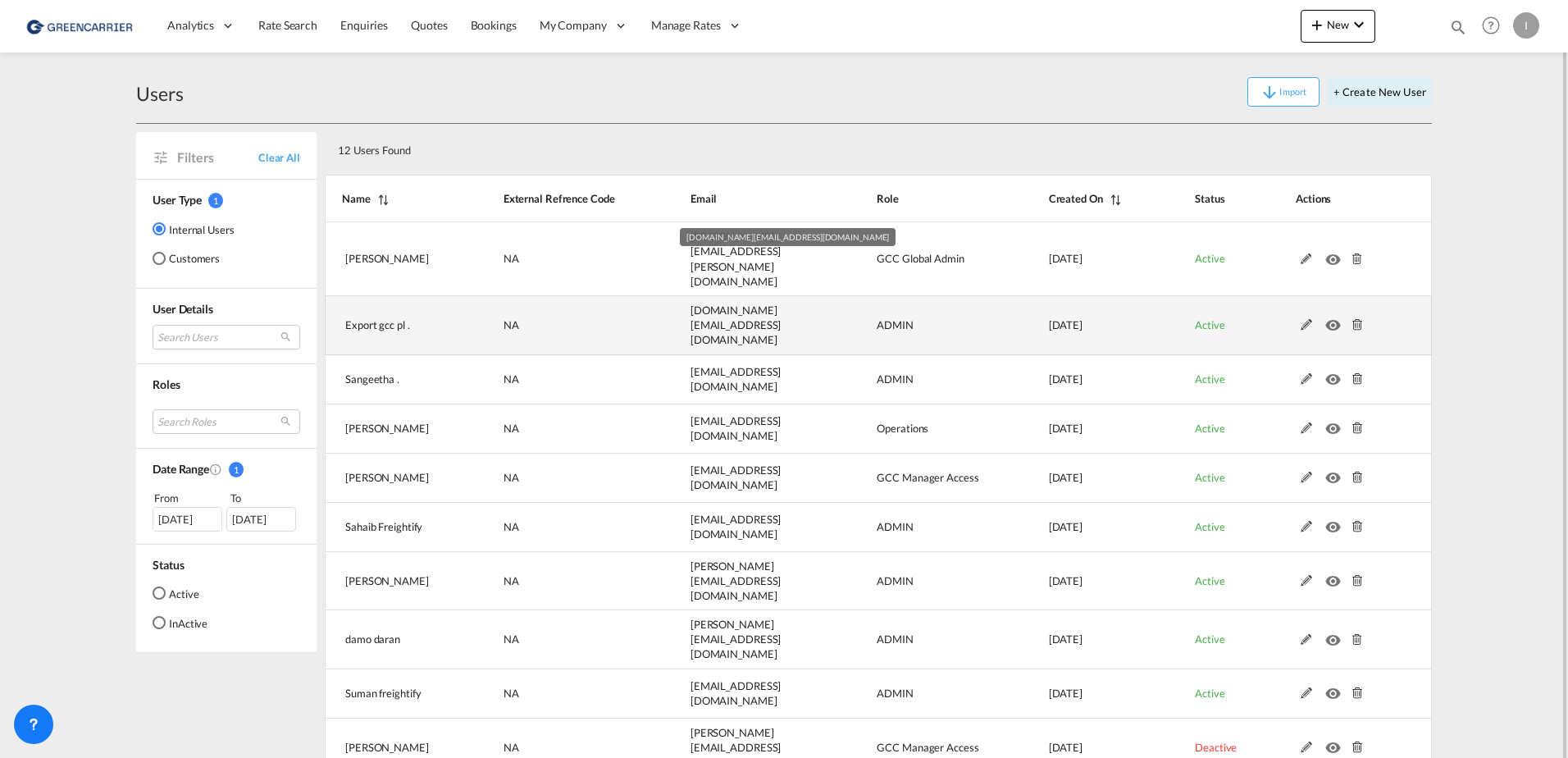
scroll to position [14, 0]
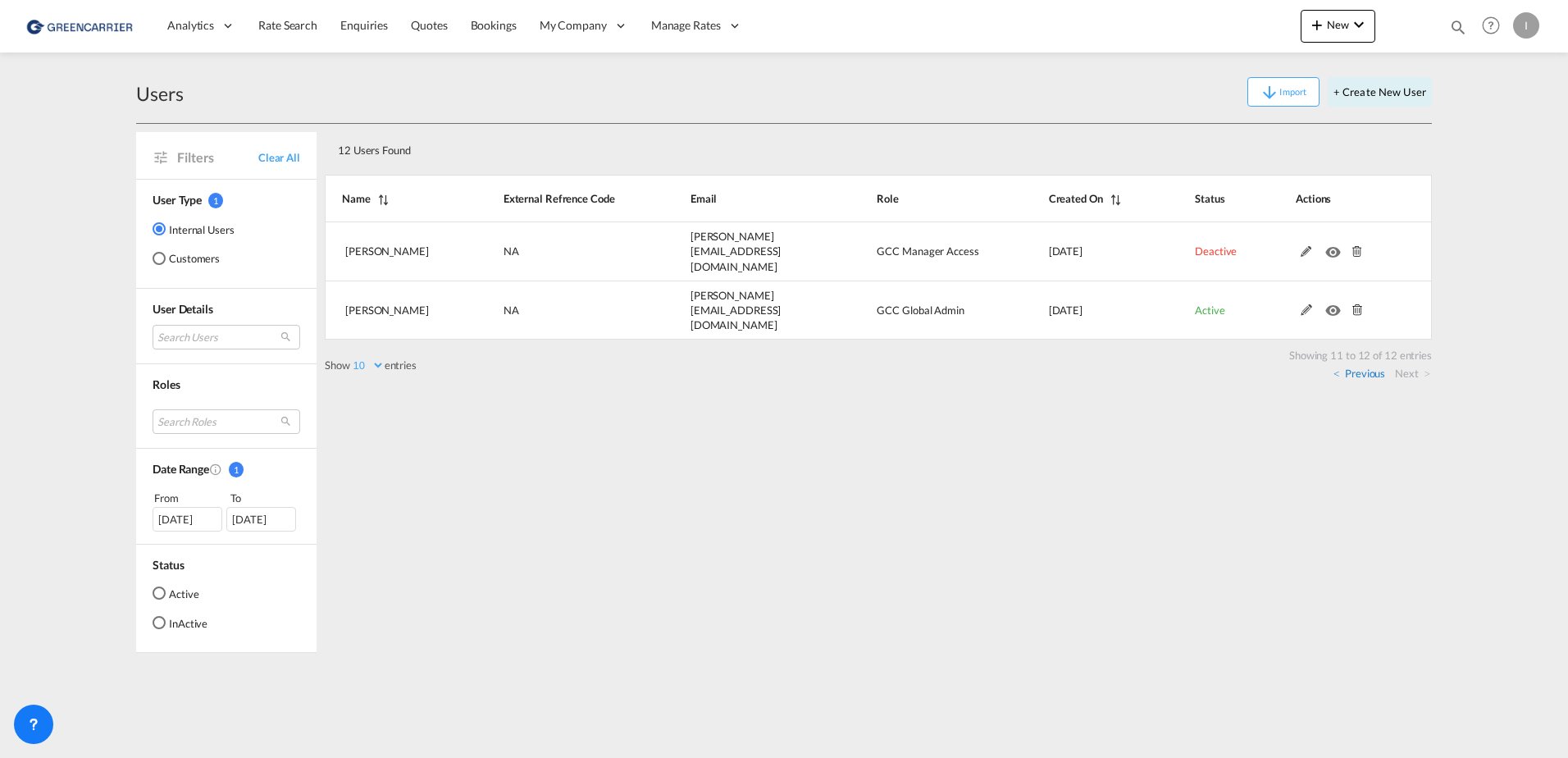
click at [1357, 365] on link "Previous" at bounding box center [1359, 372] width 51 height 15
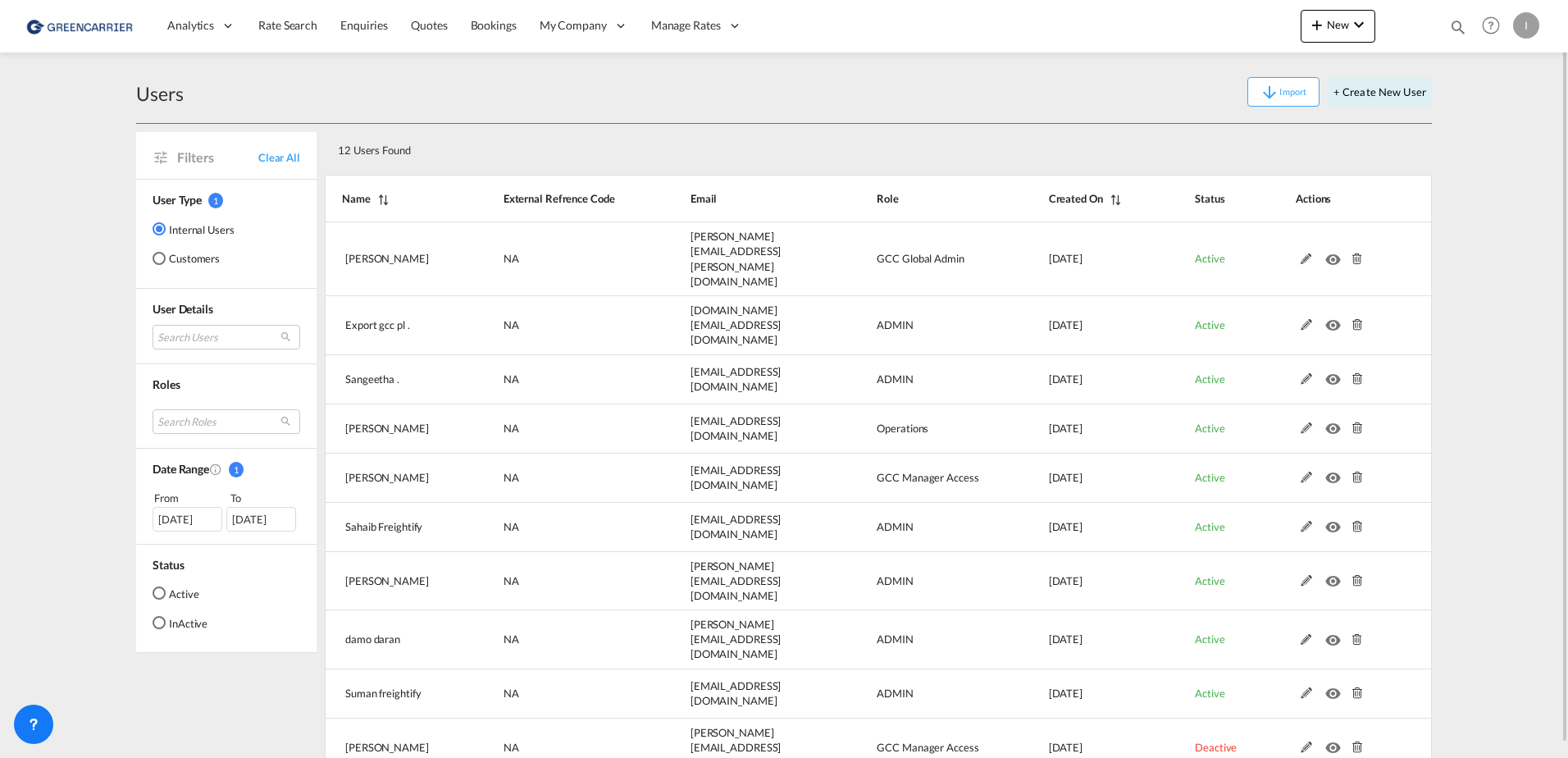
scroll to position [14, 0]
